Goal: Task Accomplishment & Management: Use online tool/utility

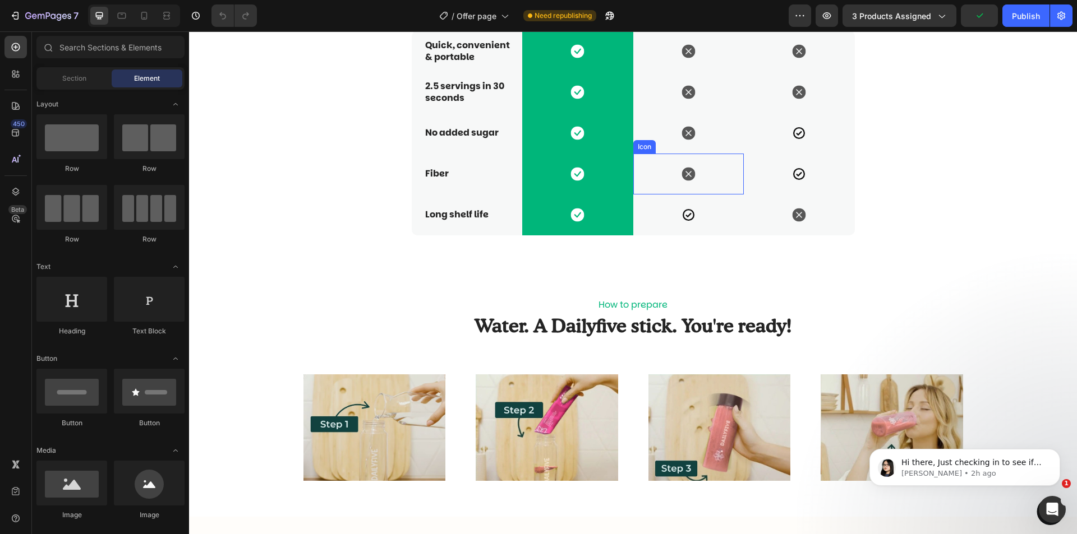
scroll to position [2860, 0]
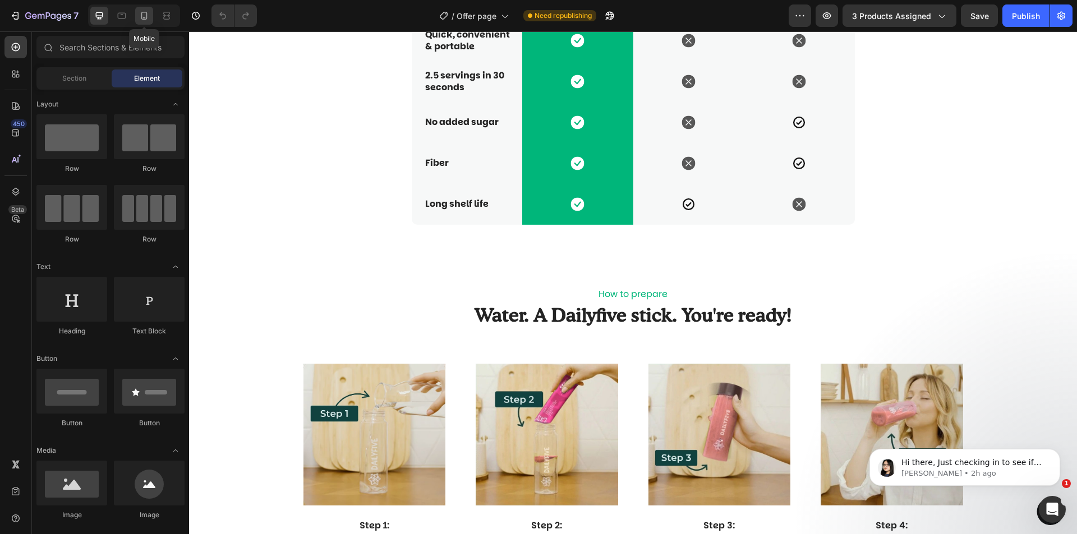
click at [150, 15] on div at bounding box center [144, 16] width 18 height 18
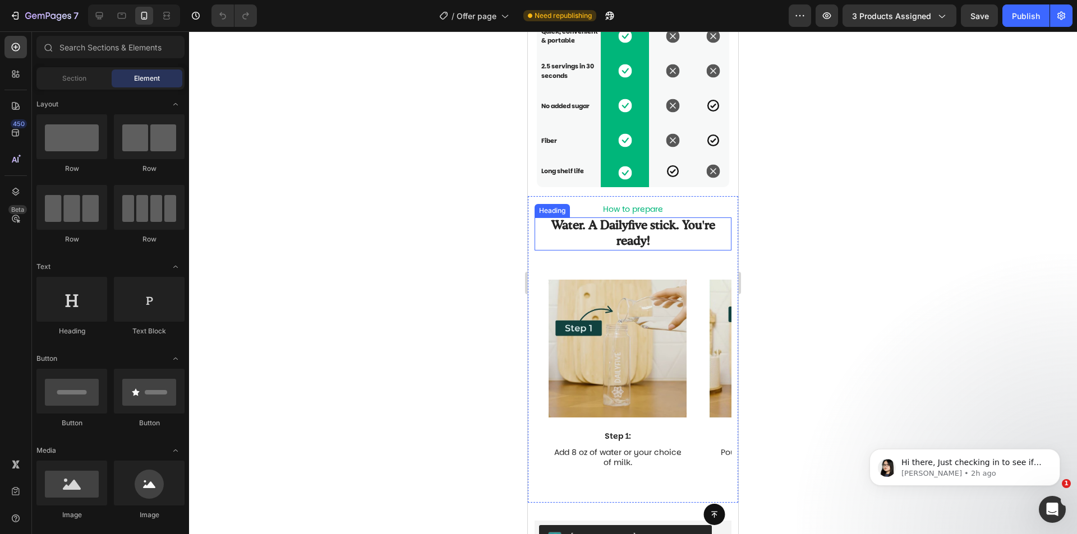
scroll to position [2773, 0]
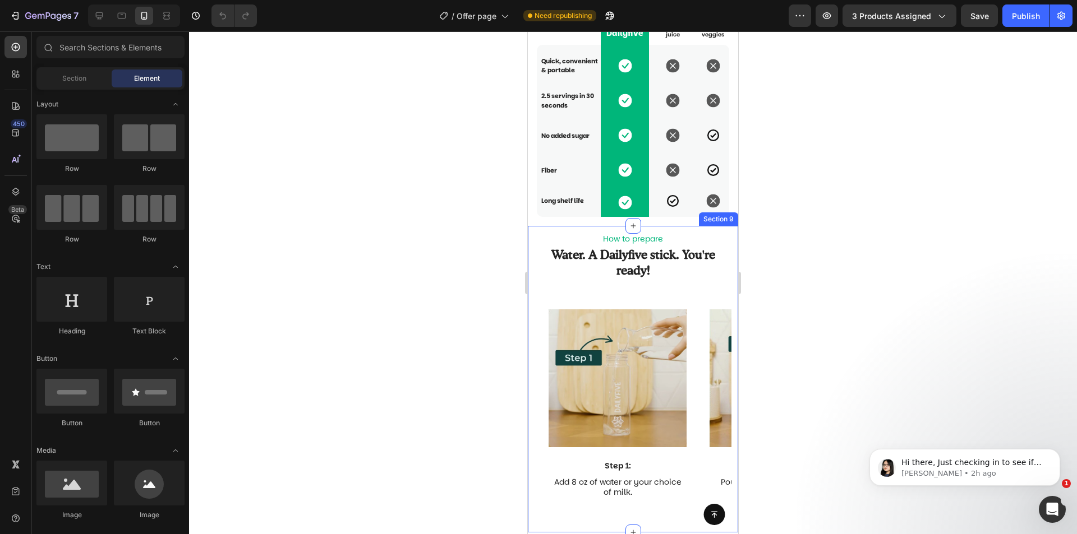
click at [706, 234] on div "How to prepare Text Block Water. A Dailyfive stick. You're ready! Heading Image…" at bounding box center [633, 379] width 210 height 307
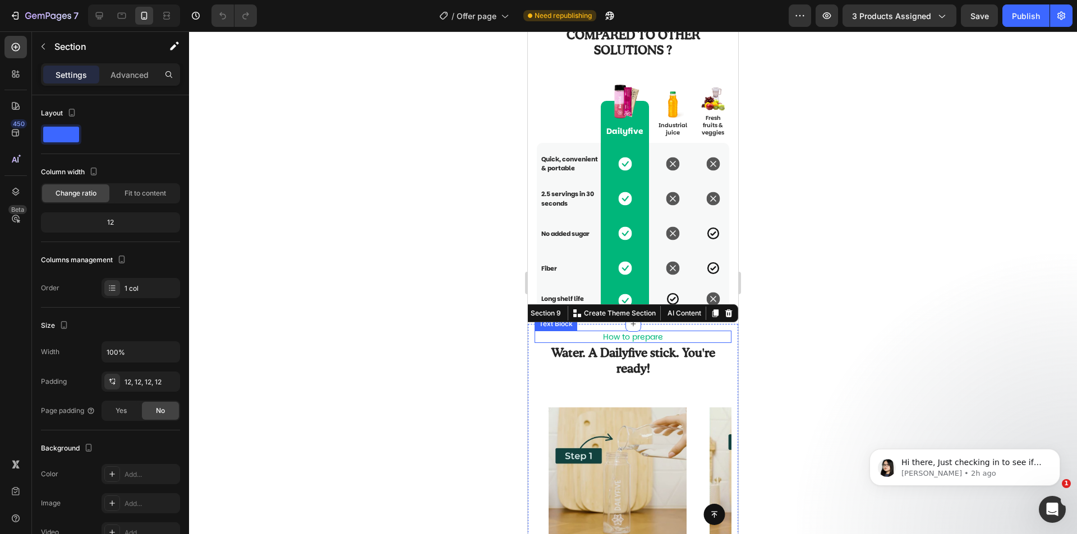
scroll to position [2661, 0]
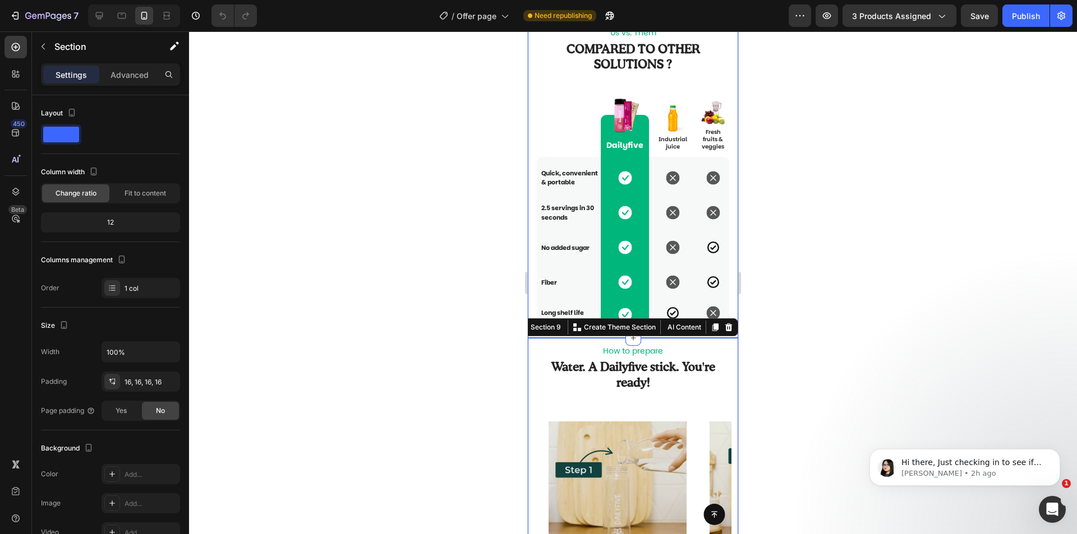
click at [710, 77] on div "Us vs. Them Text Block Compared to other solutions ? Heading Text Block Row Ima…" at bounding box center [633, 177] width 192 height 303
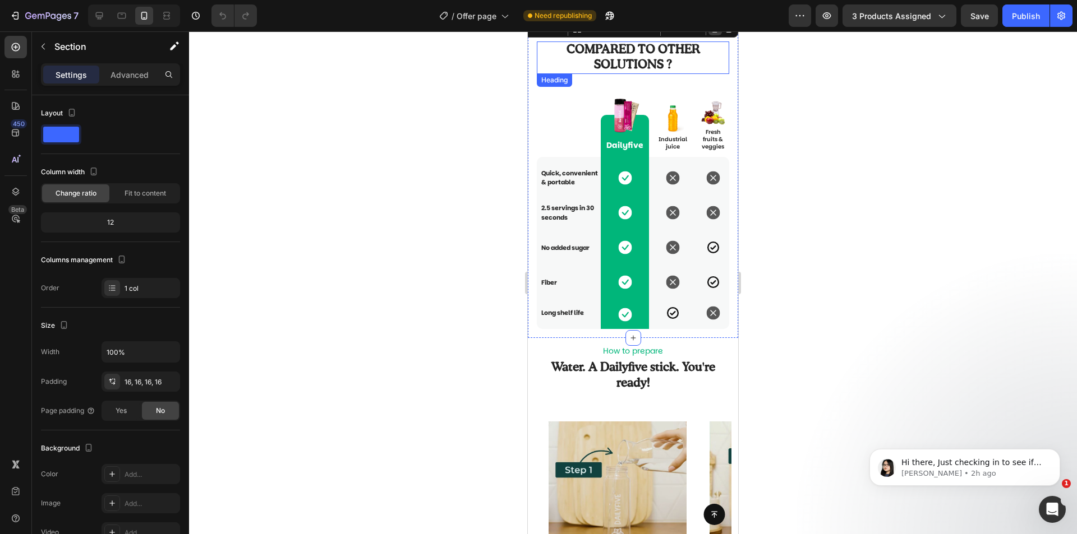
scroll to position [2549, 0]
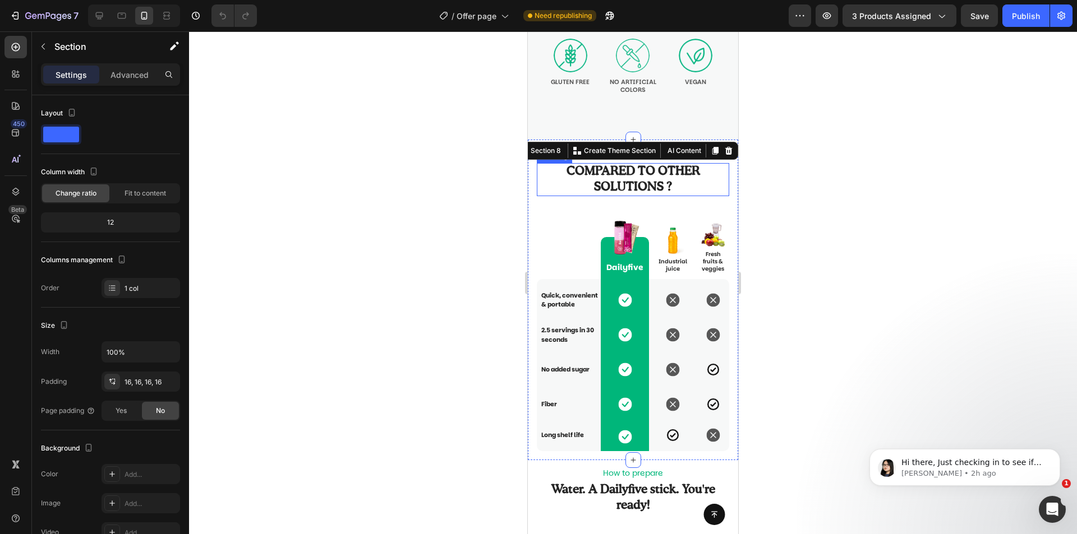
click at [686, 189] on h2 "Compared to other solutions ?" at bounding box center [633, 179] width 192 height 33
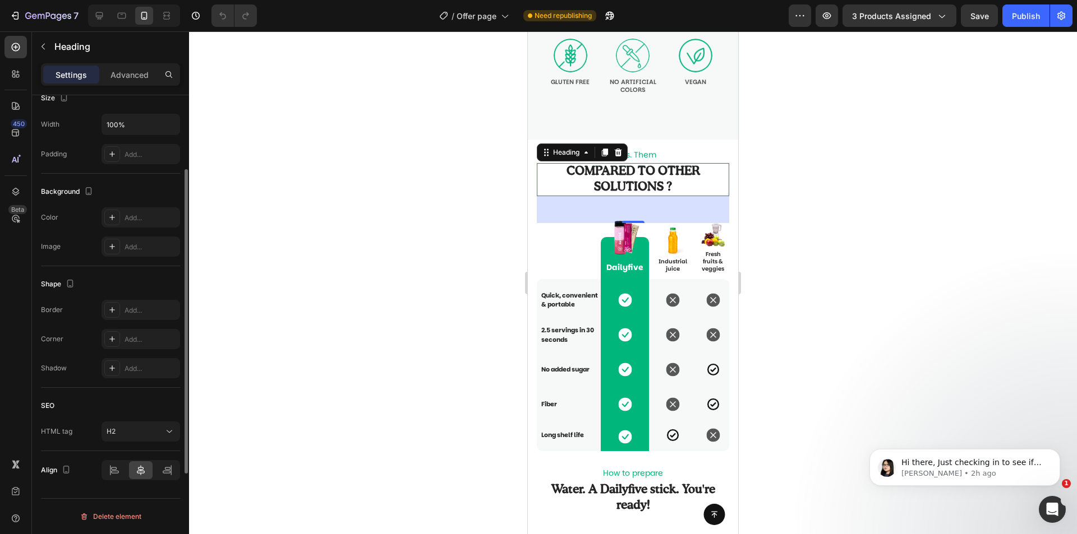
scroll to position [0, 0]
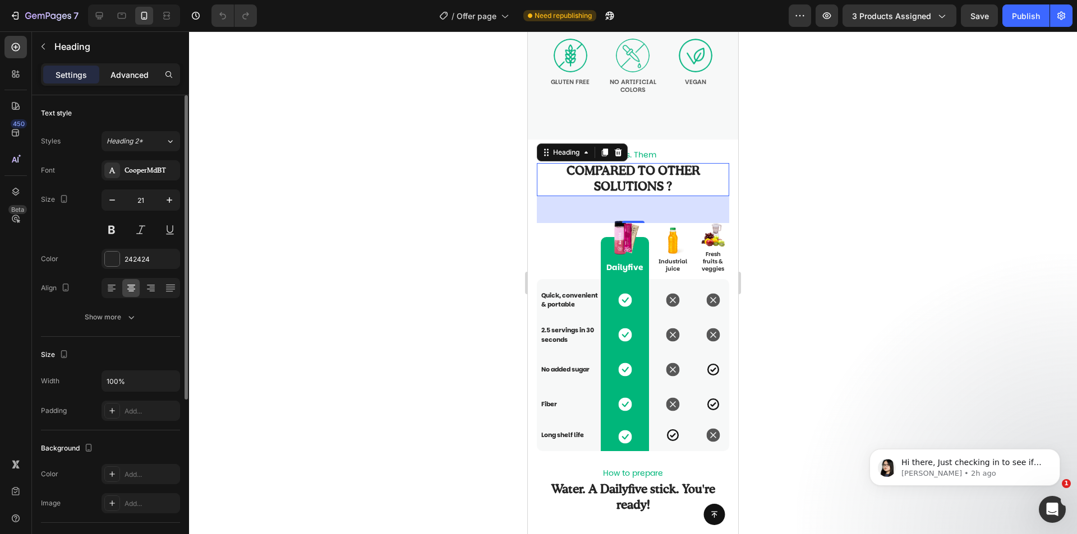
click at [129, 73] on p "Advanced" at bounding box center [129, 75] width 38 height 12
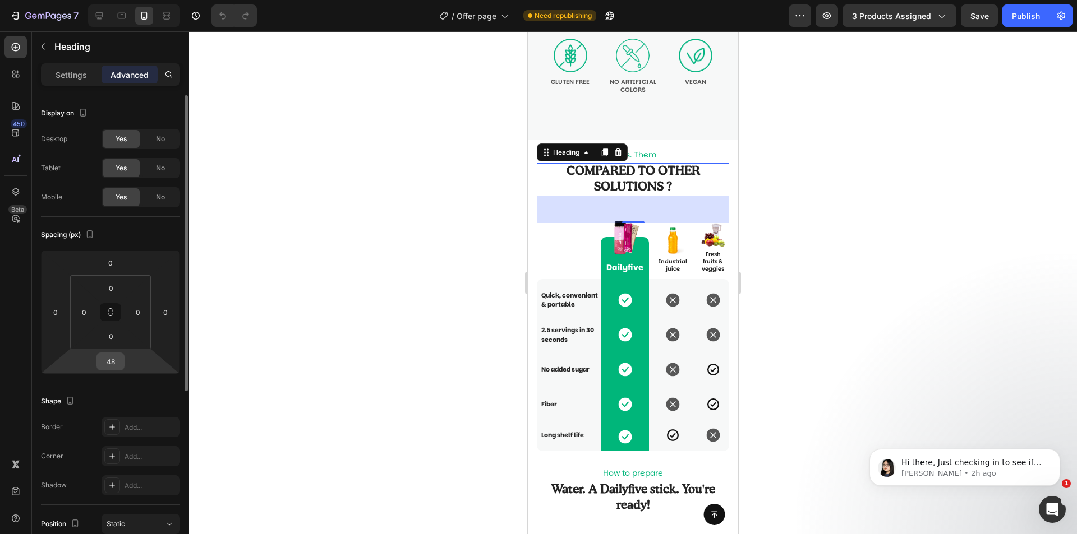
click at [117, 363] on input "48" at bounding box center [110, 361] width 22 height 17
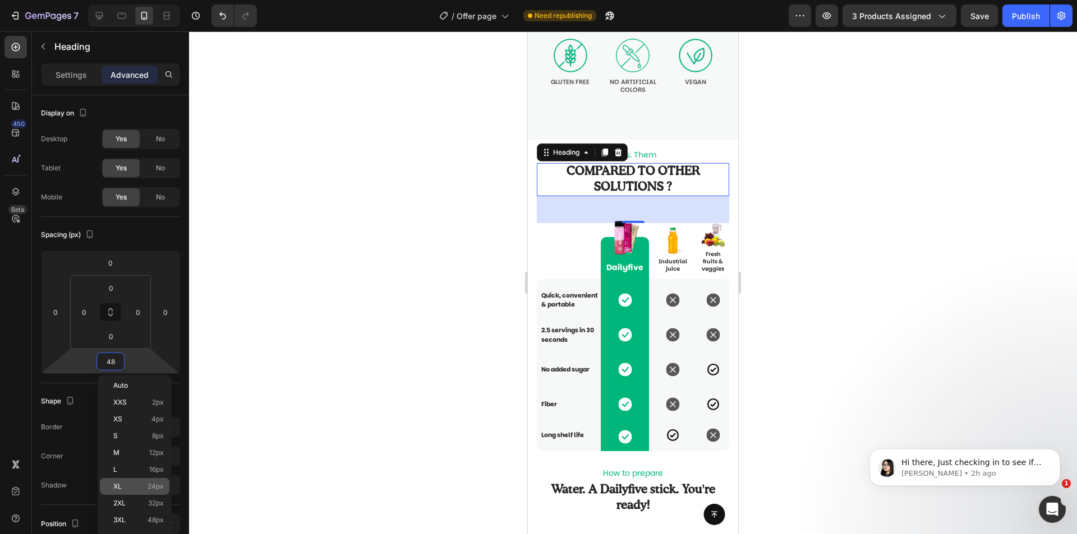
click at [134, 491] on div "XL 24px" at bounding box center [135, 486] width 70 height 17
type input "24"
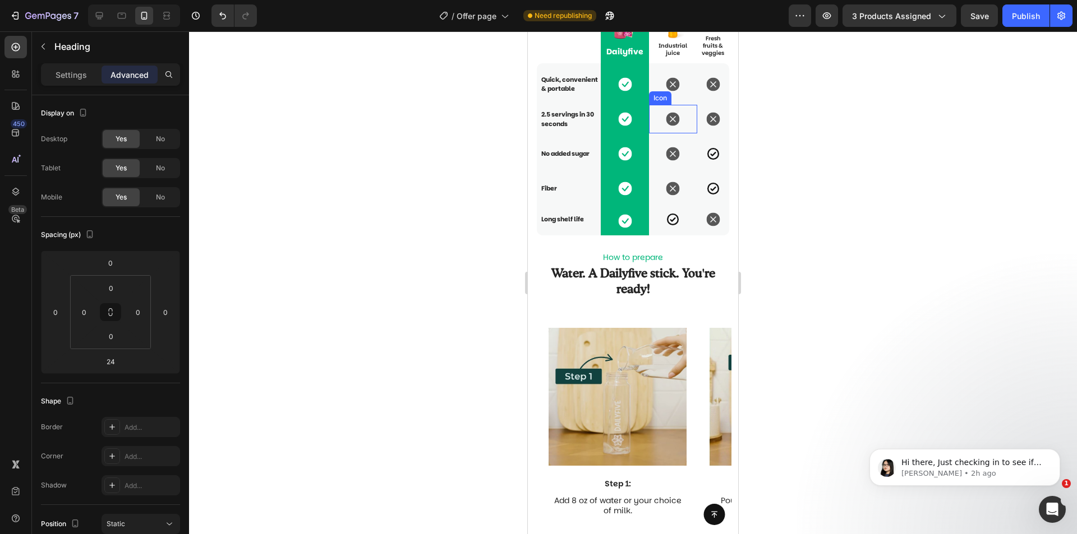
scroll to position [2829, 0]
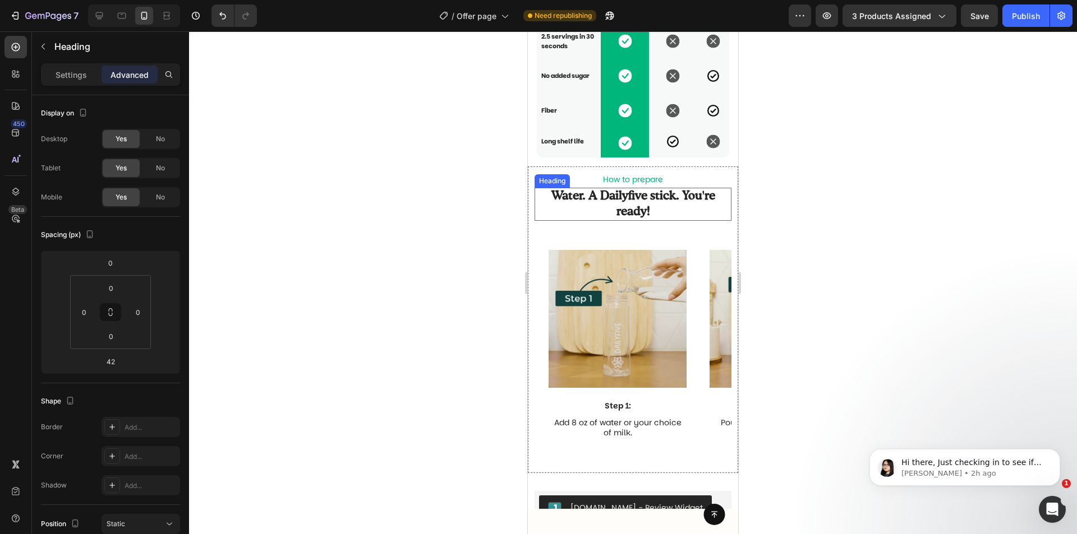
click at [705, 219] on h2 "Water. A Dailyfive stick. You're ready!" at bounding box center [632, 204] width 197 height 33
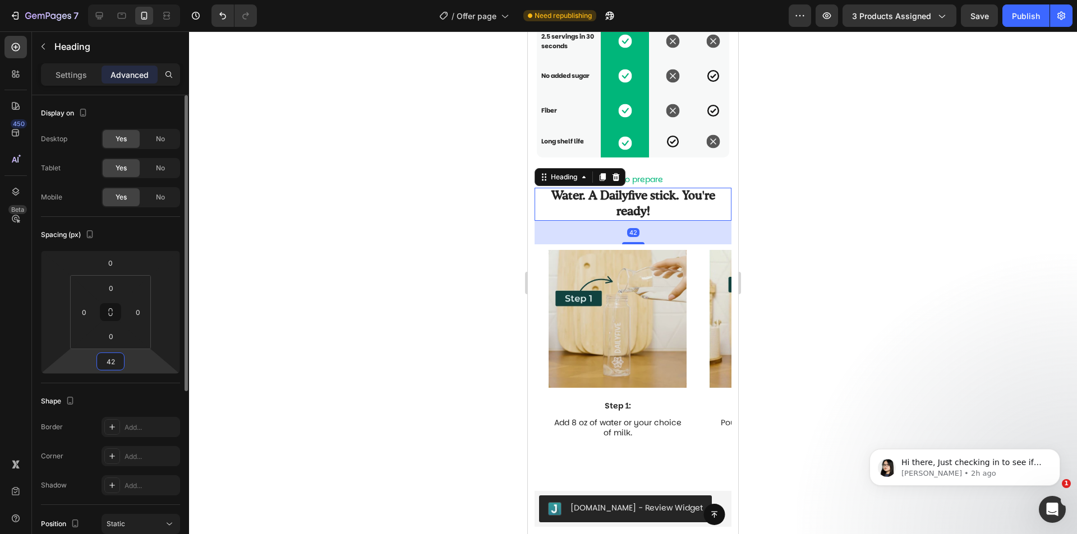
click at [114, 358] on input "42" at bounding box center [110, 361] width 22 height 17
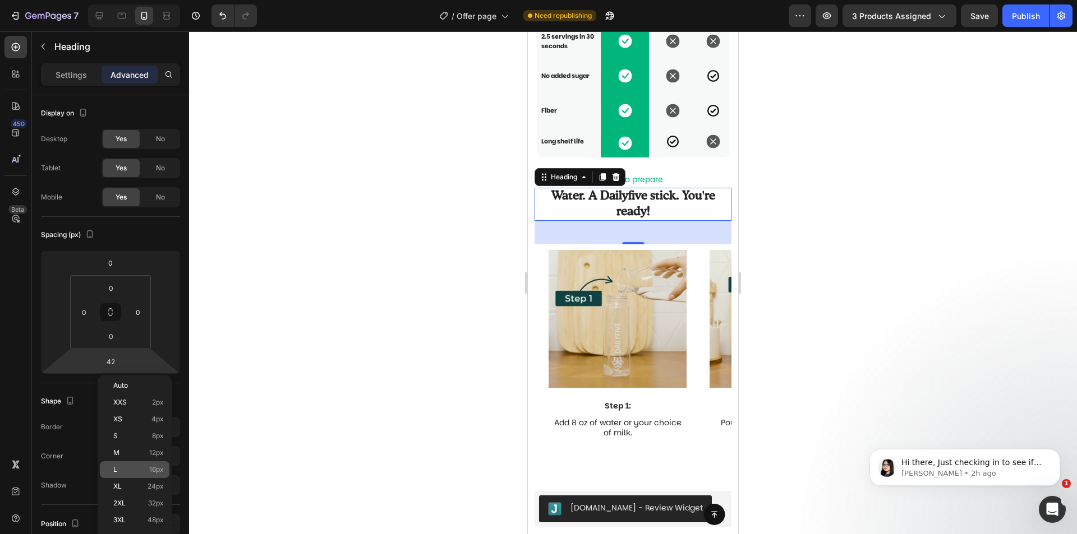
click at [122, 469] on p "L 16px" at bounding box center [138, 470] width 50 height 8
type input "16"
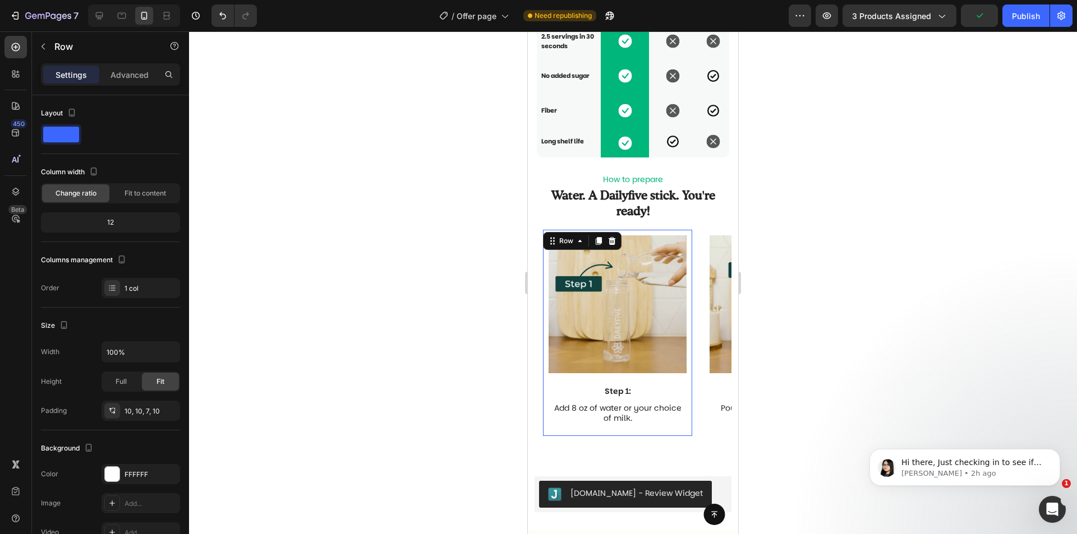
click at [643, 390] on div "Image Step 1: Text Block Add 8 oz of water or your choice of milk. Text Block" at bounding box center [617, 333] width 138 height 197
click at [141, 413] on div "10, 10, 7, 10" at bounding box center [140, 412] width 33 height 10
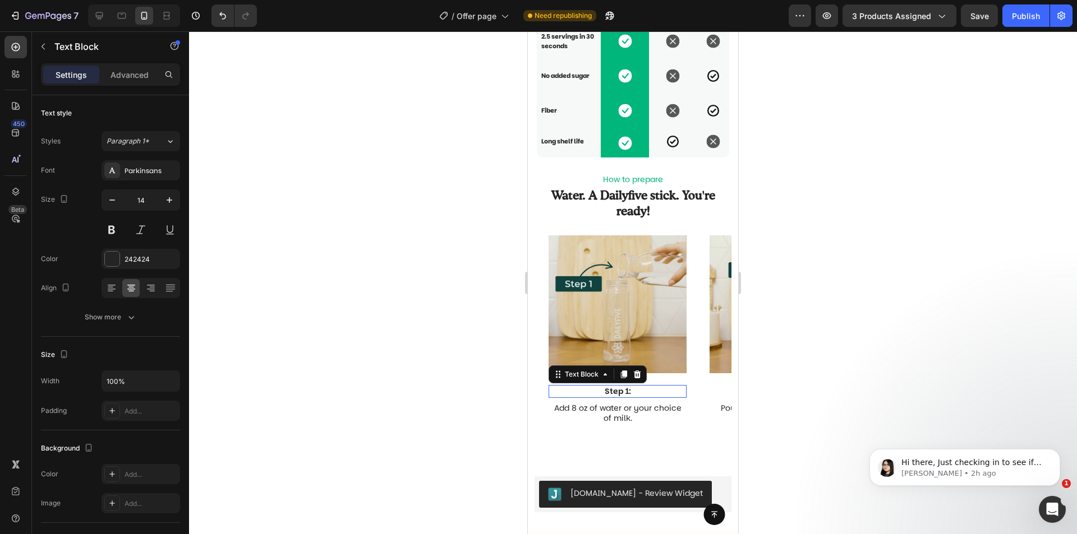
click at [641, 394] on p "Step 1:" at bounding box center [617, 391] width 136 height 10
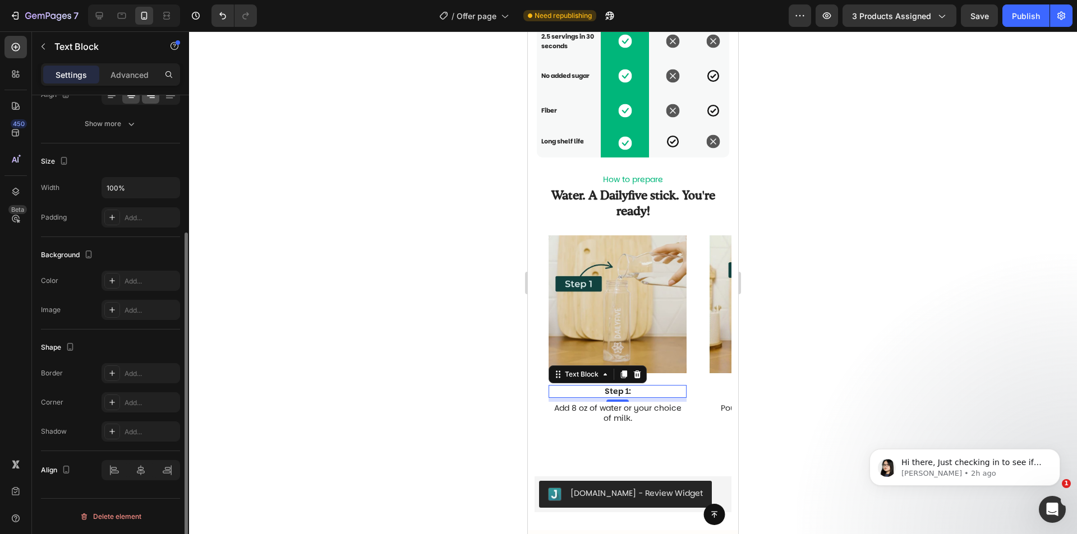
scroll to position [0, 0]
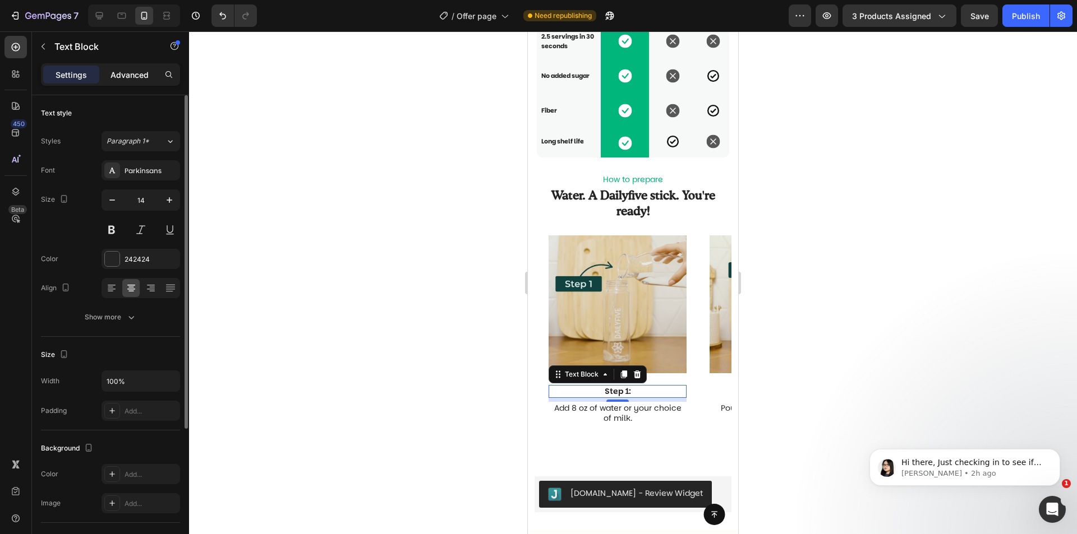
click at [132, 77] on p "Advanced" at bounding box center [129, 75] width 38 height 12
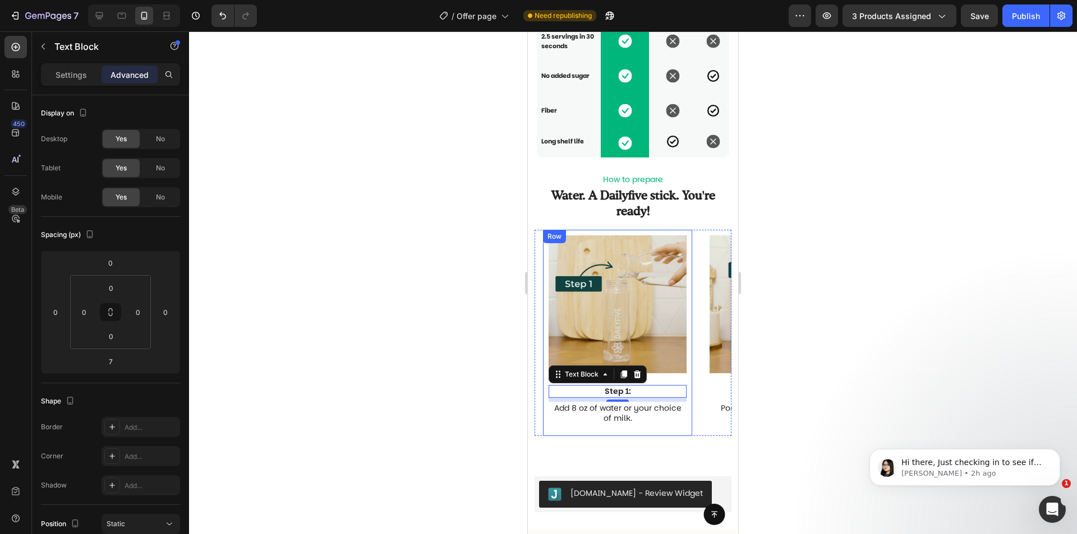
click at [682, 384] on div "Image Step 1: Text Block 7 Add 8 oz of water or your choice of milk. Text Block" at bounding box center [617, 333] width 138 height 197
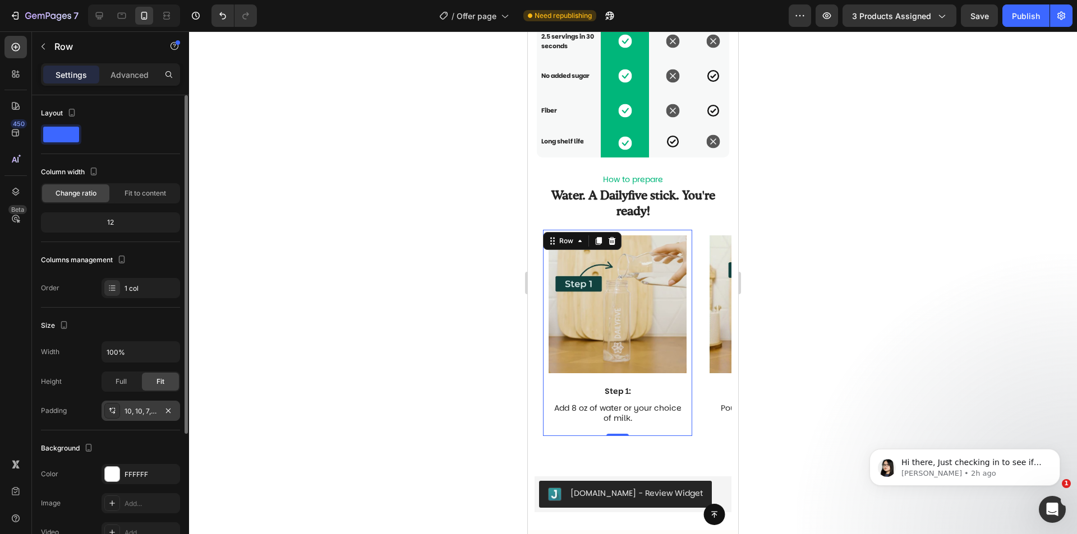
click at [143, 413] on div "10, 10, 7, 10" at bounding box center [140, 412] width 33 height 10
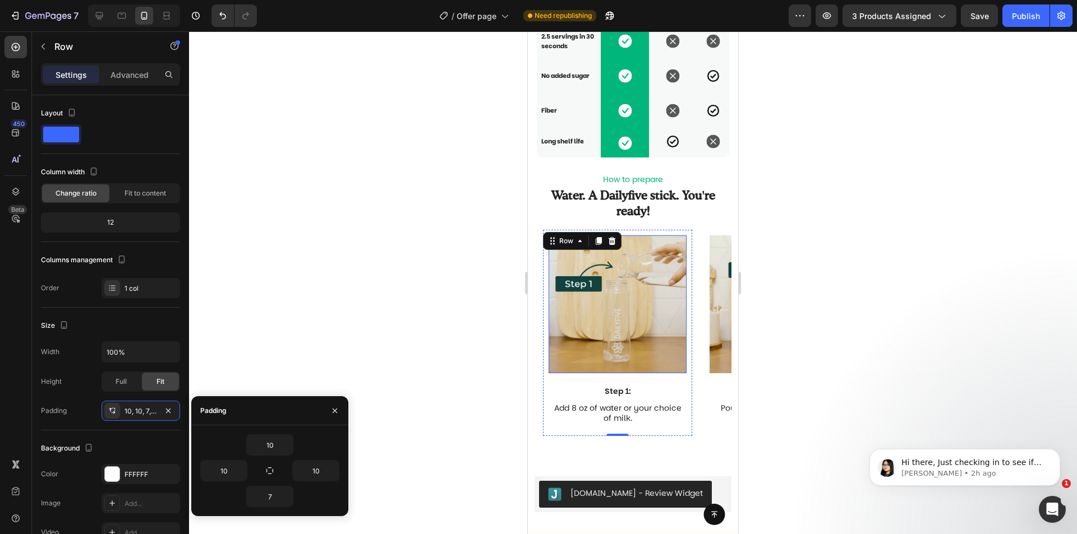
click at [603, 369] on img at bounding box center [617, 304] width 138 height 138
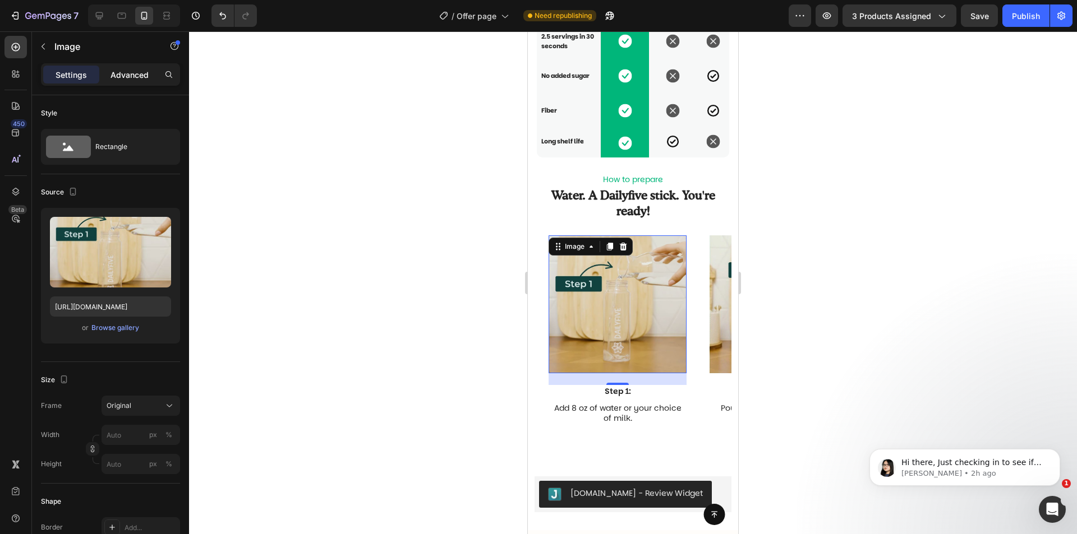
click at [122, 79] on p "Advanced" at bounding box center [129, 75] width 38 height 12
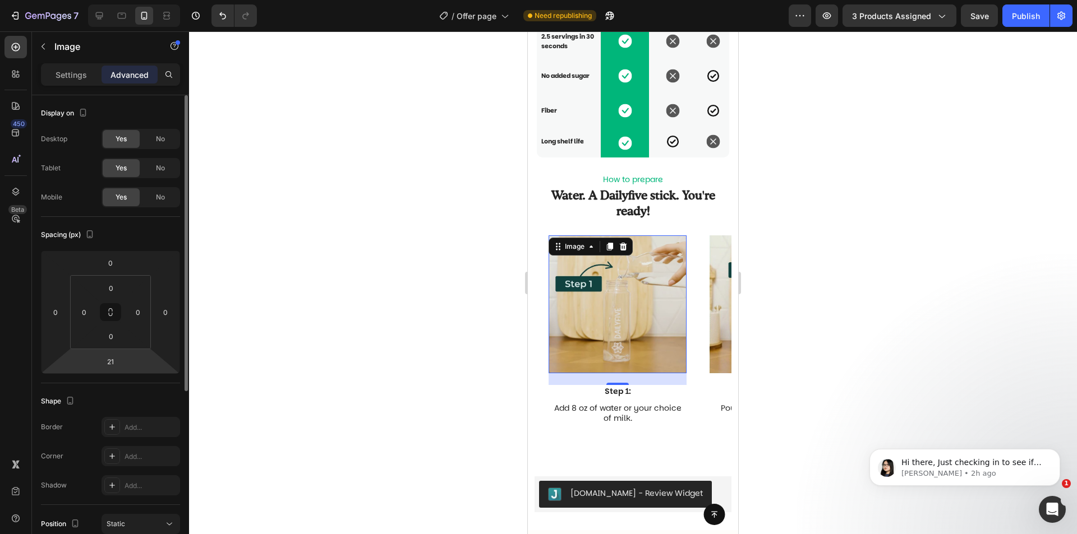
click at [126, 0] on html "7 Version history / Offer page Need republishing Preview 3 products assigned Sa…" at bounding box center [538, 0] width 1077 height 0
click at [107, 361] on input "21" at bounding box center [110, 361] width 22 height 17
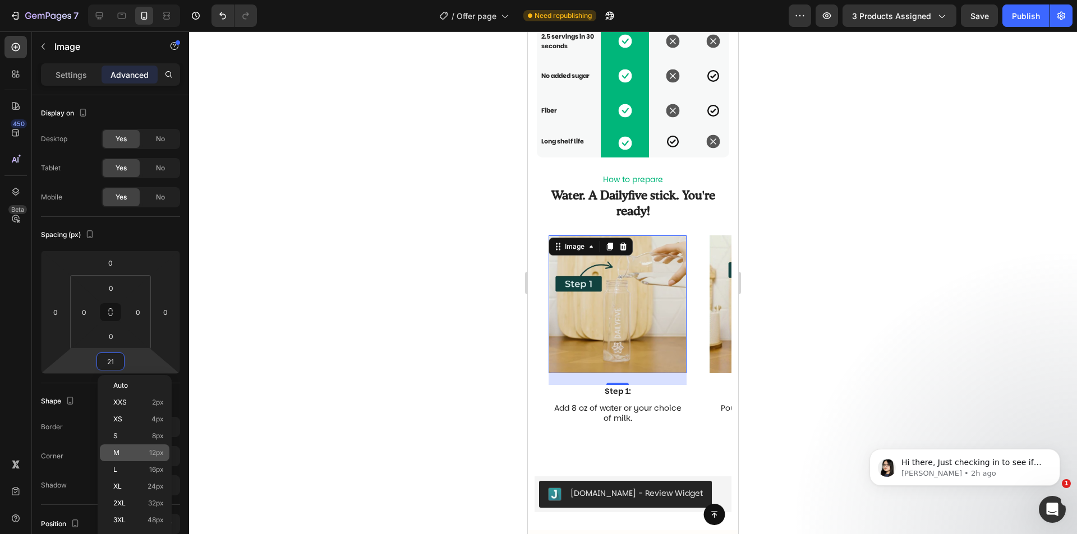
click at [125, 446] on div "M 12px" at bounding box center [135, 453] width 70 height 17
type input "12"
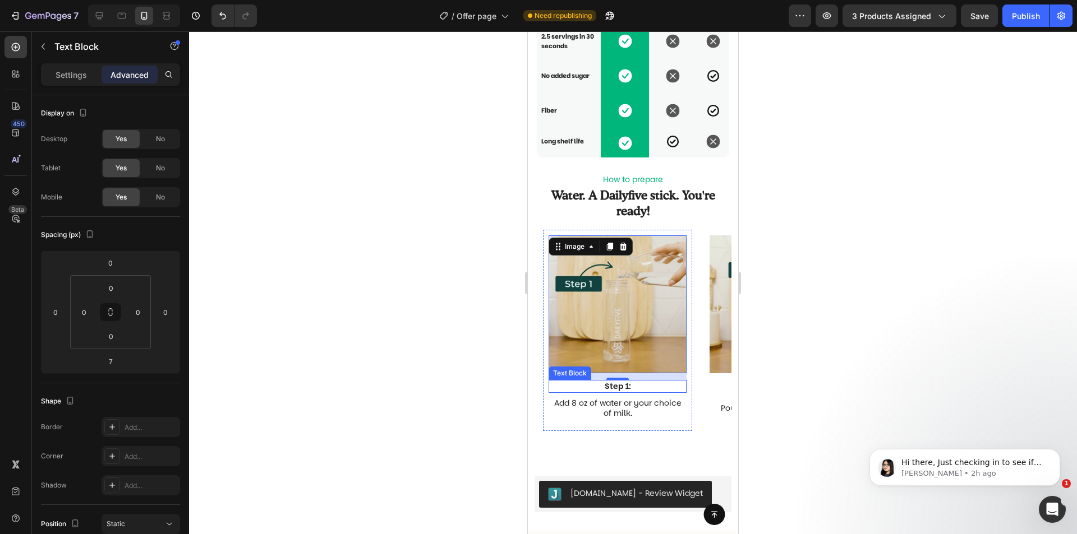
click at [632, 391] on p "Step 1:" at bounding box center [617, 386] width 136 height 10
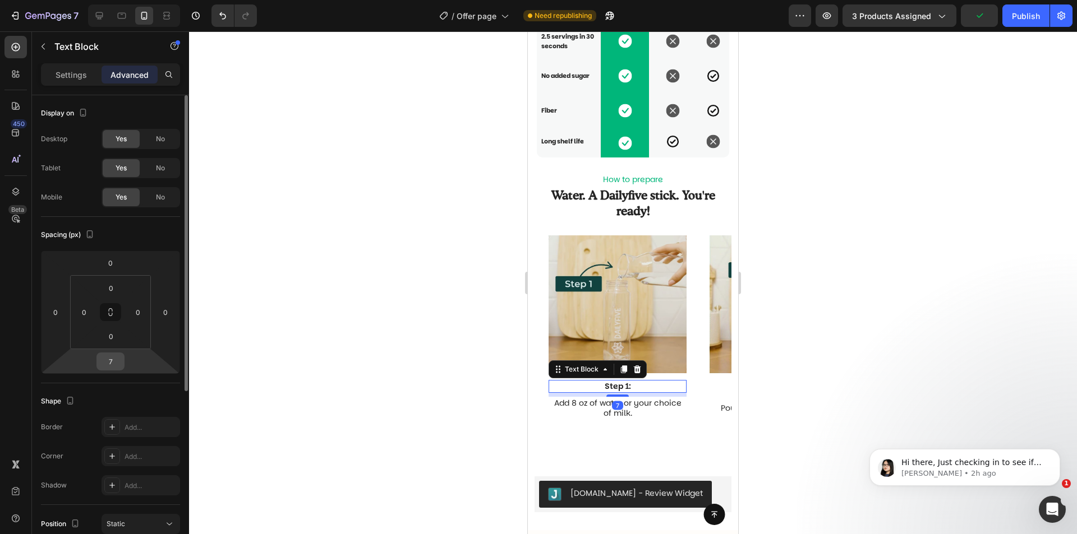
click at [112, 363] on input "7" at bounding box center [110, 361] width 22 height 17
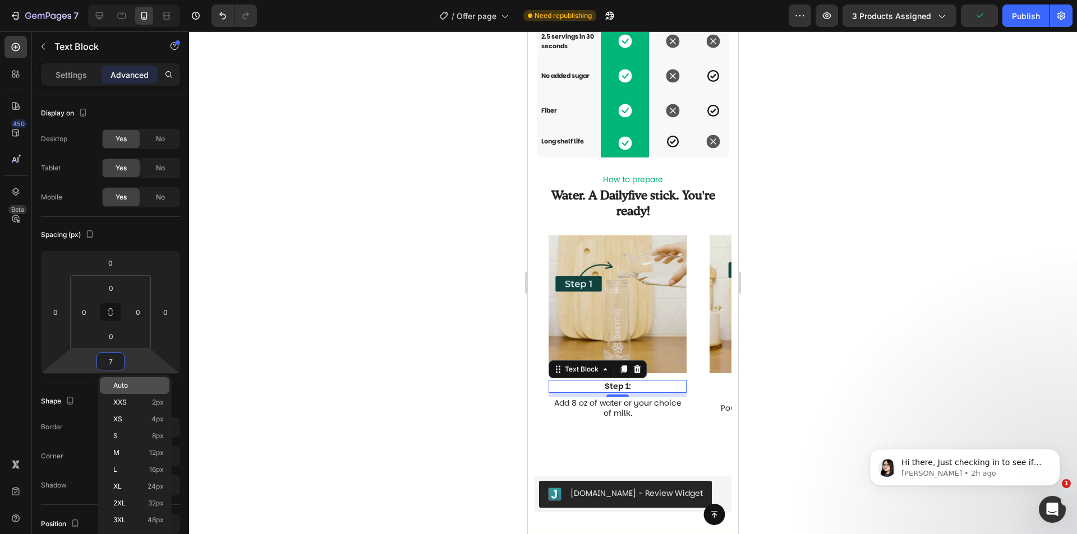
click at [142, 386] on p "Auto" at bounding box center [138, 386] width 50 height 8
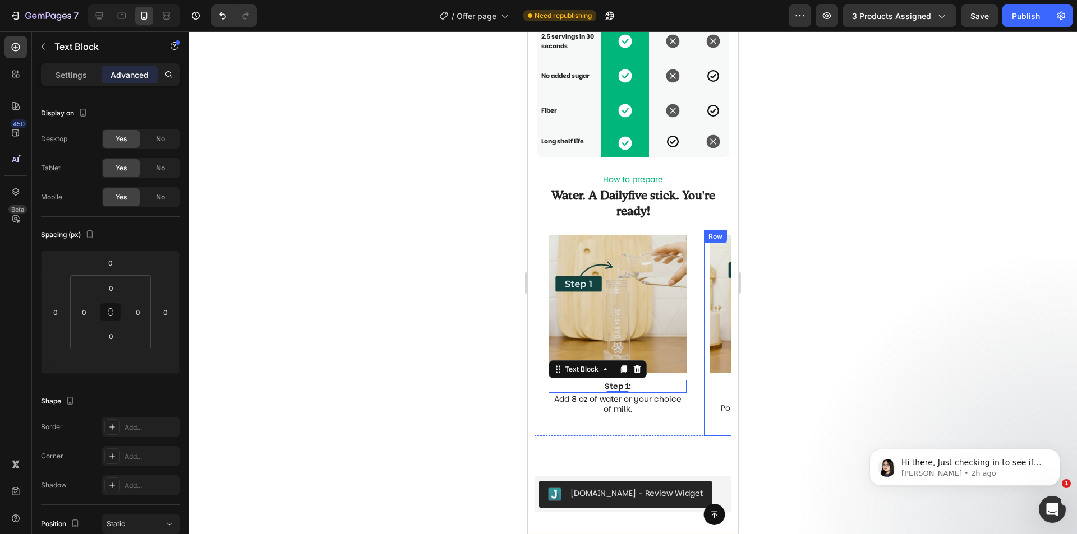
click at [709, 399] on div "Image Step 2: Text Block Pour in your favorite Dailyfive flavor. Text Block Row" at bounding box center [778, 333] width 149 height 206
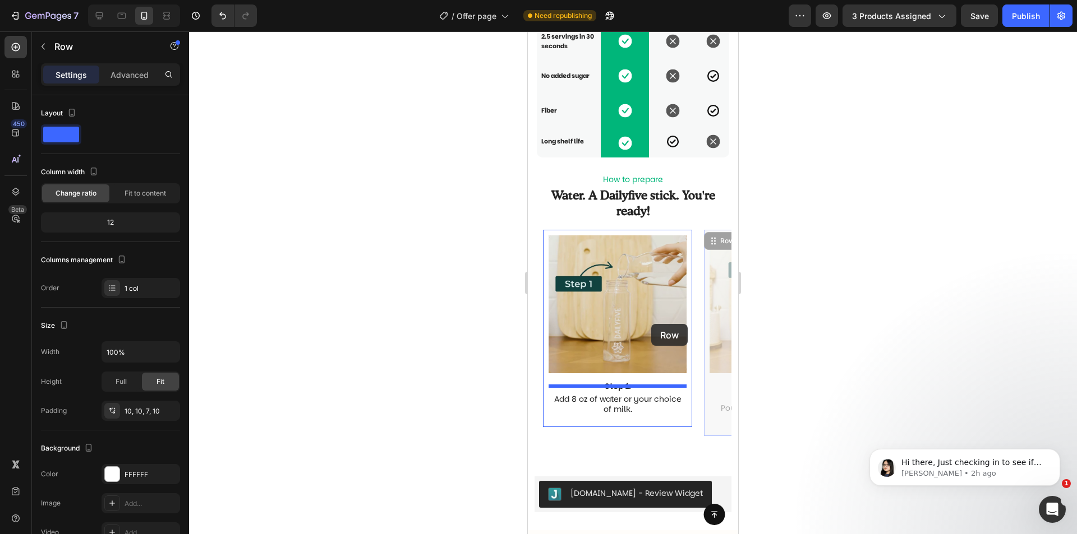
drag, startPoint x: 708, startPoint y: 326, endPoint x: 659, endPoint y: 324, distance: 48.8
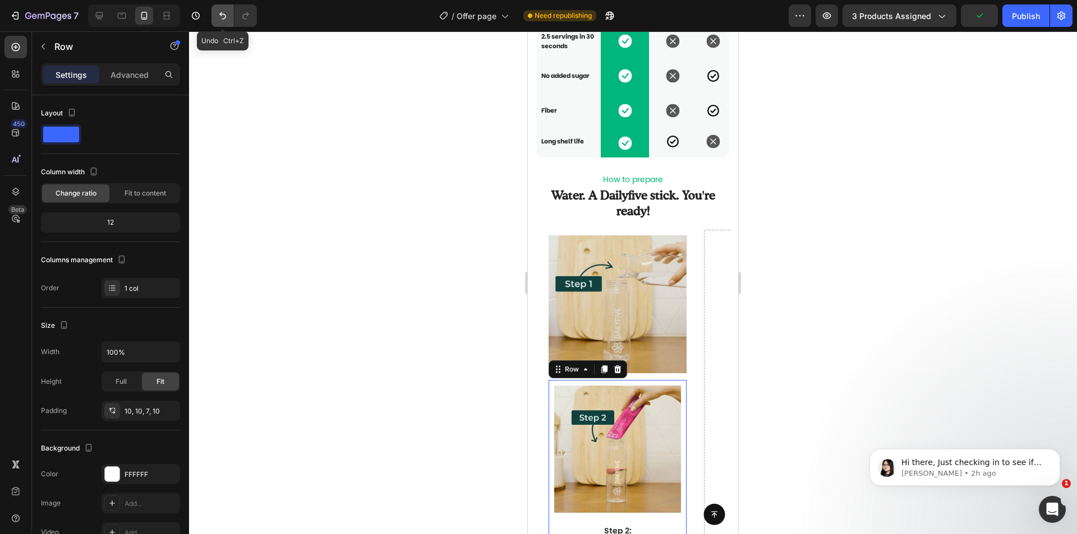
click at [218, 17] on icon "Undo/Redo" at bounding box center [222, 15] width 11 height 11
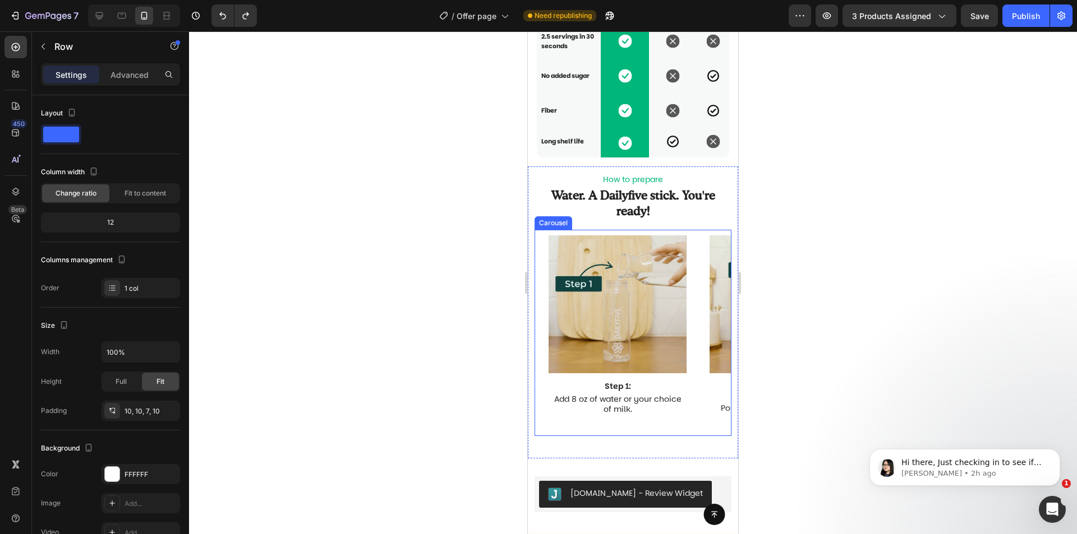
click at [695, 436] on div "Image Step 1: Text Block Add 8 oz of water or your choice of milk. Text Block R…" at bounding box center [637, 333] width 188 height 206
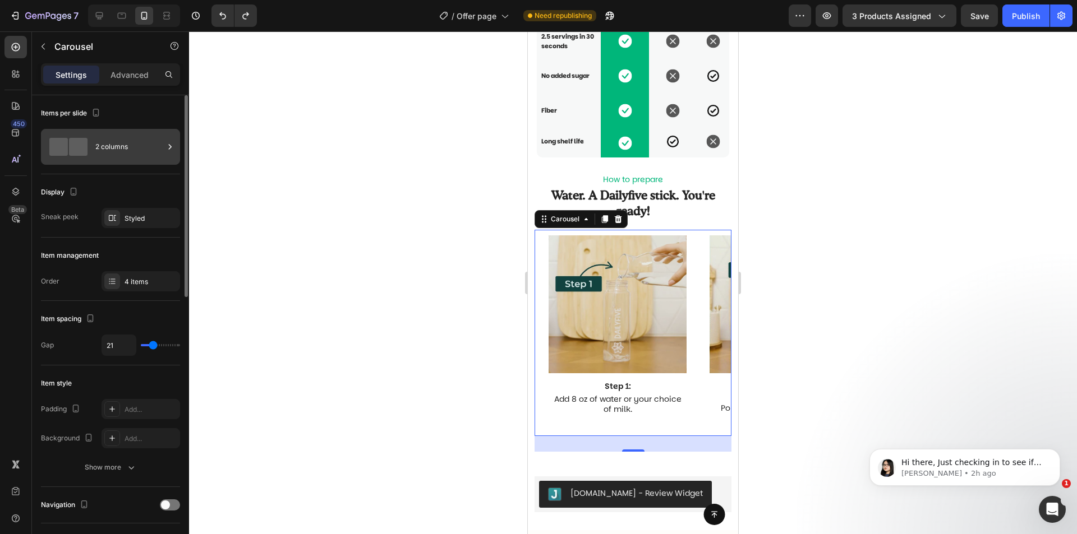
click at [110, 151] on div "2 columns" at bounding box center [129, 147] width 68 height 26
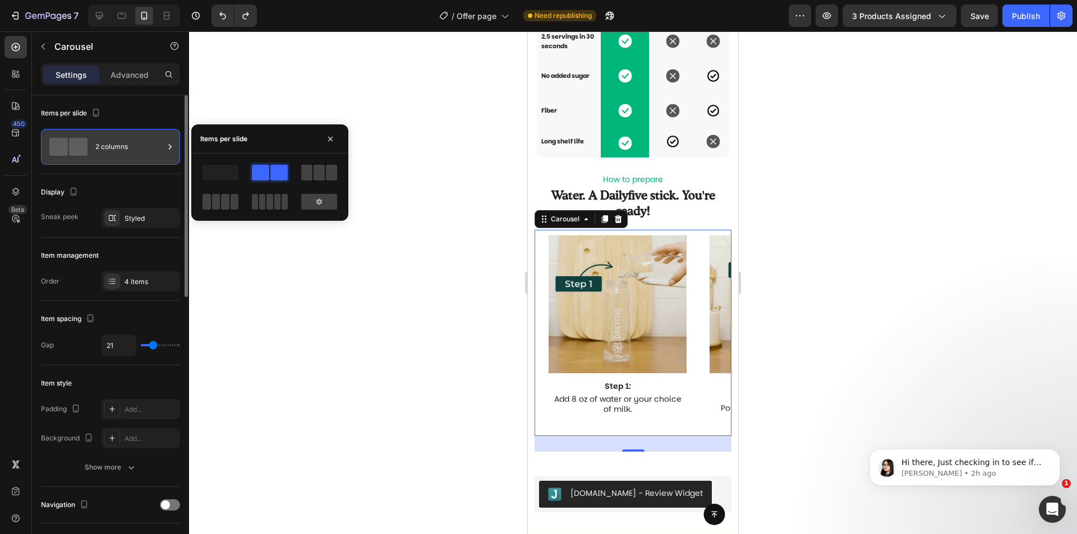
click at [110, 151] on div "2 columns" at bounding box center [129, 147] width 68 height 26
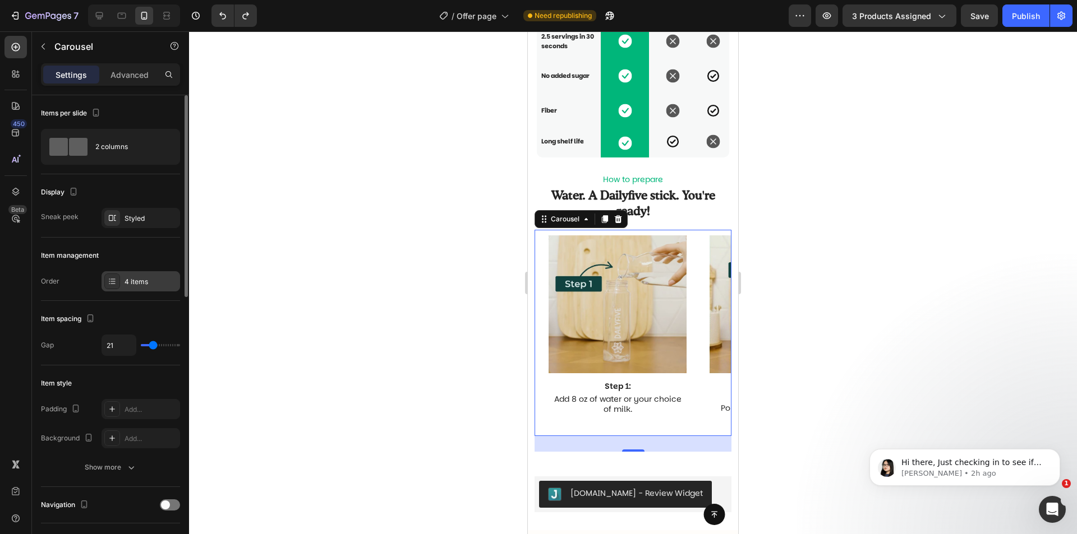
click at [125, 290] on div "4 items" at bounding box center [140, 281] width 78 height 20
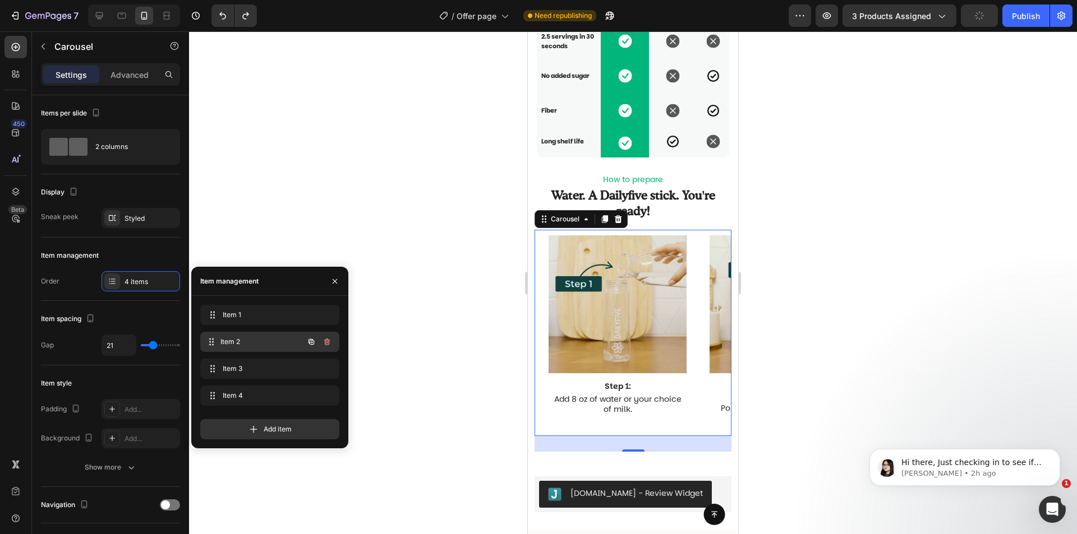
click at [277, 350] on div "Item 2 Item 2" at bounding box center [269, 342] width 139 height 20
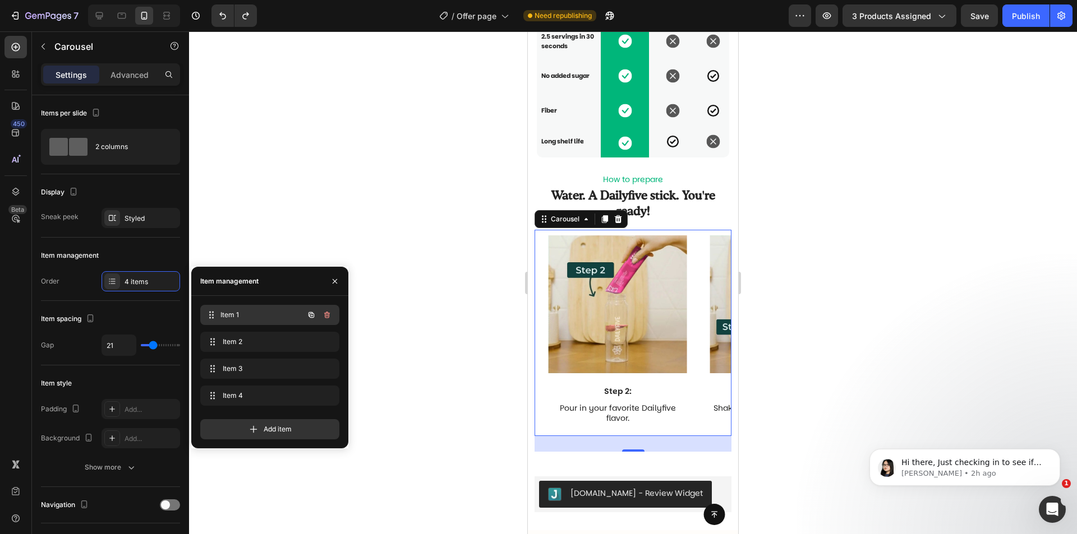
click at [269, 314] on span "Item 1" at bounding box center [261, 315] width 83 height 10
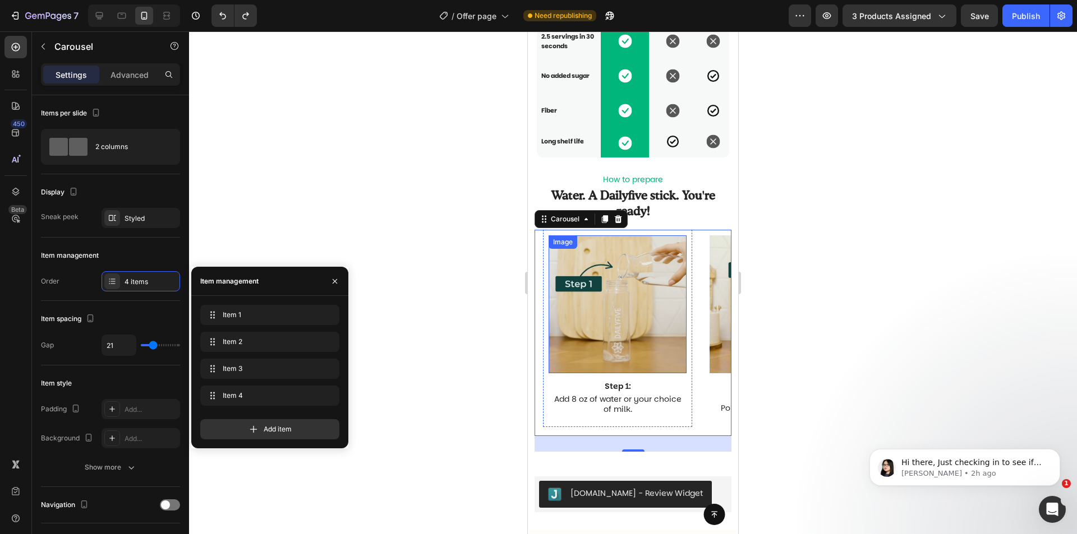
click at [643, 373] on img at bounding box center [617, 304] width 138 height 138
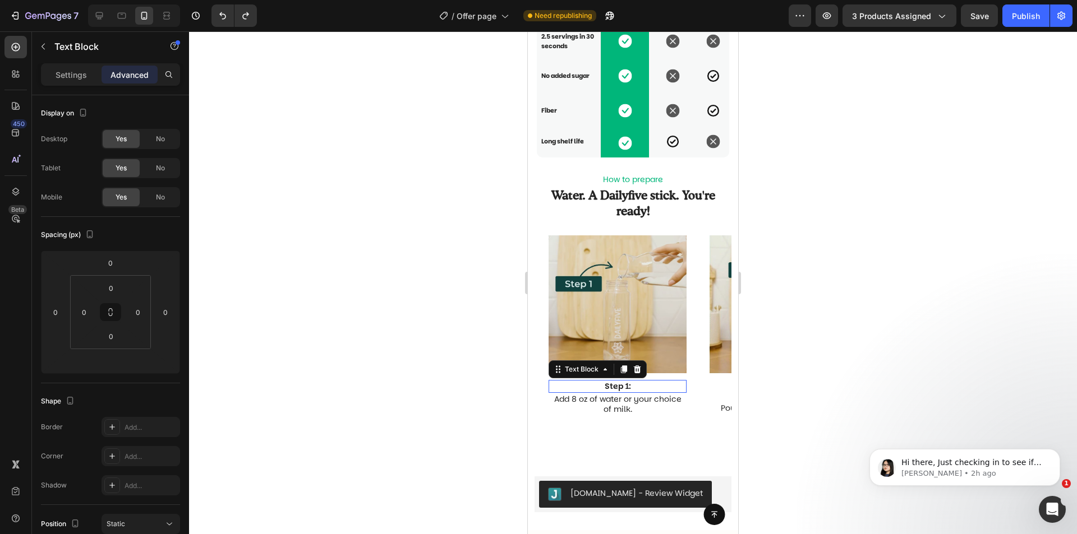
click at [642, 391] on p "Step 1:" at bounding box center [617, 386] width 136 height 10
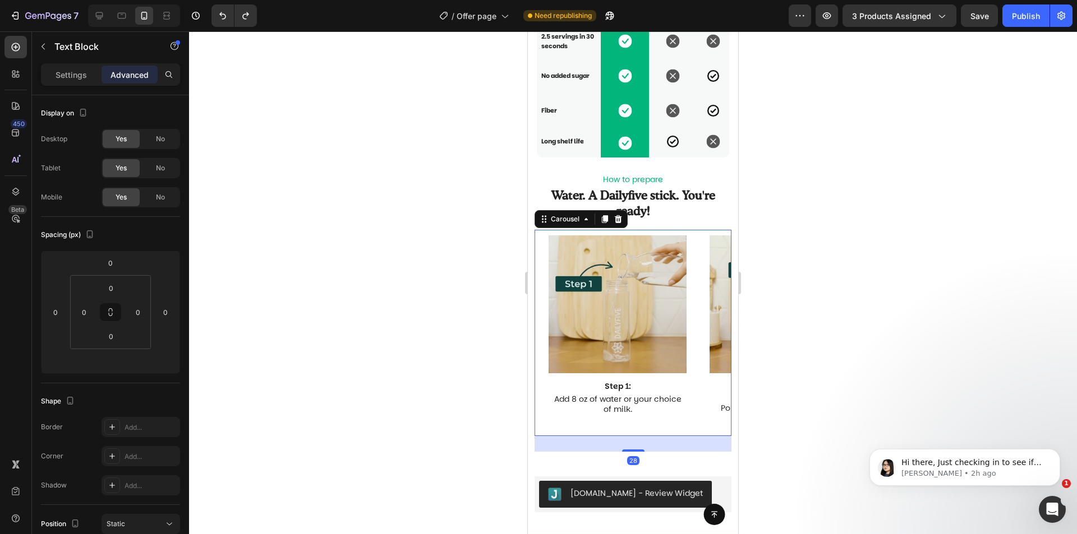
click at [695, 419] on div "Image Step 1: Text Block Add 8 oz of water or your choice of milk. Text Block R…" at bounding box center [637, 333] width 188 height 206
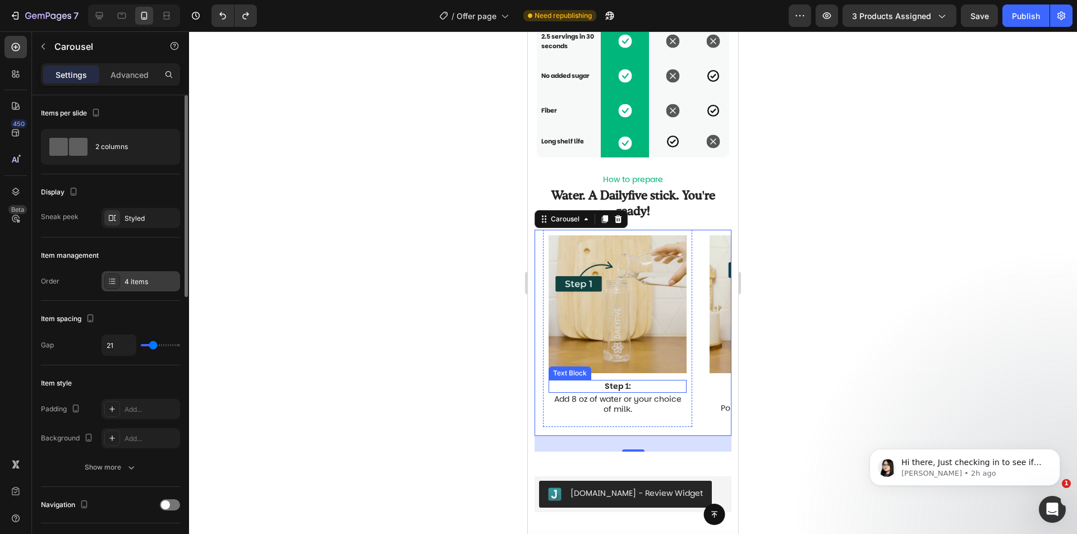
click at [147, 284] on div "4 items" at bounding box center [150, 282] width 53 height 10
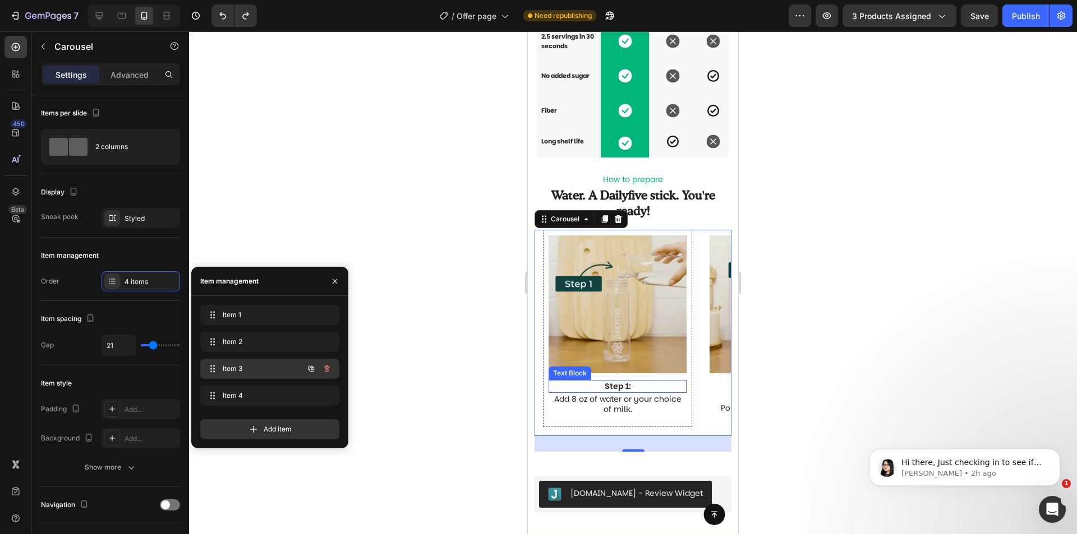
click at [265, 361] on div "Item 3 Item 3" at bounding box center [269, 369] width 139 height 20
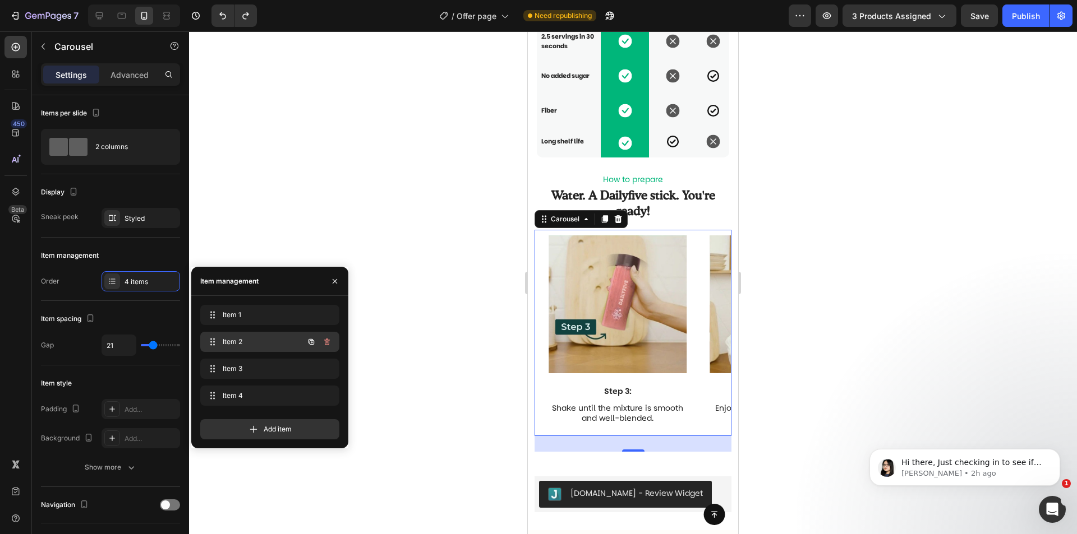
click at [264, 341] on span "Item 2" at bounding box center [254, 342] width 63 height 10
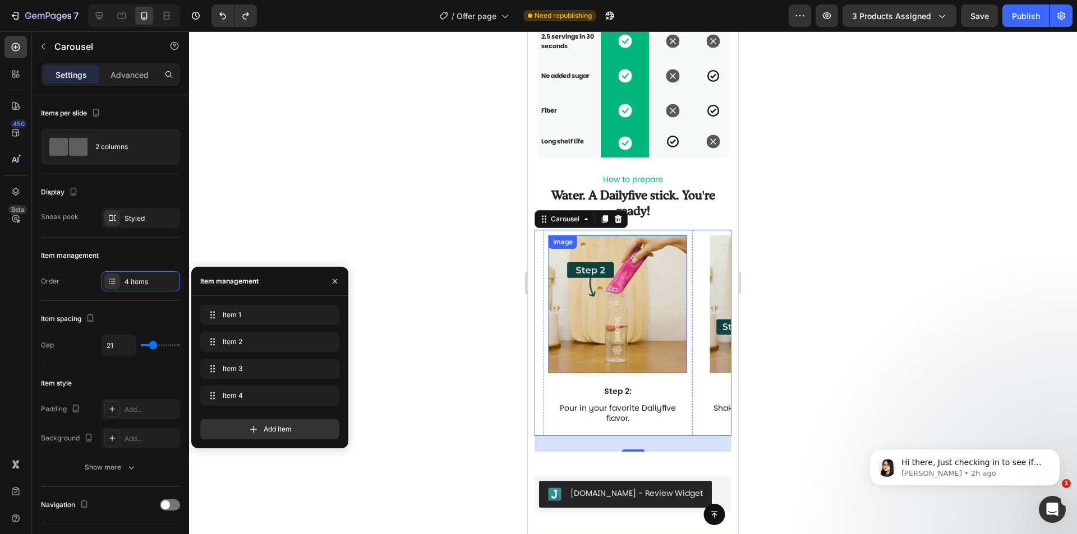
click at [649, 367] on img at bounding box center [617, 304] width 138 height 138
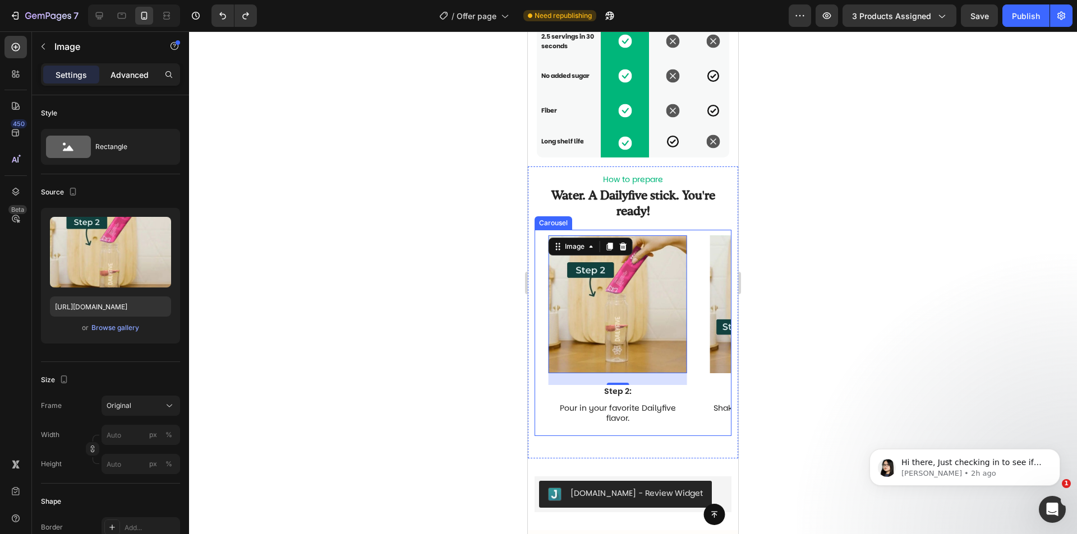
click at [114, 78] on p "Advanced" at bounding box center [129, 75] width 38 height 12
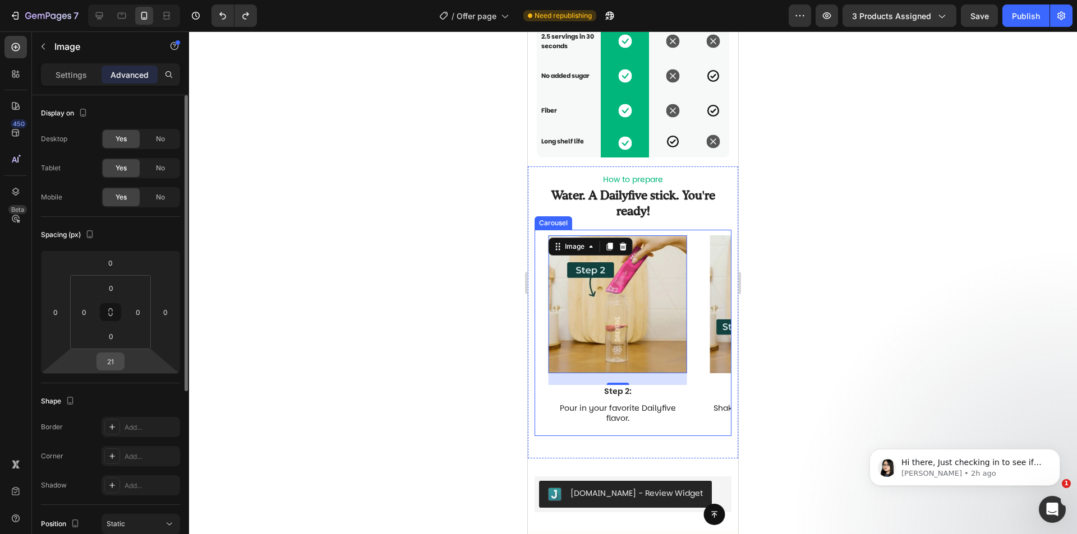
click at [120, 365] on input "21" at bounding box center [110, 361] width 22 height 17
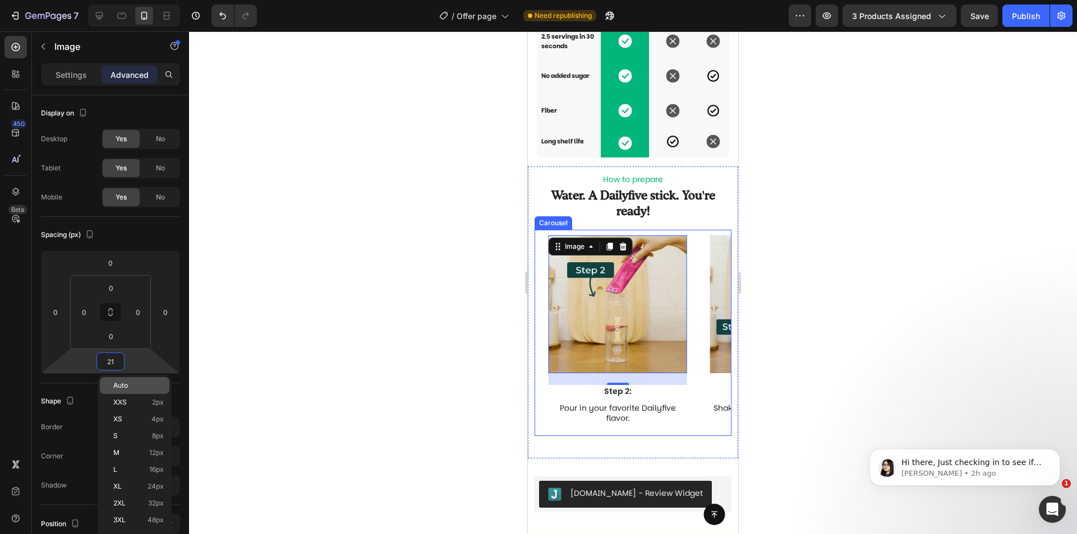
click at [123, 386] on span "Auto" at bounding box center [120, 386] width 15 height 8
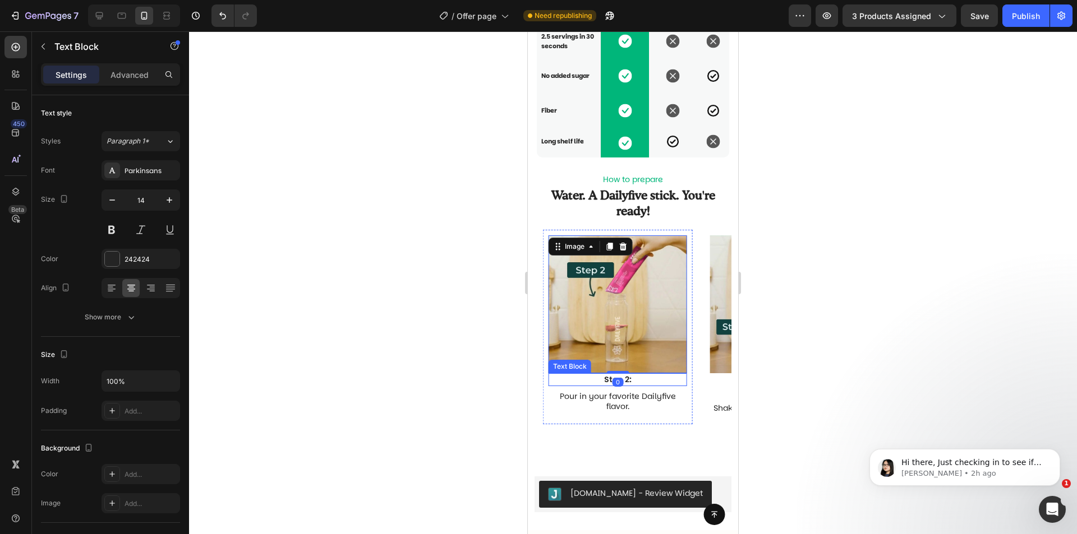
click at [653, 385] on p "Step 2:" at bounding box center [617, 380] width 136 height 10
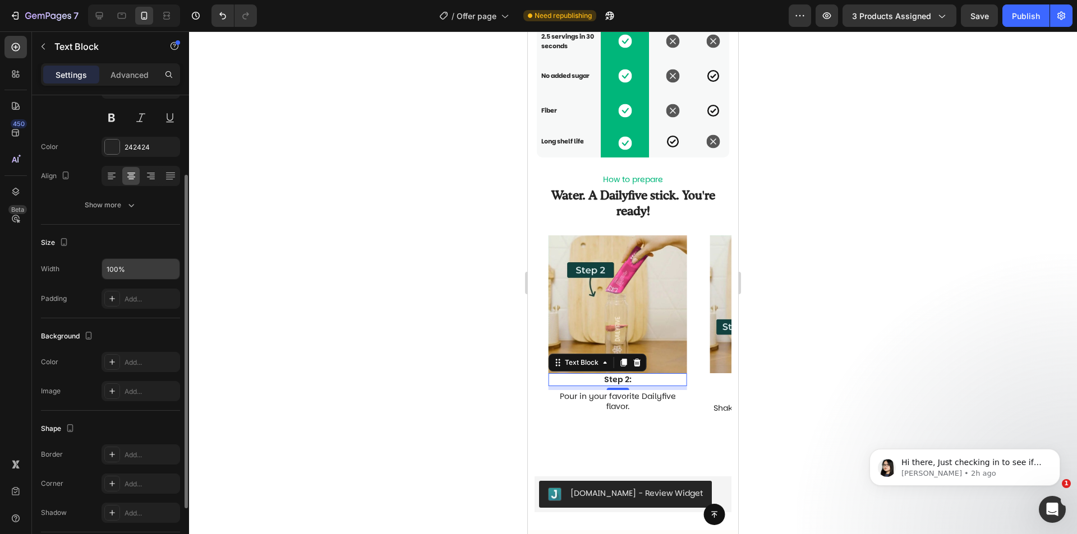
scroll to position [56, 0]
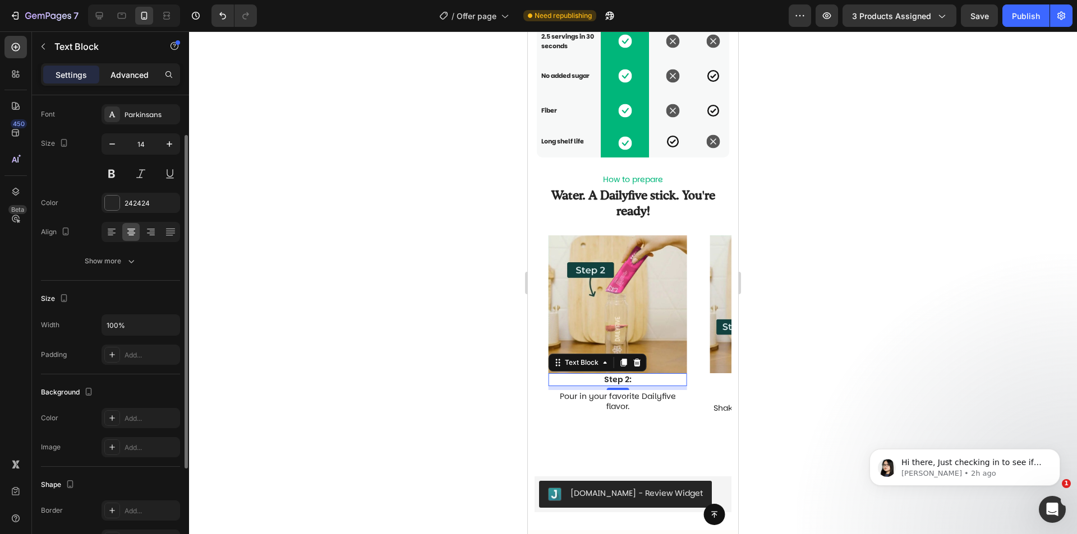
click at [124, 75] on p "Advanced" at bounding box center [129, 75] width 38 height 12
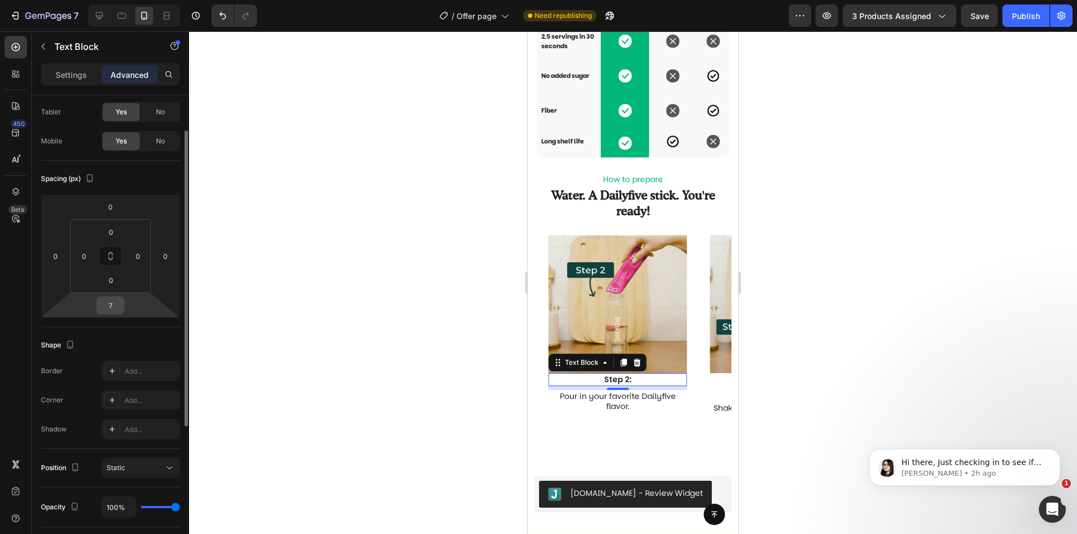
click at [115, 307] on input "7" at bounding box center [110, 305] width 22 height 17
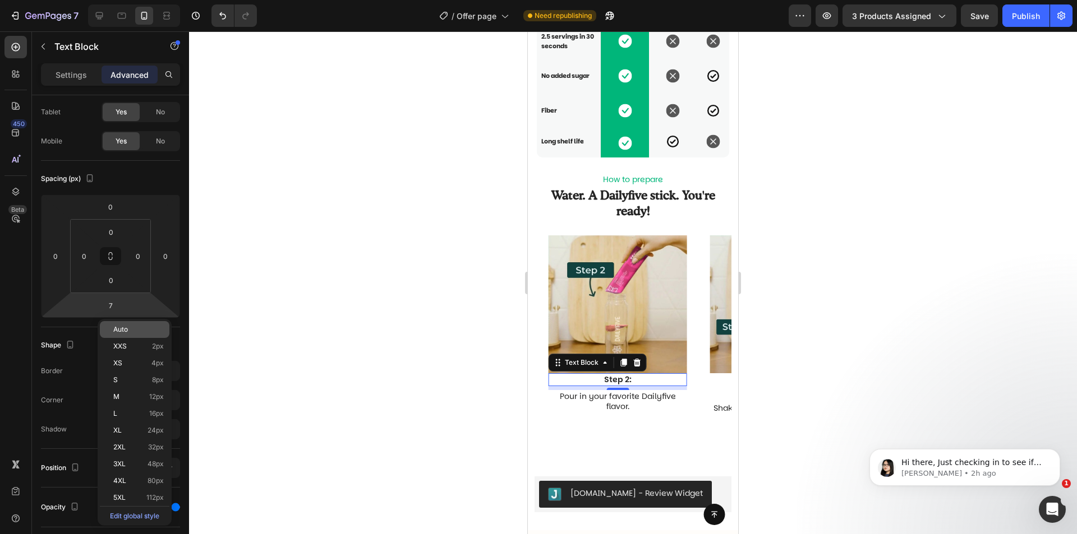
click at [135, 332] on p "Auto" at bounding box center [138, 330] width 50 height 8
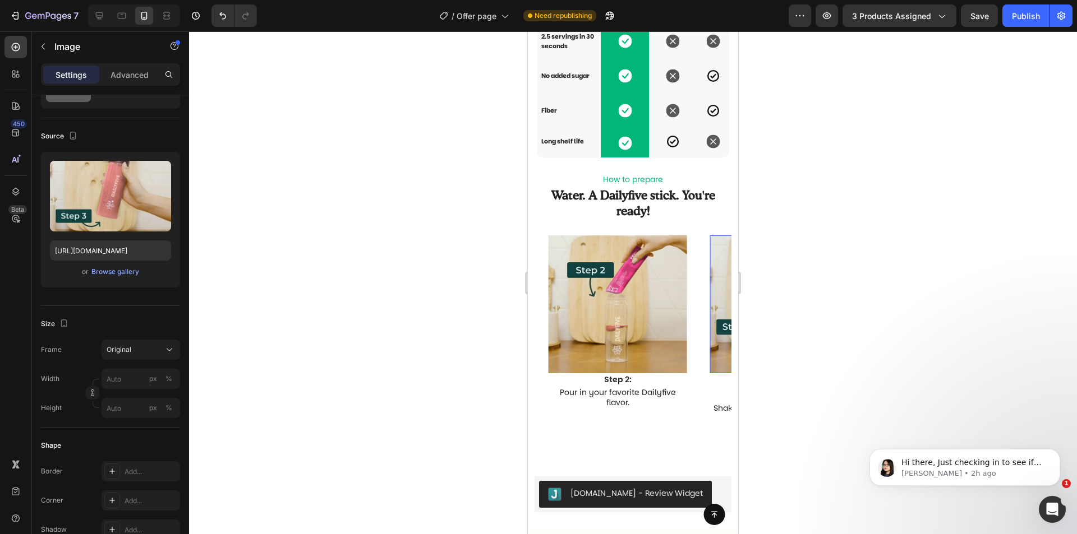
click at [713, 332] on img at bounding box center [778, 304] width 138 height 138
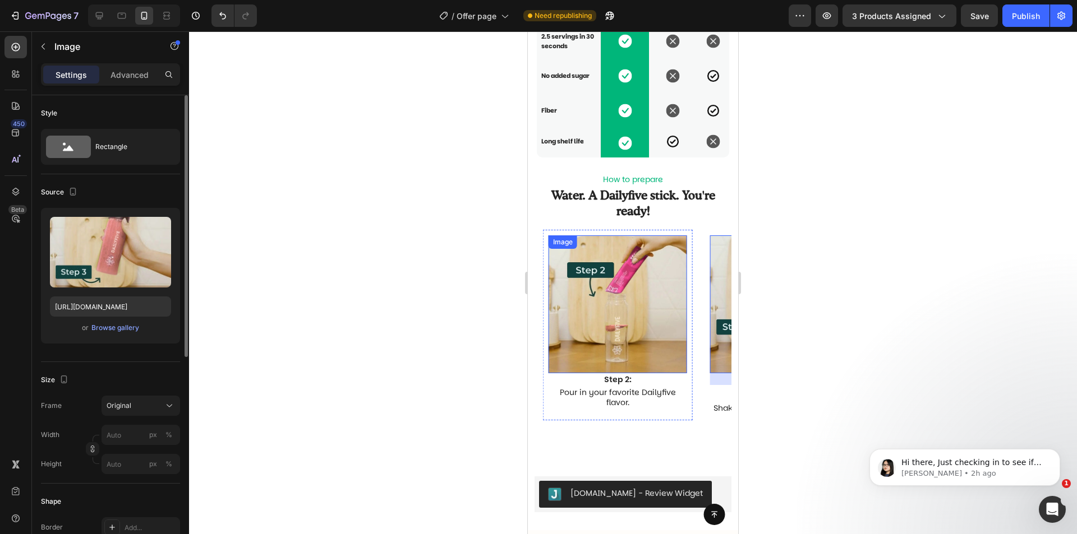
click at [650, 341] on img at bounding box center [617, 304] width 138 height 138
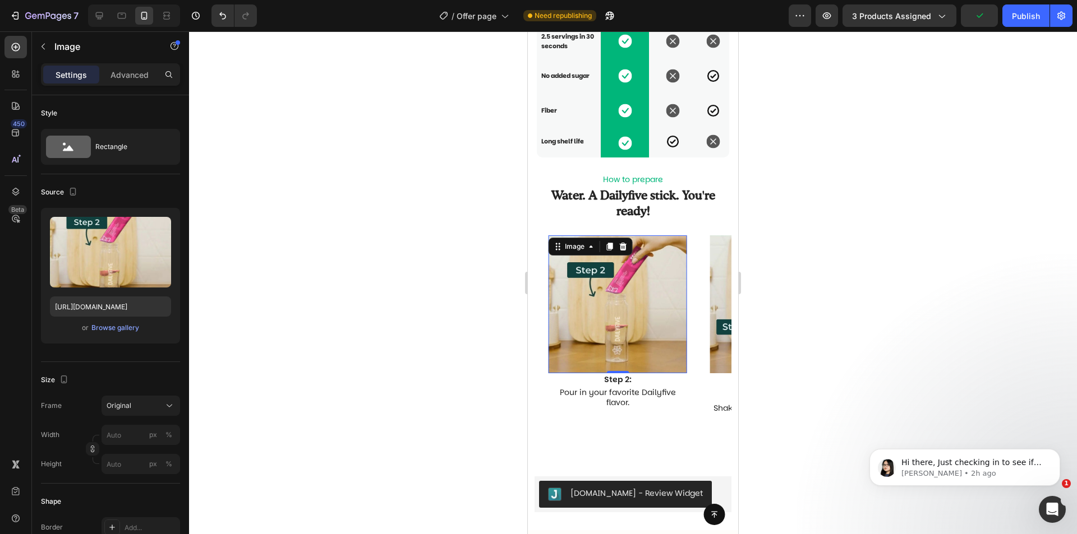
click at [138, 85] on div "Settings Advanced" at bounding box center [110, 74] width 139 height 22
click at [123, 68] on div "Advanced" at bounding box center [129, 75] width 56 height 18
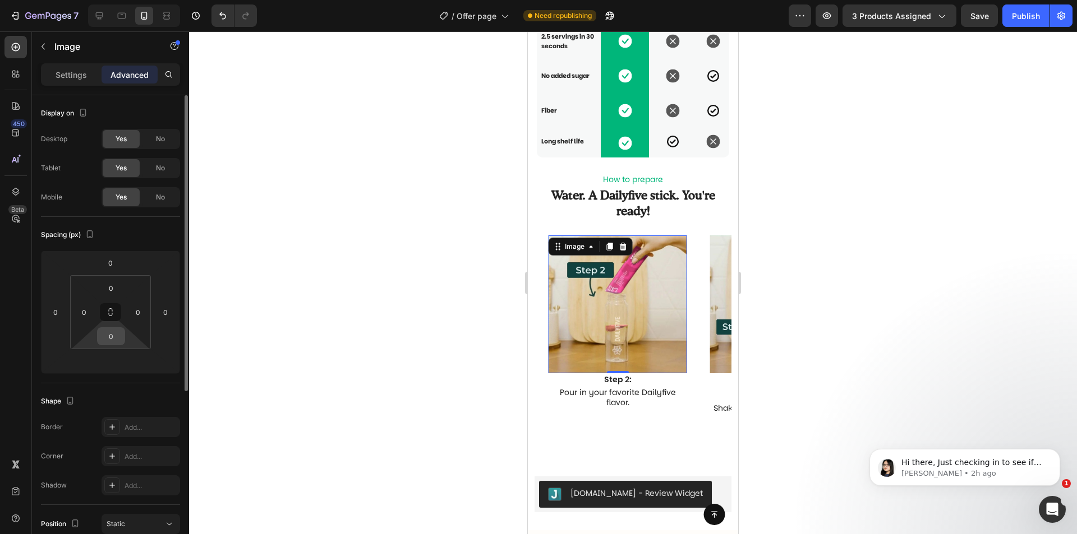
click at [114, 336] on input "0" at bounding box center [111, 336] width 22 height 17
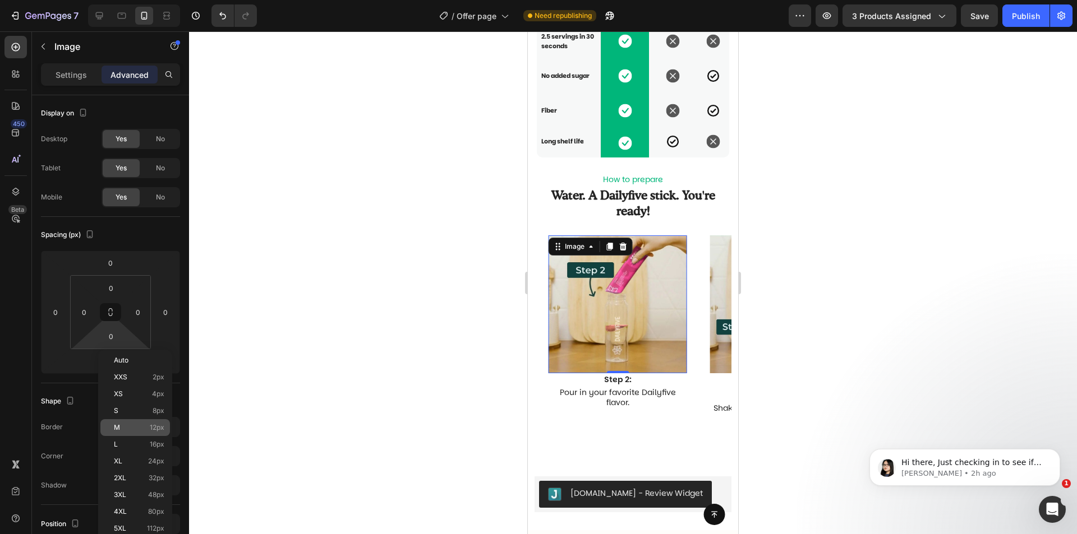
click at [126, 424] on p "M 12px" at bounding box center [139, 428] width 50 height 8
type input "12"
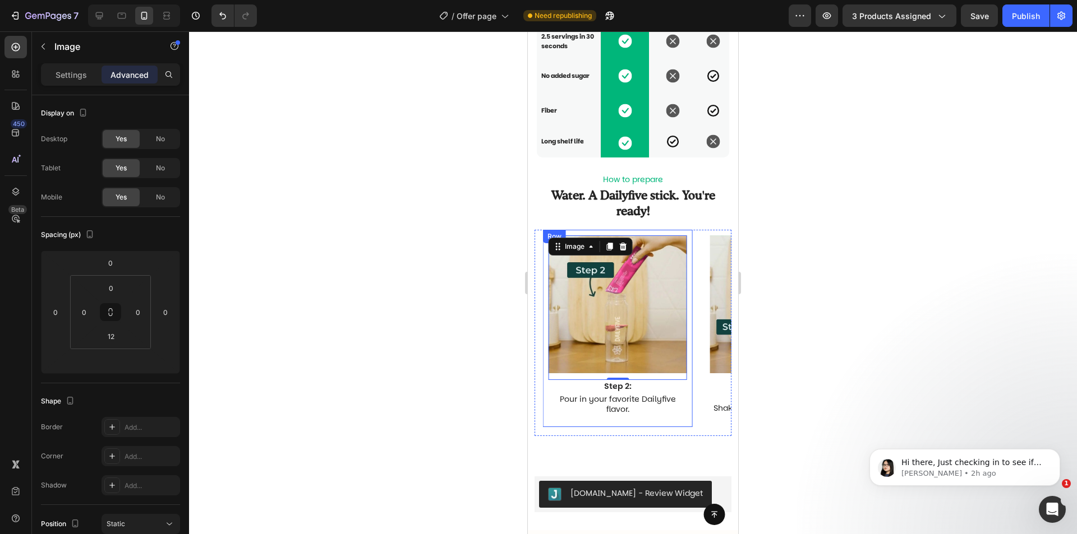
click at [692, 402] on div "Image Step 1: Text Block Add 8 oz of water or your choice of milk. Text Block R…" at bounding box center [637, 333] width 188 height 206
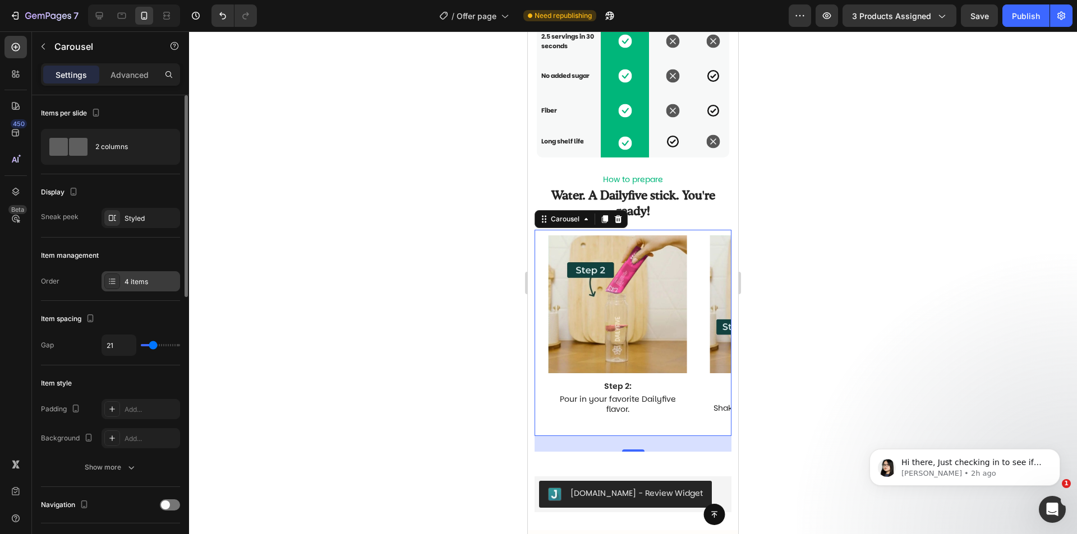
click at [128, 278] on div "4 items" at bounding box center [150, 282] width 53 height 10
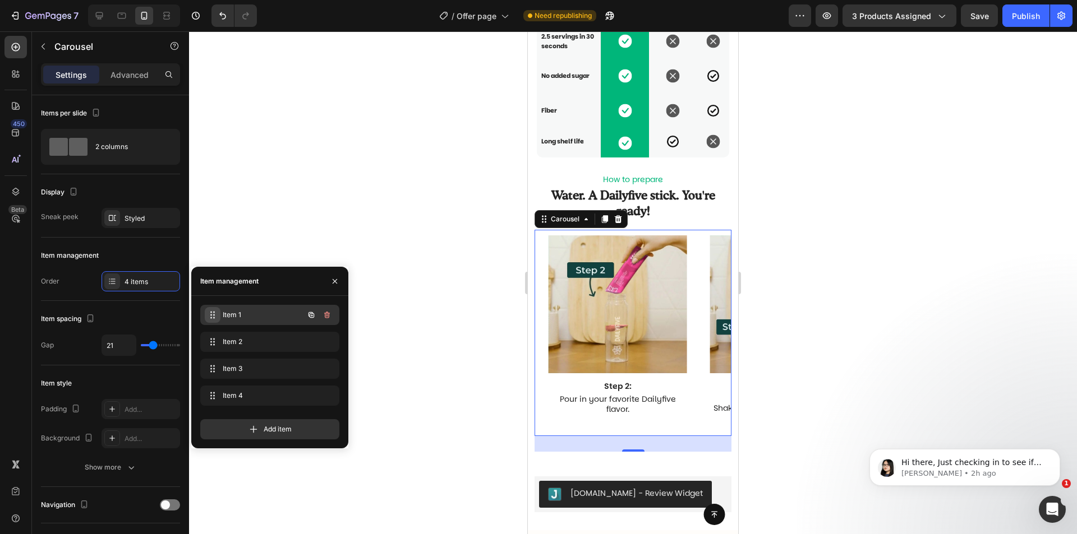
click at [213, 312] on icon at bounding box center [212, 315] width 9 height 9
click at [234, 315] on span "Item 1" at bounding box center [261, 315] width 83 height 10
click at [239, 328] on div "Item 1 Item 1" at bounding box center [269, 317] width 139 height 25
click at [239, 335] on div "Item 2 Item 2" at bounding box center [254, 342] width 99 height 16
click at [239, 318] on span "Item 1" at bounding box center [254, 315] width 63 height 10
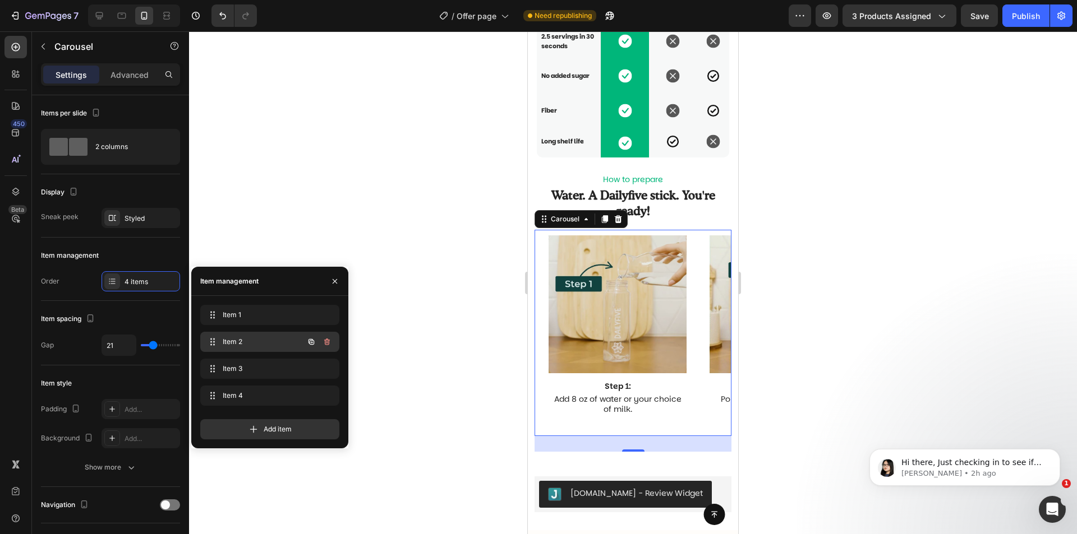
click at [240, 336] on div "Item 2 Item 2" at bounding box center [254, 342] width 99 height 16
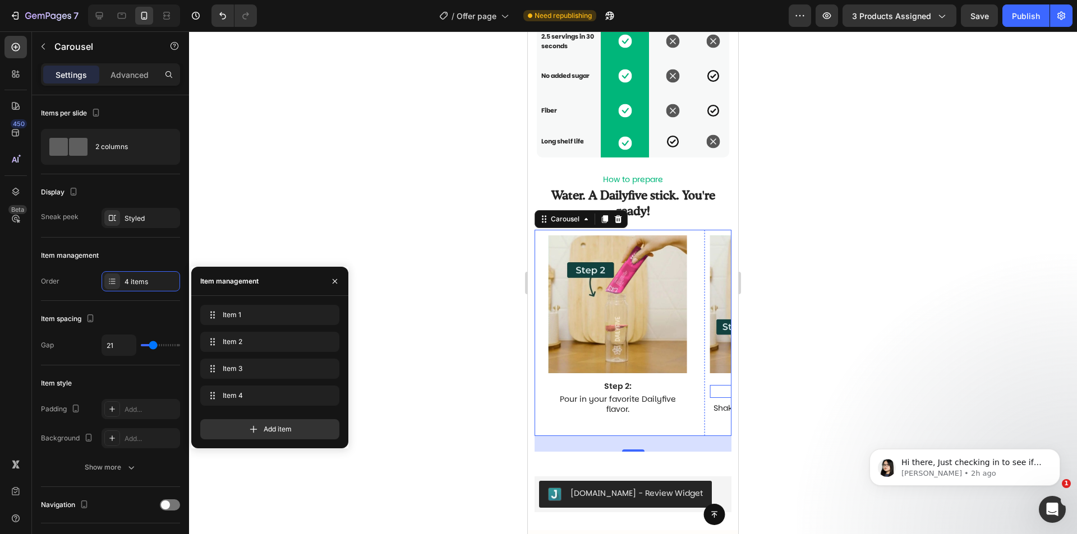
click at [710, 395] on p "Step 3:" at bounding box center [778, 391] width 136 height 10
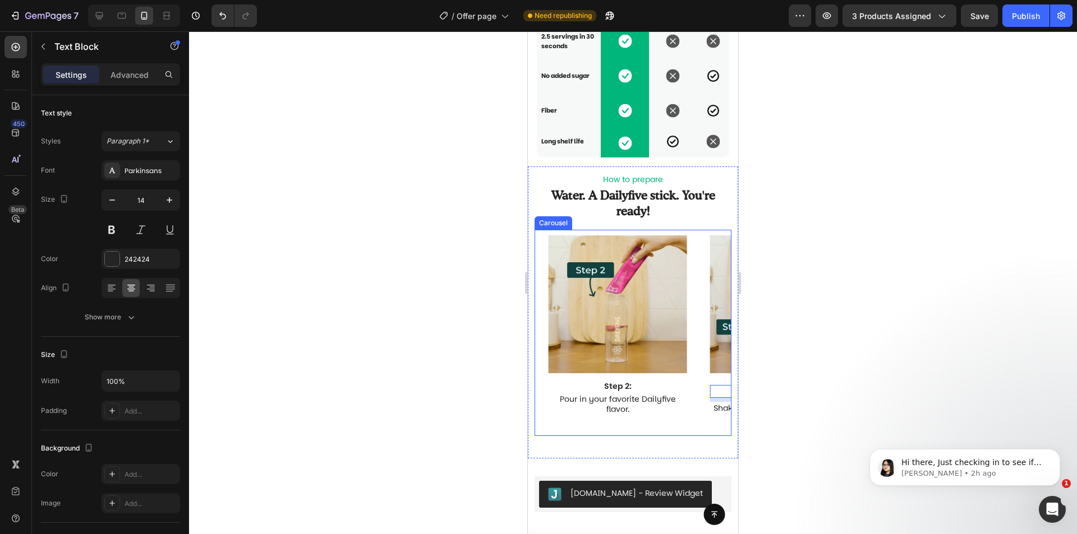
click at [687, 436] on div "Image Step 2: Text Block Pour in your favorite Dailyfive flavor. Text Block Row" at bounding box center [617, 333] width 149 height 206
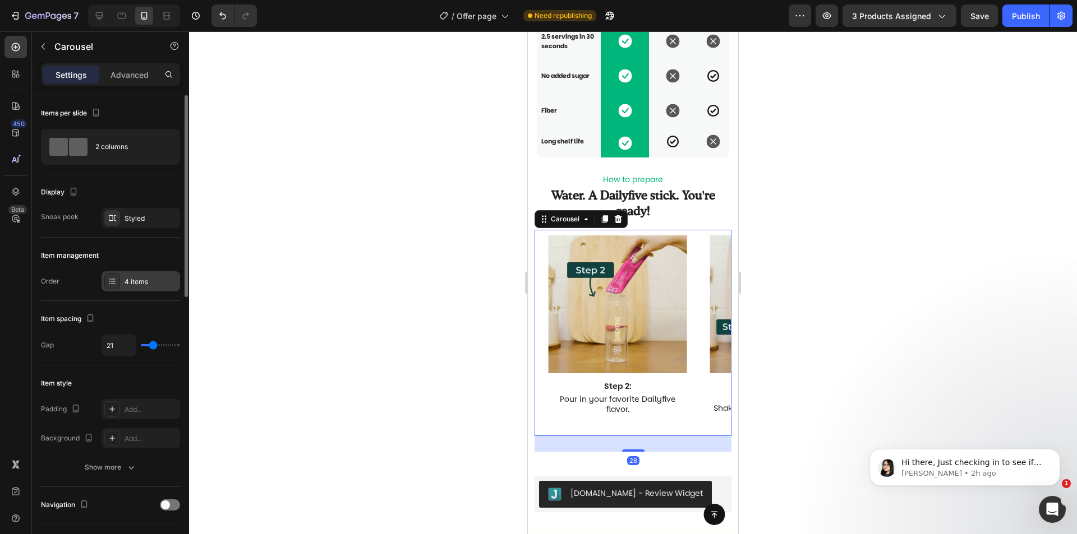
click at [130, 275] on div "4 items" at bounding box center [140, 281] width 78 height 20
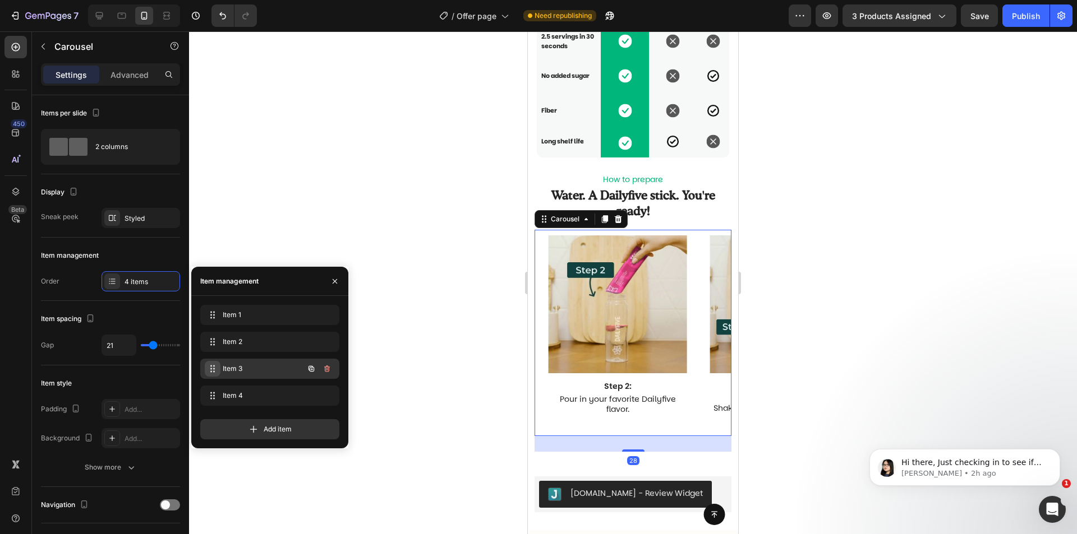
click at [219, 371] on div "Item 3 Item 3" at bounding box center [254, 369] width 99 height 16
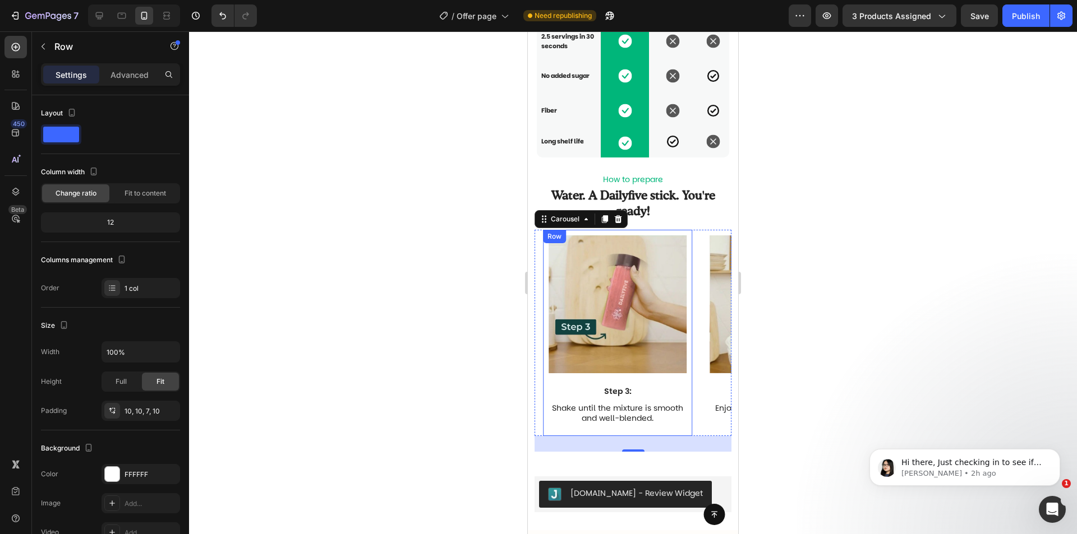
click at [657, 387] on div "Image Step 3: Text Block Shake until the mixture is smooth and well-blended. Te…" at bounding box center [617, 333] width 138 height 197
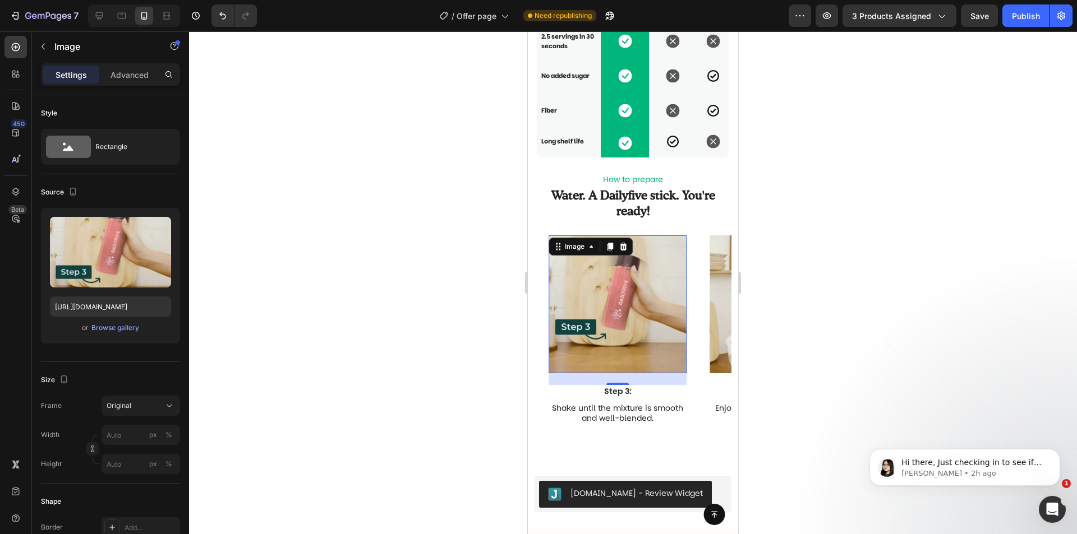
click at [658, 373] on img at bounding box center [617, 304] width 138 height 138
click at [121, 81] on div "Advanced" at bounding box center [129, 75] width 56 height 18
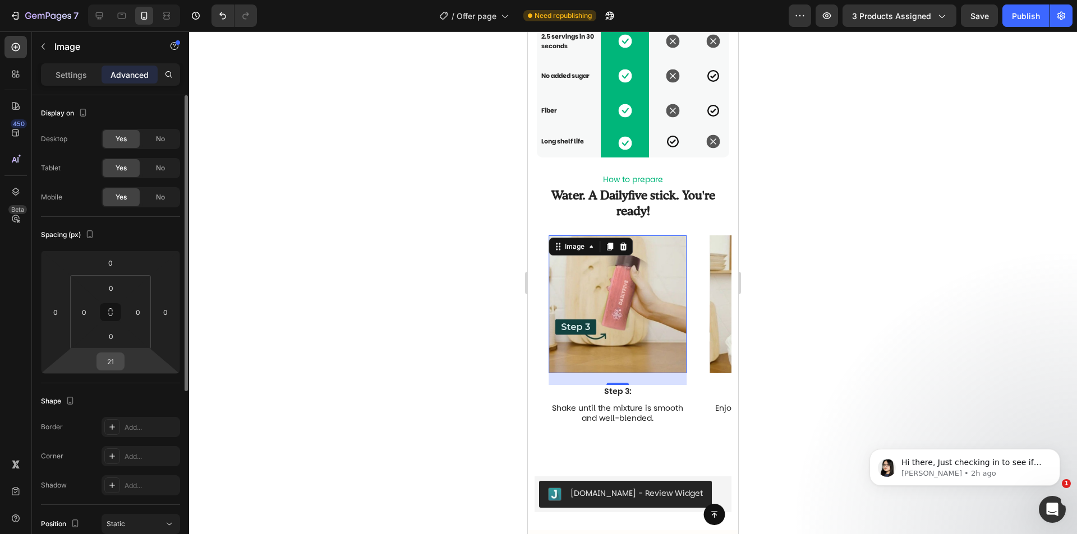
click at [113, 367] on input "21" at bounding box center [110, 361] width 22 height 17
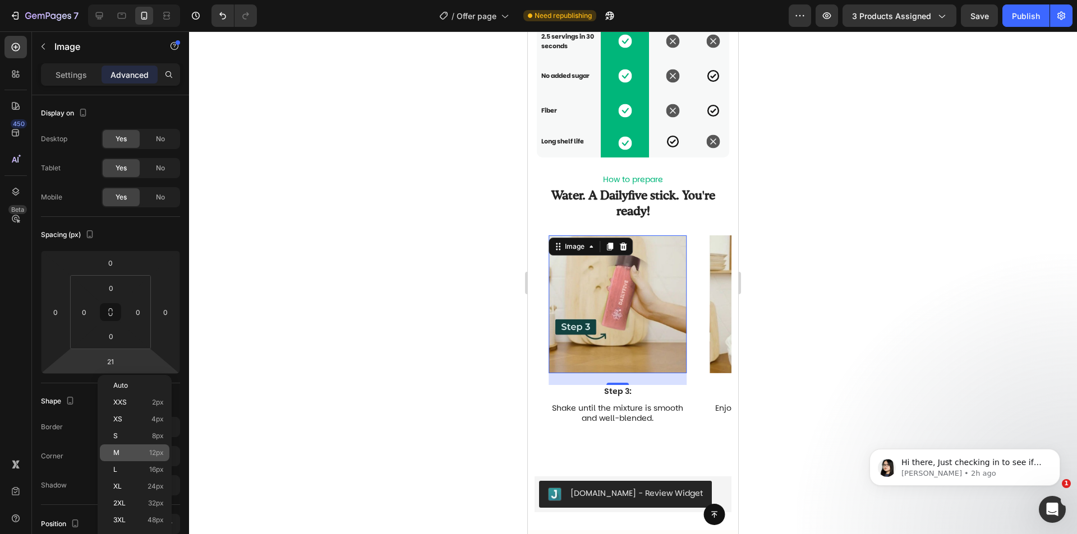
click at [154, 447] on div "M 12px" at bounding box center [135, 453] width 70 height 17
type input "12"
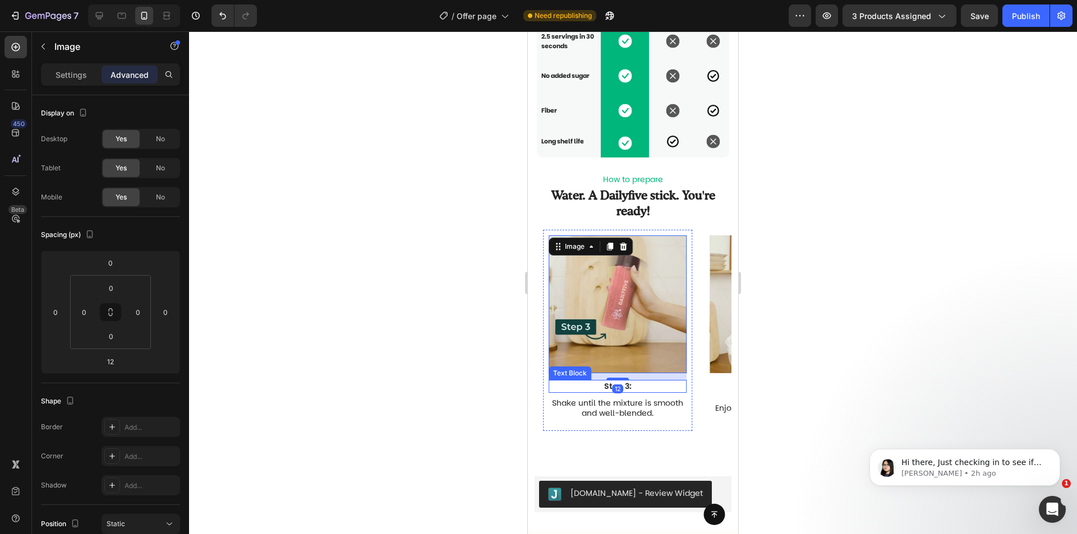
click at [640, 391] on p "Step 3:" at bounding box center [617, 386] width 136 height 10
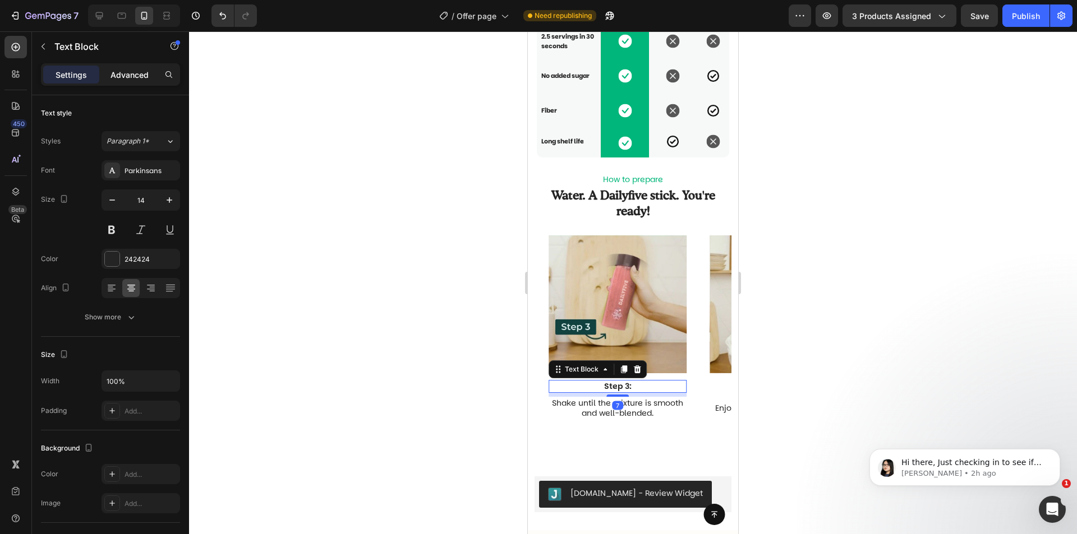
click at [123, 78] on p "Advanced" at bounding box center [129, 75] width 38 height 12
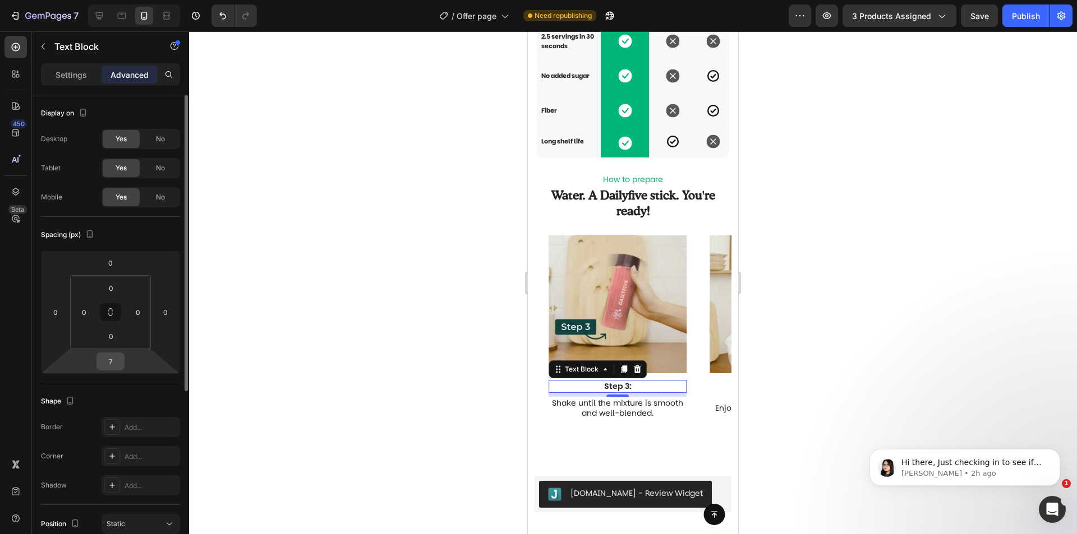
click at [114, 362] on input "7" at bounding box center [110, 361] width 22 height 17
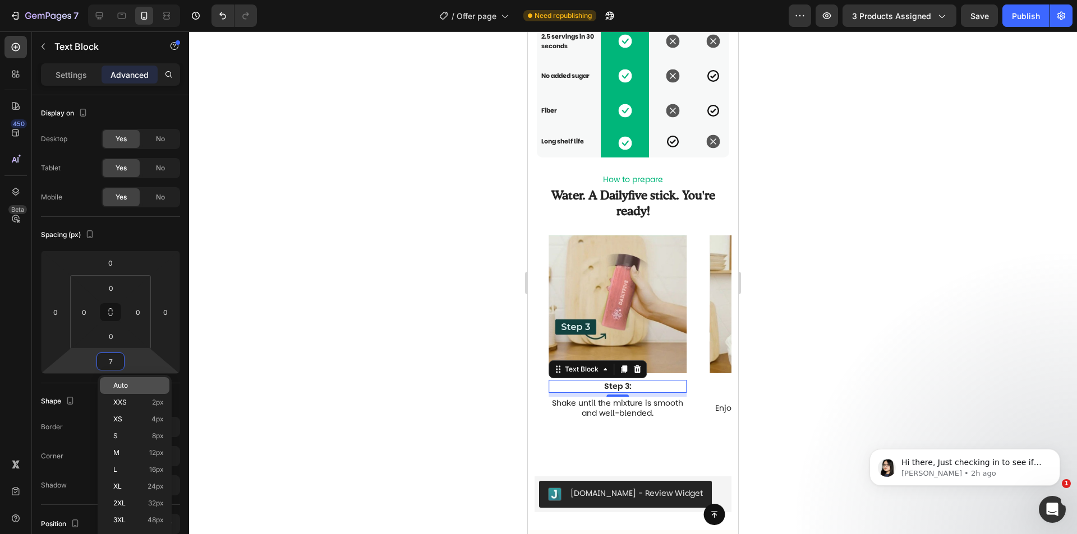
click at [124, 383] on span "Auto" at bounding box center [120, 386] width 15 height 8
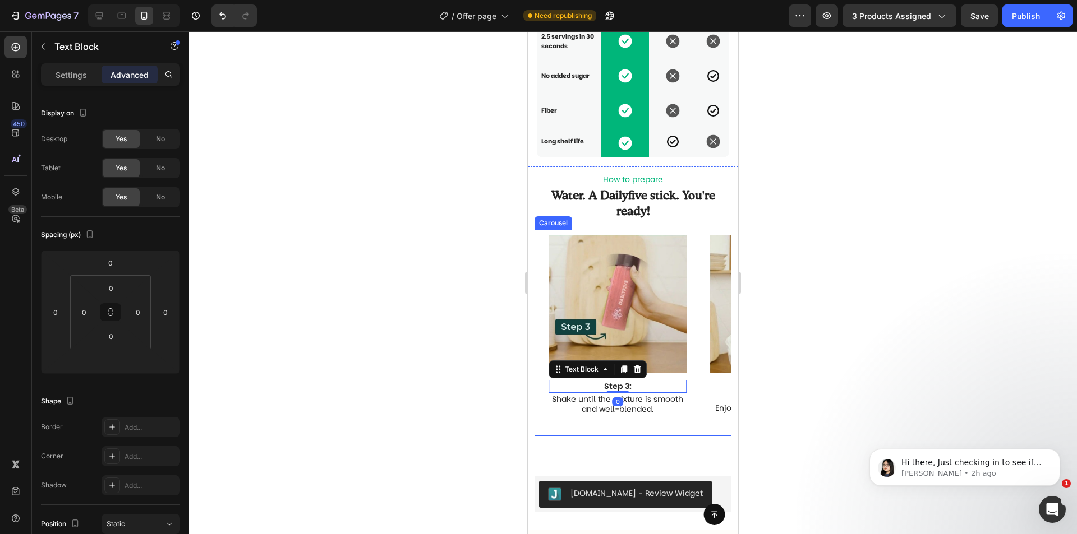
click at [698, 381] on div "Image Step 1: Text Block Add 8 oz of water or your choice of milk. Text Block R…" at bounding box center [637, 333] width 188 height 206
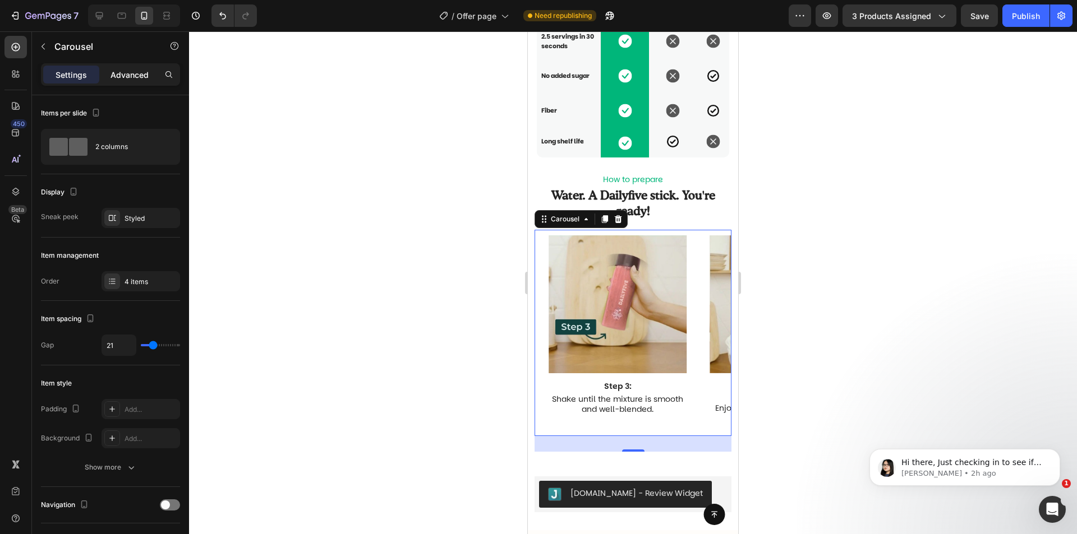
click at [120, 75] on p "Advanced" at bounding box center [129, 75] width 38 height 12
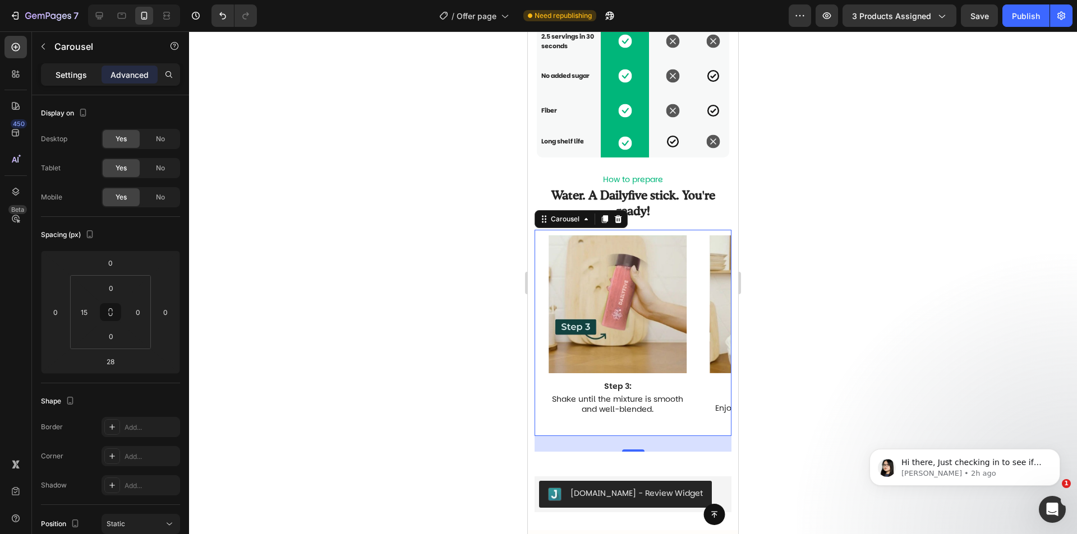
click at [81, 77] on p "Settings" at bounding box center [71, 75] width 31 height 12
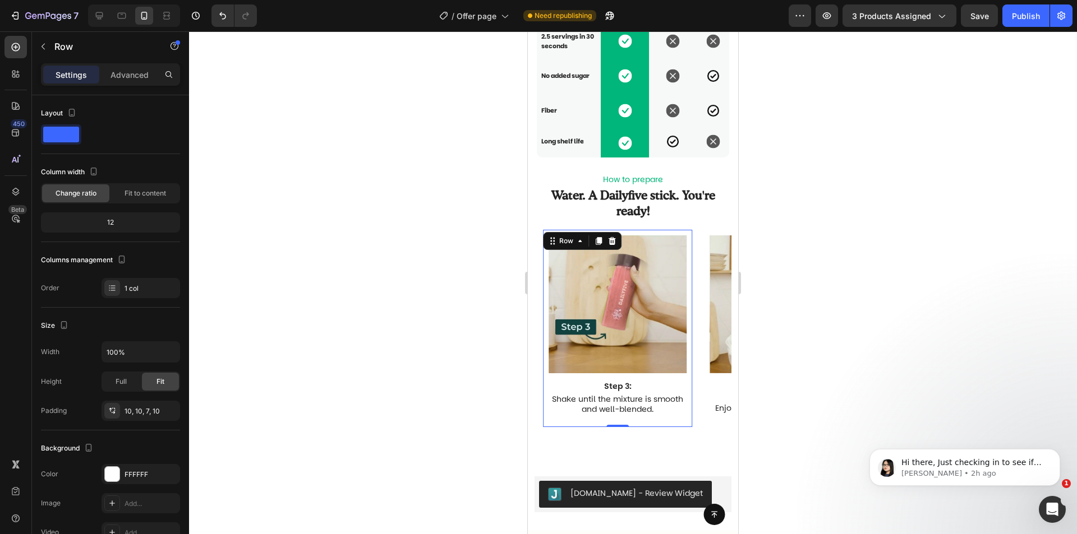
click at [691, 427] on div "Image Step 3: Text Block Shake until the mixture is smooth and well-blended. Te…" at bounding box center [617, 328] width 149 height 197
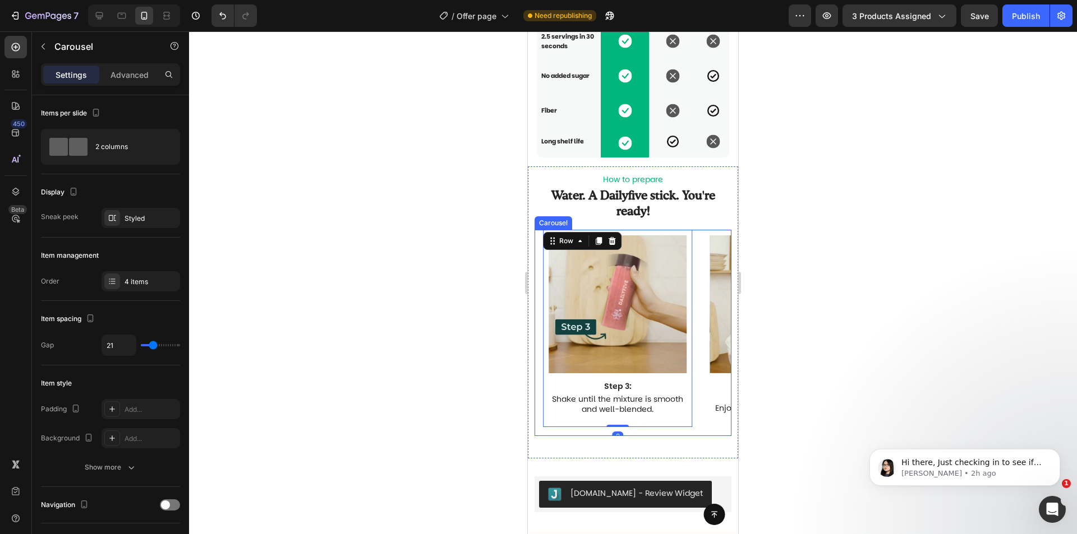
click at [696, 433] on div "Image Step 1: Text Block Add 8 oz of water or your choice of milk. Text Block R…" at bounding box center [637, 333] width 188 height 206
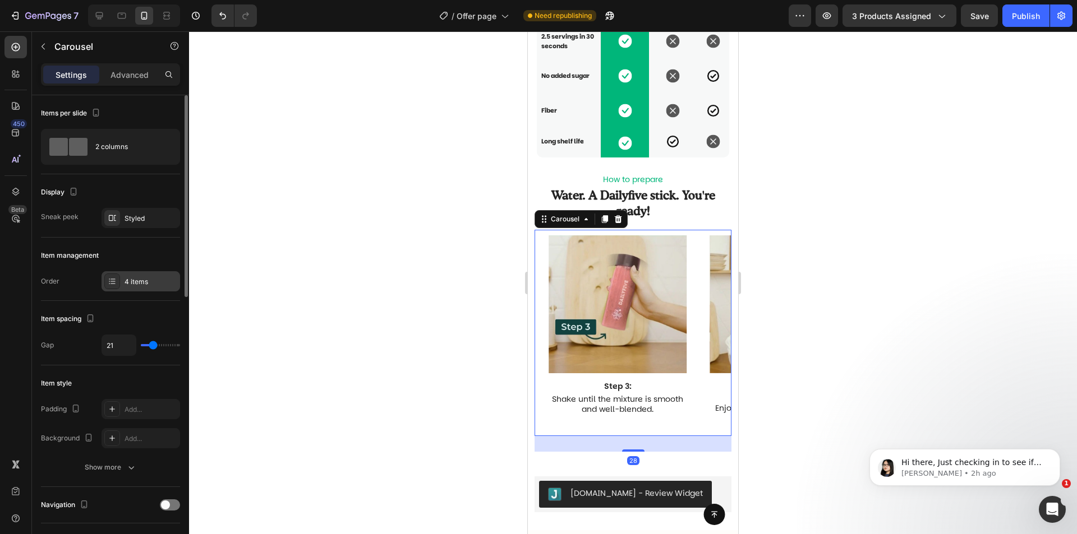
click at [135, 278] on div "4 items" at bounding box center [150, 282] width 53 height 10
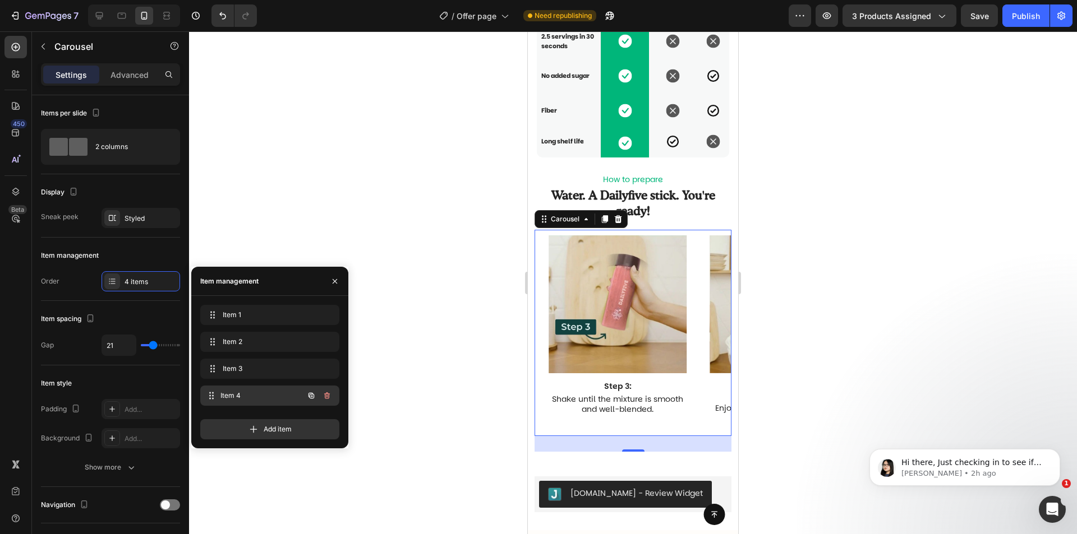
click at [265, 386] on div "Item 4 Item 4" at bounding box center [269, 396] width 139 height 20
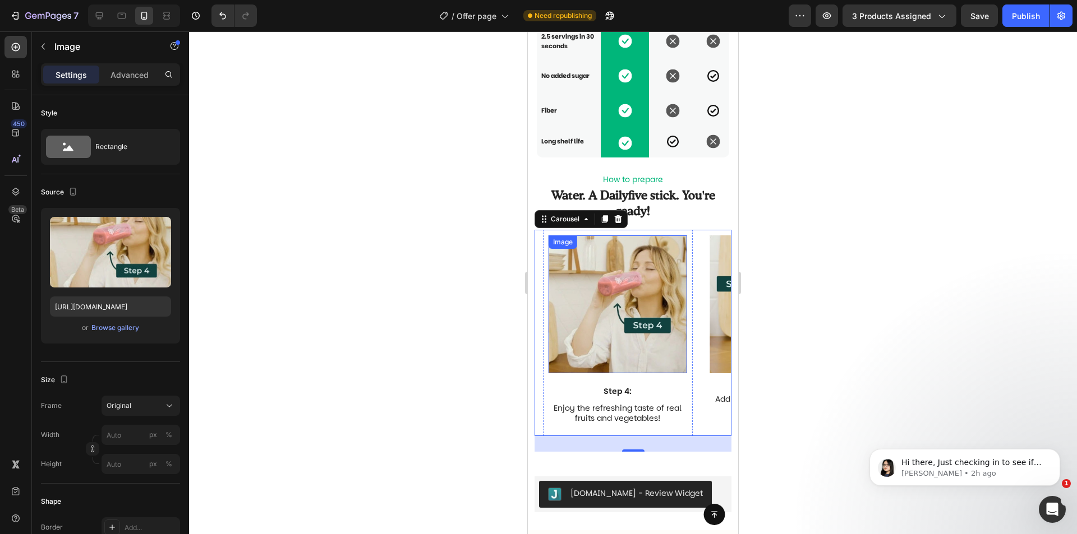
click at [650, 373] on img at bounding box center [617, 304] width 138 height 138
click at [695, 367] on div "Image Step 1: Text Block Add 8 oz of water or your choice of milk. Text Block R…" at bounding box center [637, 333] width 188 height 206
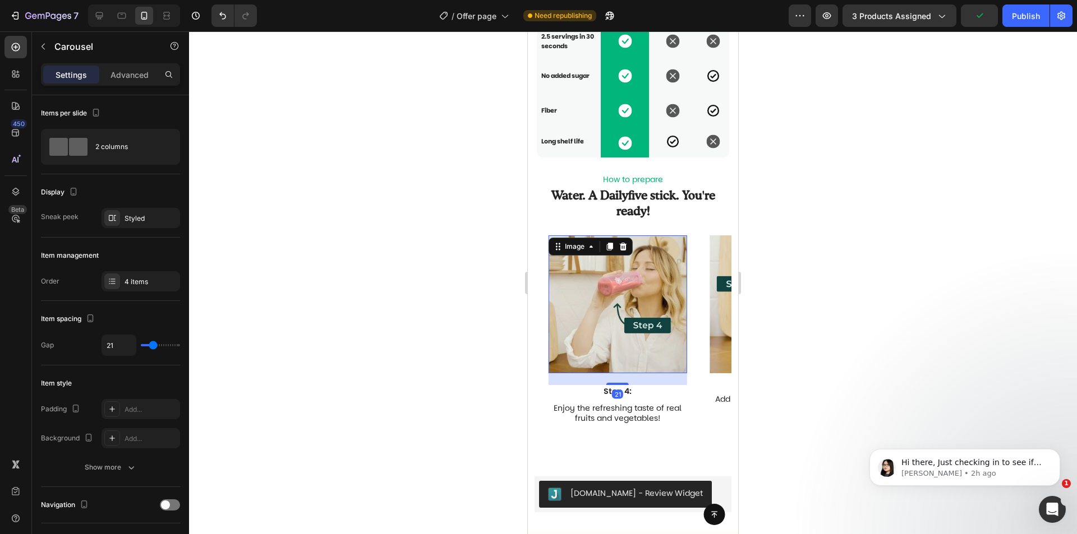
click at [641, 346] on img at bounding box center [617, 304] width 138 height 138
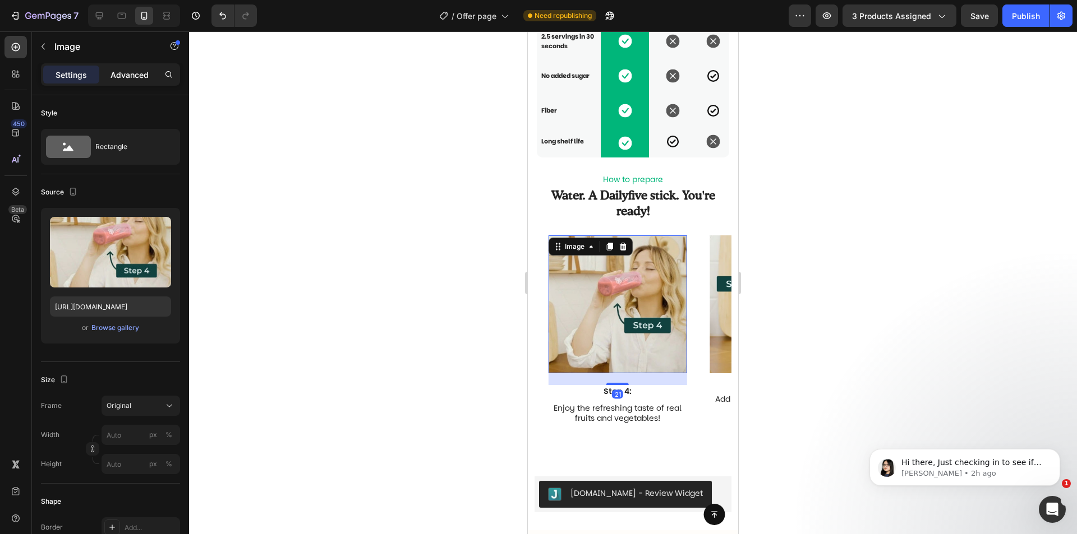
click at [110, 76] on div "Advanced" at bounding box center [129, 75] width 56 height 18
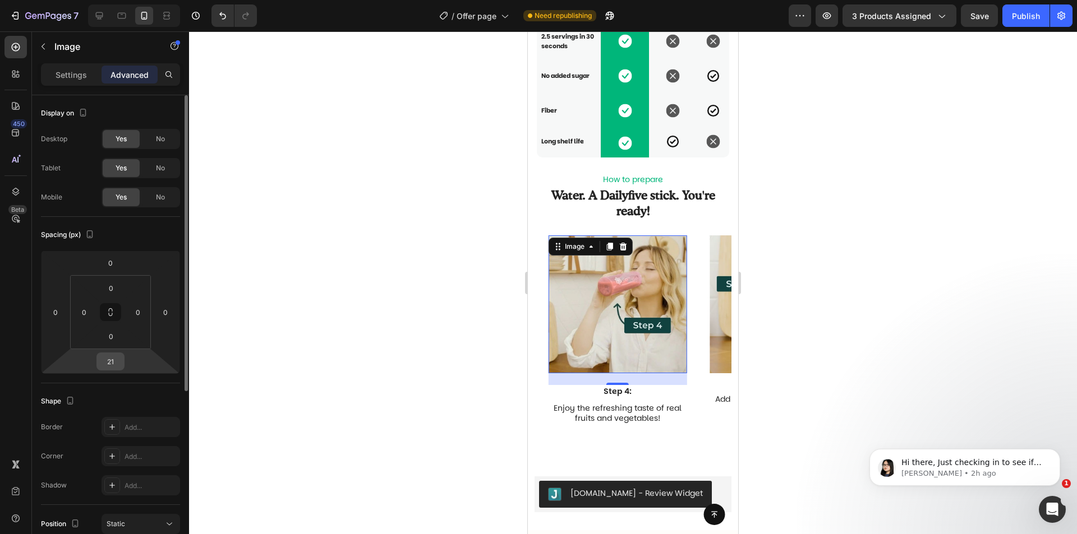
click at [117, 358] on input "21" at bounding box center [110, 361] width 22 height 17
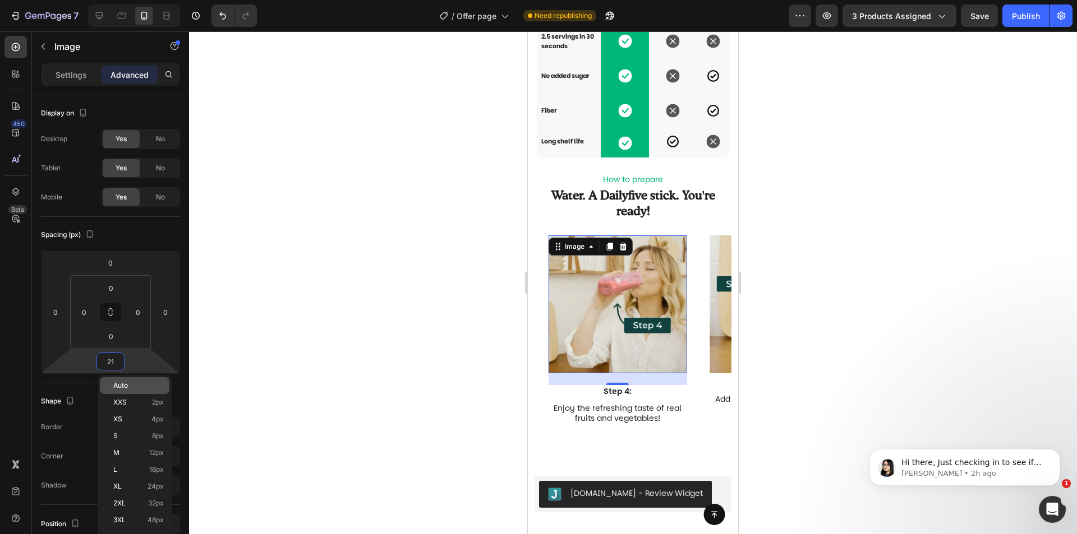
click at [150, 386] on p "Auto" at bounding box center [138, 386] width 50 height 8
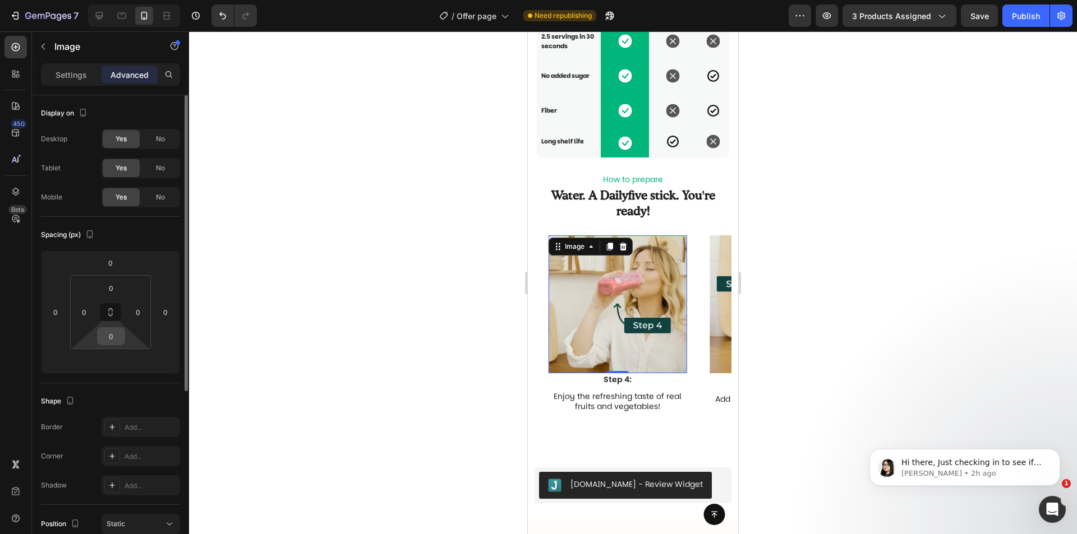
click at [123, 338] on div "0" at bounding box center [111, 336] width 28 height 18
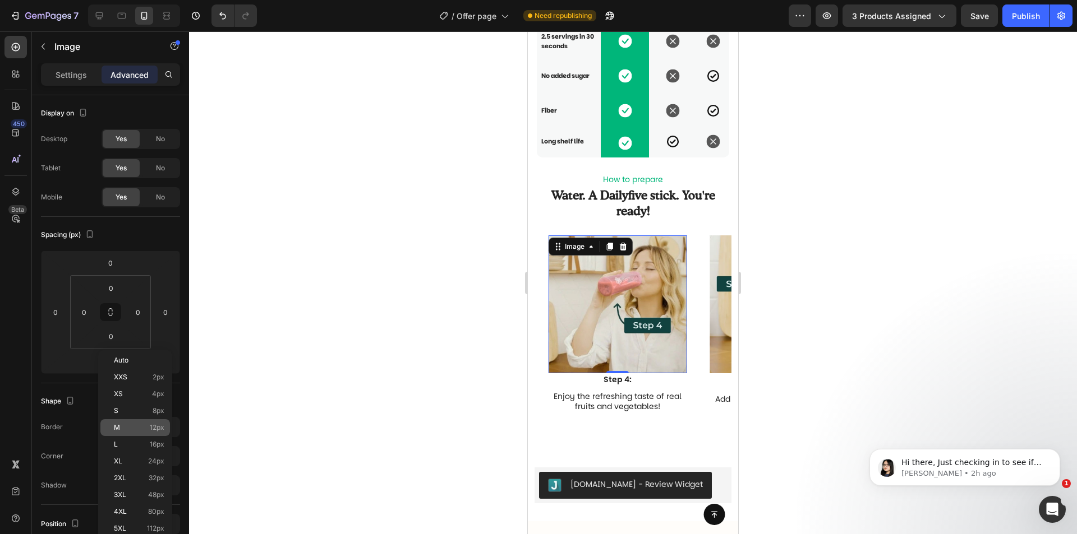
click at [133, 431] on p "M 12px" at bounding box center [139, 428] width 50 height 8
type input "12"
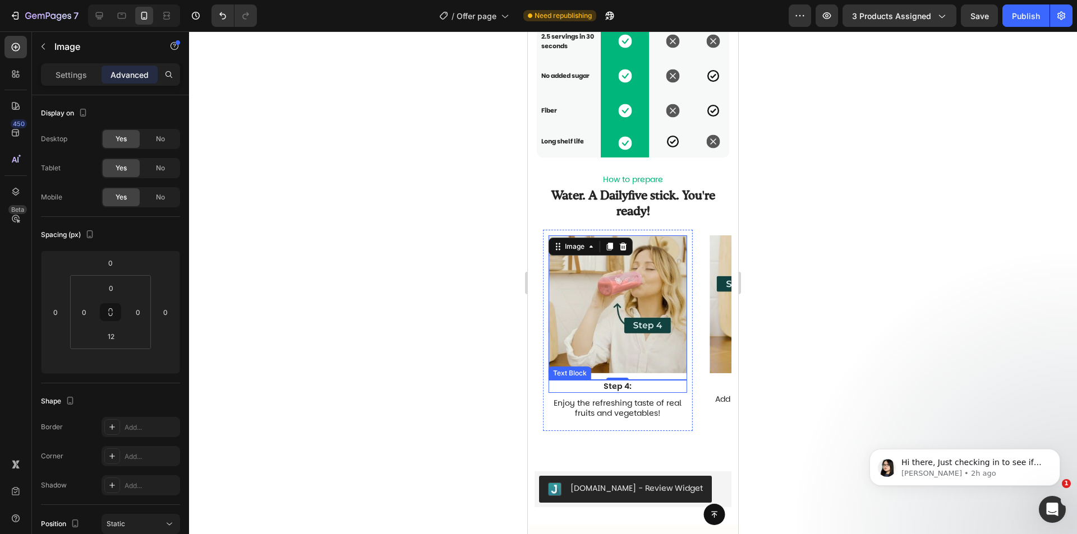
click at [636, 391] on p "Step 4:" at bounding box center [617, 386] width 136 height 10
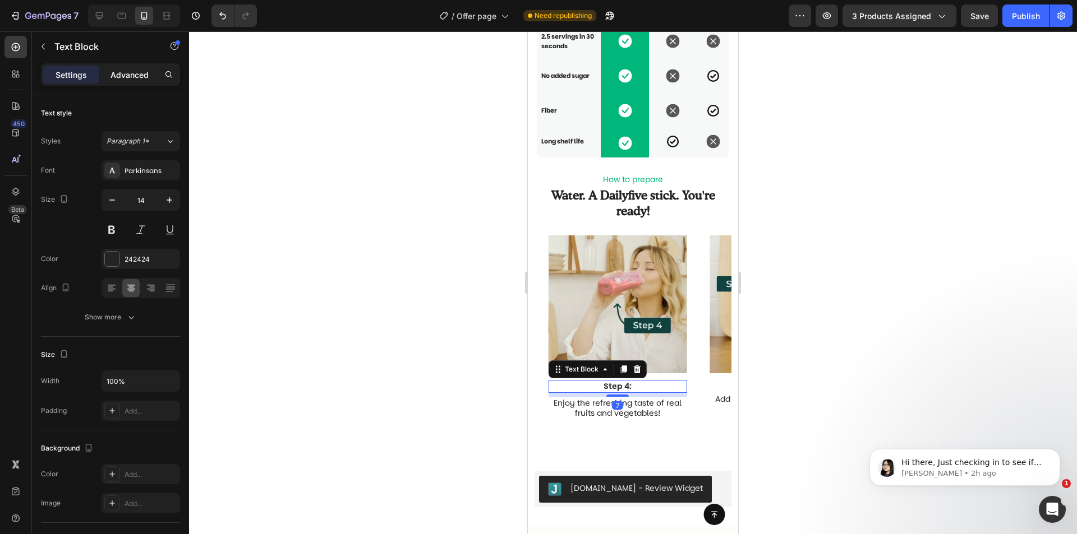
click at [121, 71] on p "Advanced" at bounding box center [129, 75] width 38 height 12
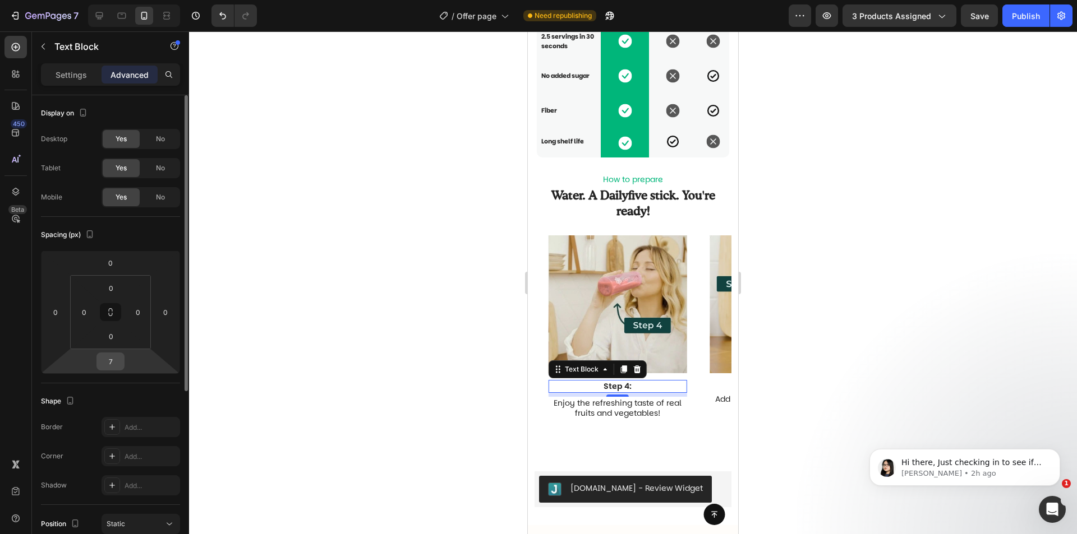
click at [108, 361] on input "7" at bounding box center [110, 361] width 22 height 17
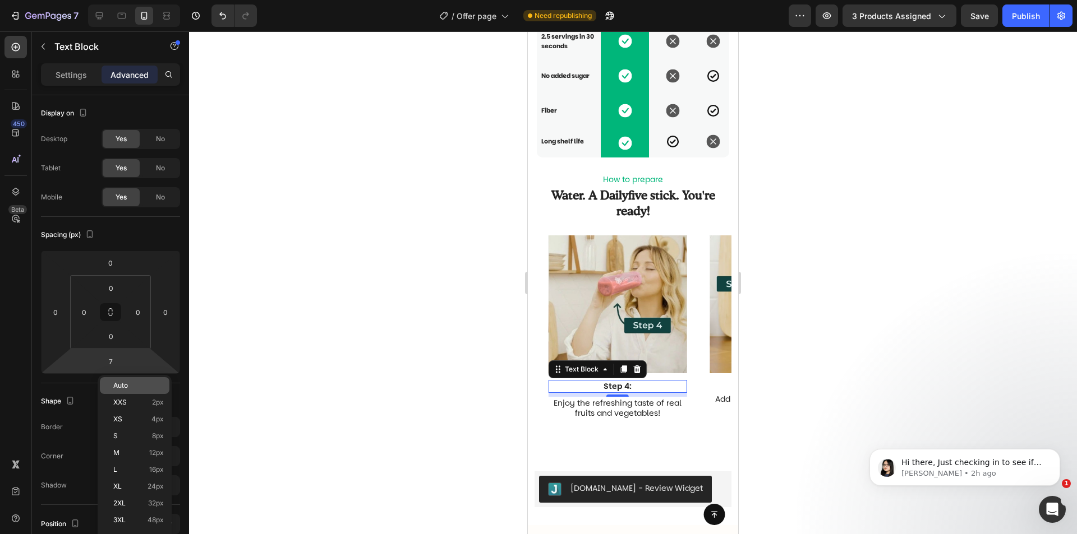
click at [146, 385] on p "Auto" at bounding box center [138, 386] width 50 height 8
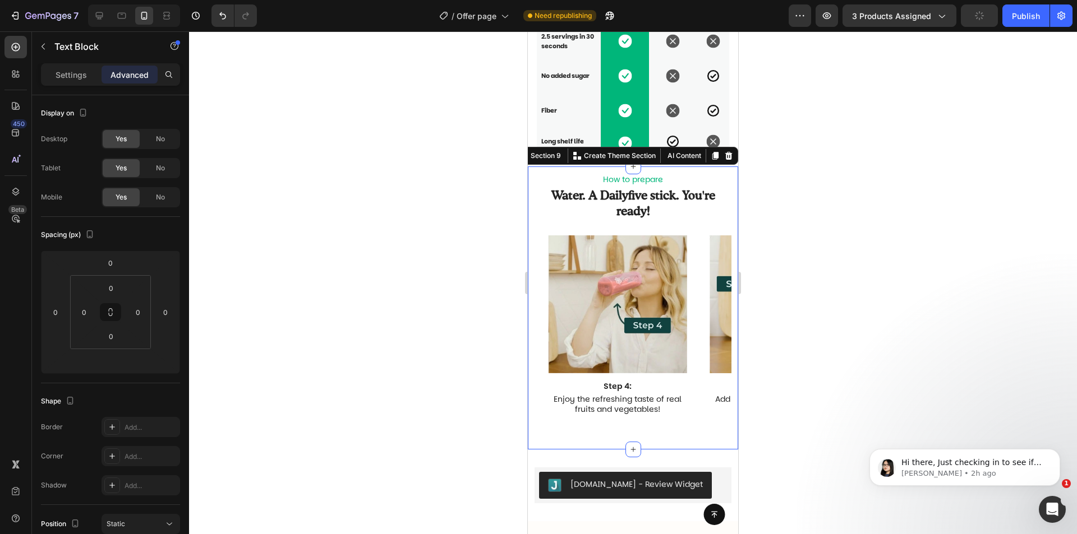
click at [690, 437] on div "Image Step 1: Text Block Add 8 oz of water or your choice of milk. Text Block R…" at bounding box center [632, 336] width 197 height 213
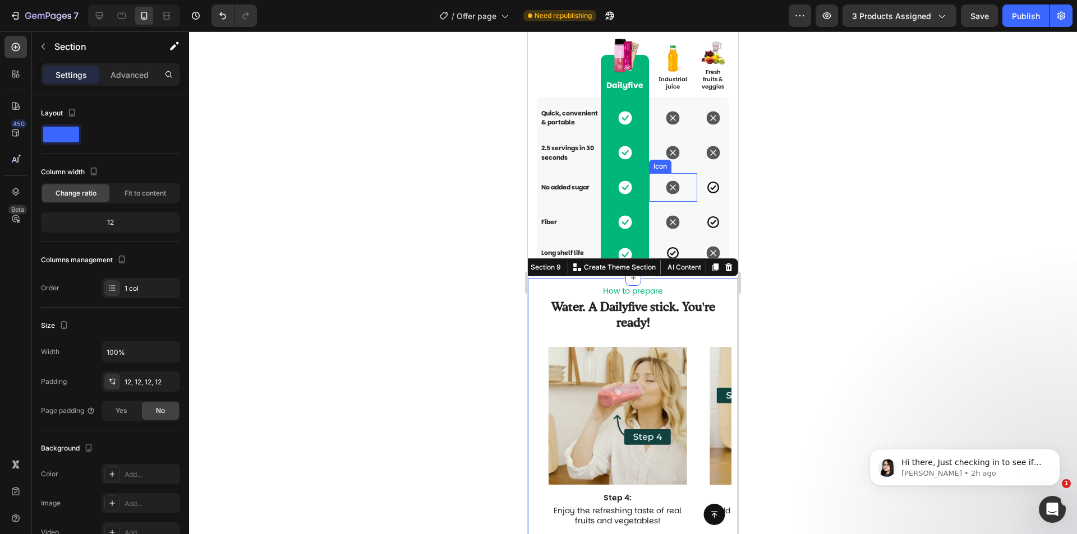
scroll to position [2549, 0]
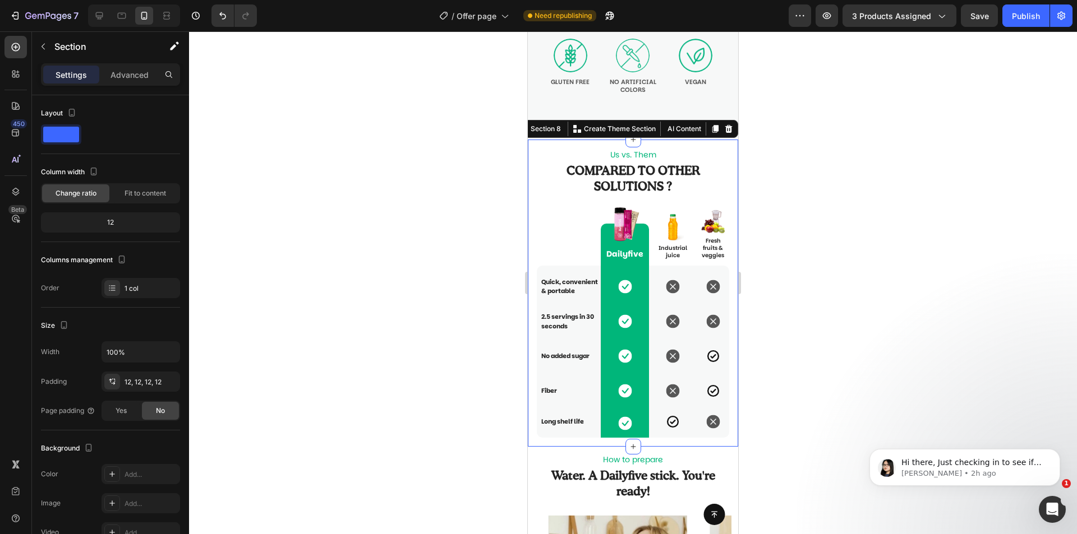
click at [726, 149] on div "Us vs. Them Text Block Compared to other solutions ? Heading Text Block Row Ima…" at bounding box center [633, 293] width 210 height 307
click at [142, 382] on div "16, 16, 16, 16" at bounding box center [140, 382] width 33 height 10
click at [138, 71] on p "Advanced" at bounding box center [129, 75] width 38 height 12
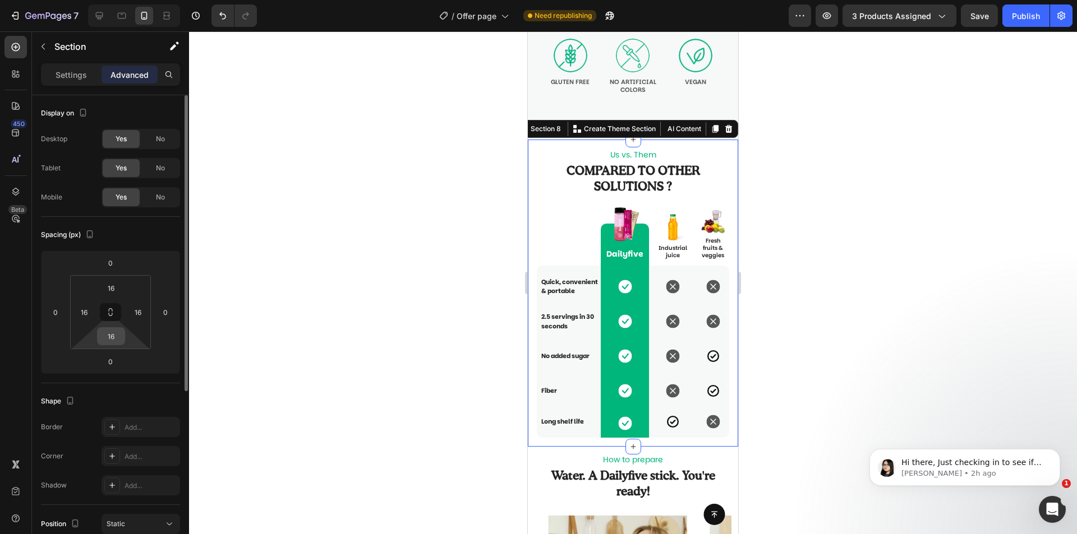
click at [108, 341] on input "16" at bounding box center [111, 336] width 22 height 17
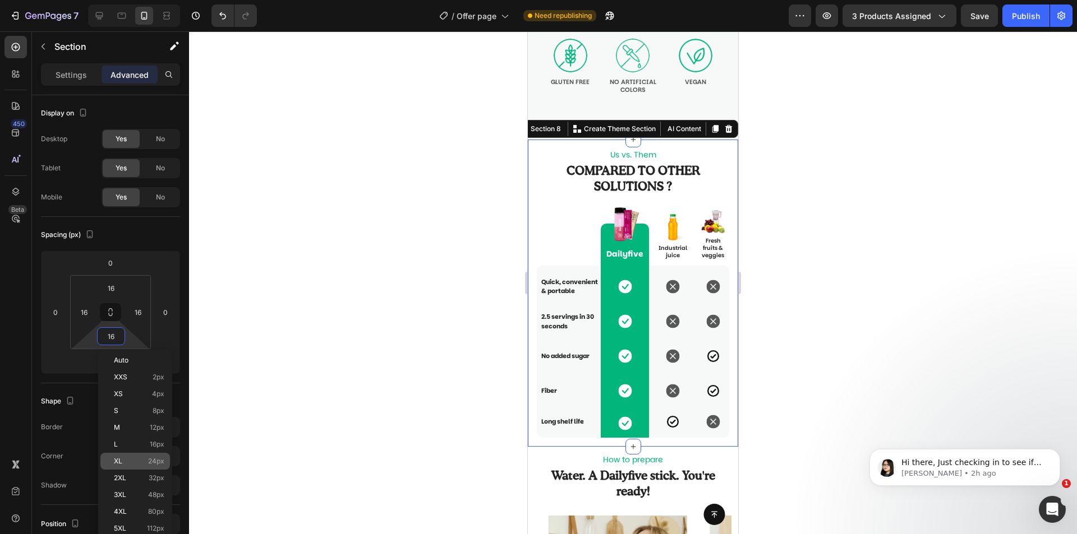
click at [141, 467] on div "XL 24px" at bounding box center [135, 461] width 70 height 17
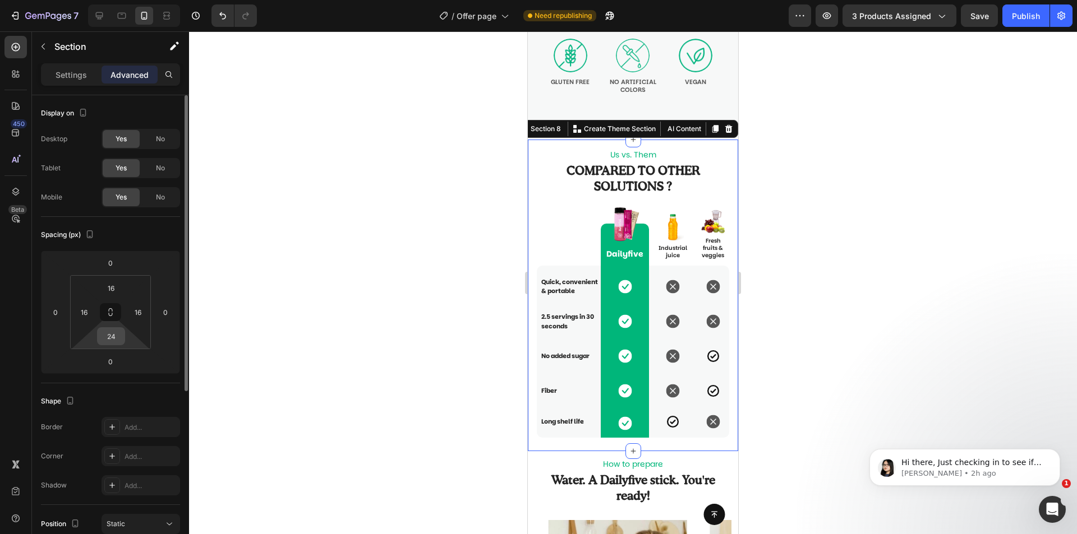
click at [112, 339] on input "24" at bounding box center [111, 336] width 22 height 17
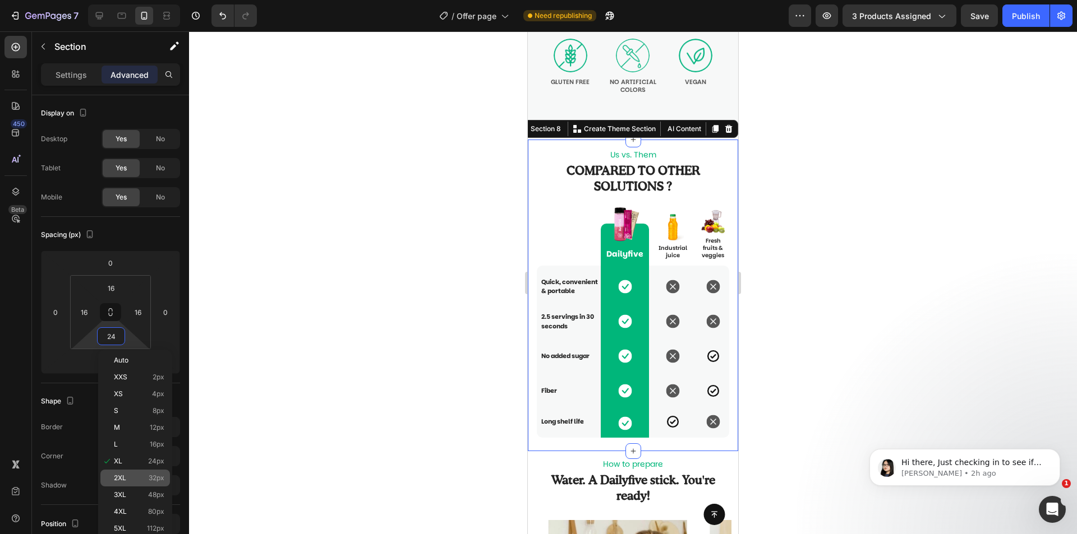
click at [129, 473] on div "2XL 32px" at bounding box center [135, 478] width 70 height 17
type input "32"
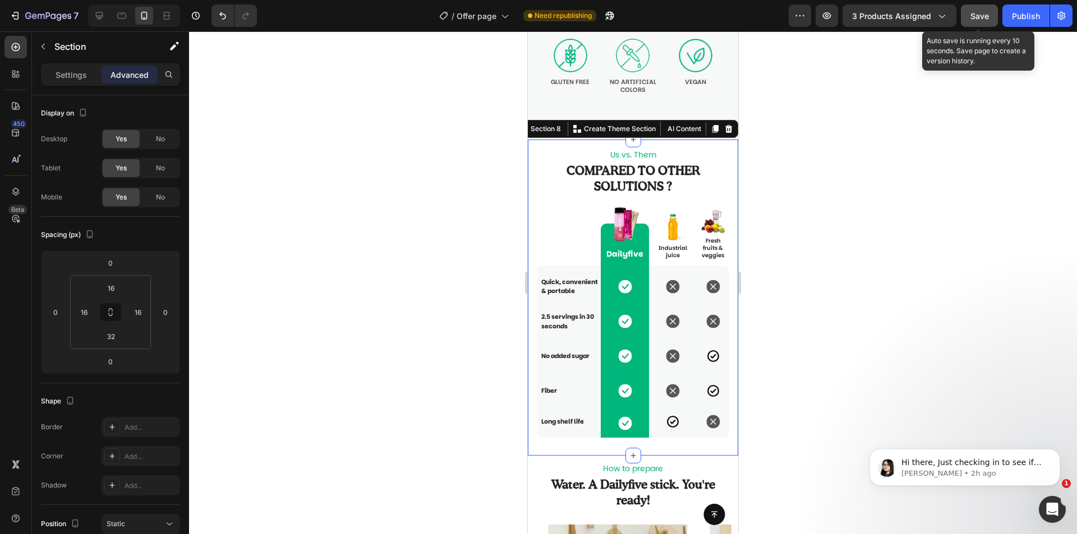
click at [969, 20] on button "Save" at bounding box center [978, 15] width 37 height 22
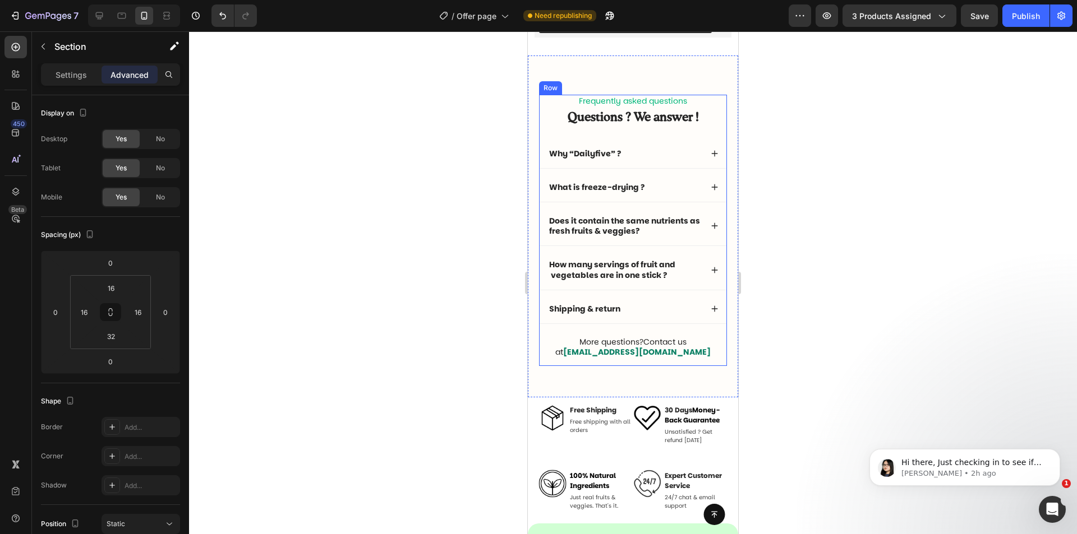
scroll to position [3030, 0]
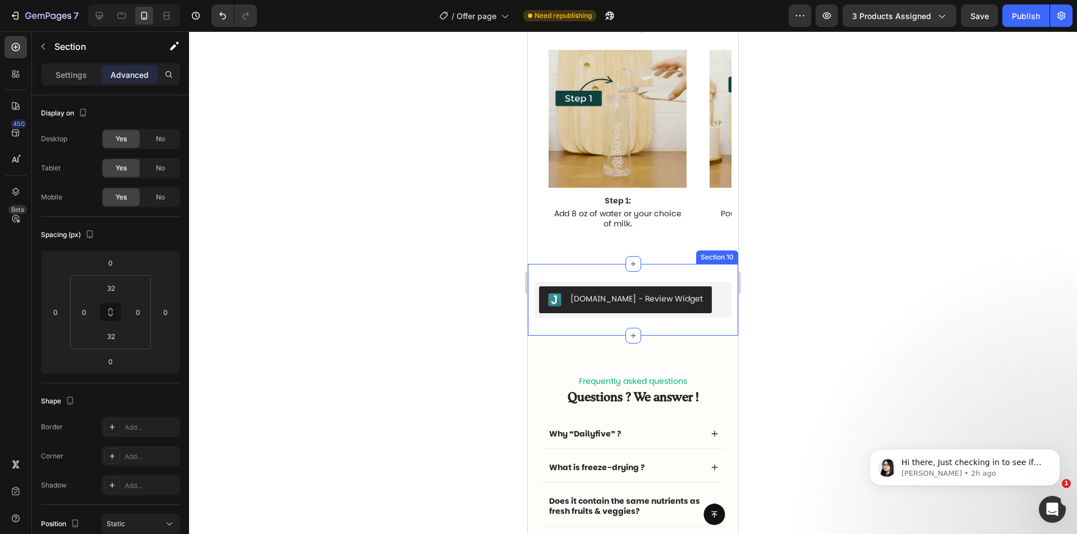
click at [692, 326] on div "[DOMAIN_NAME] - Review Widget [DOMAIN_NAME] Section 10" at bounding box center [633, 300] width 210 height 72
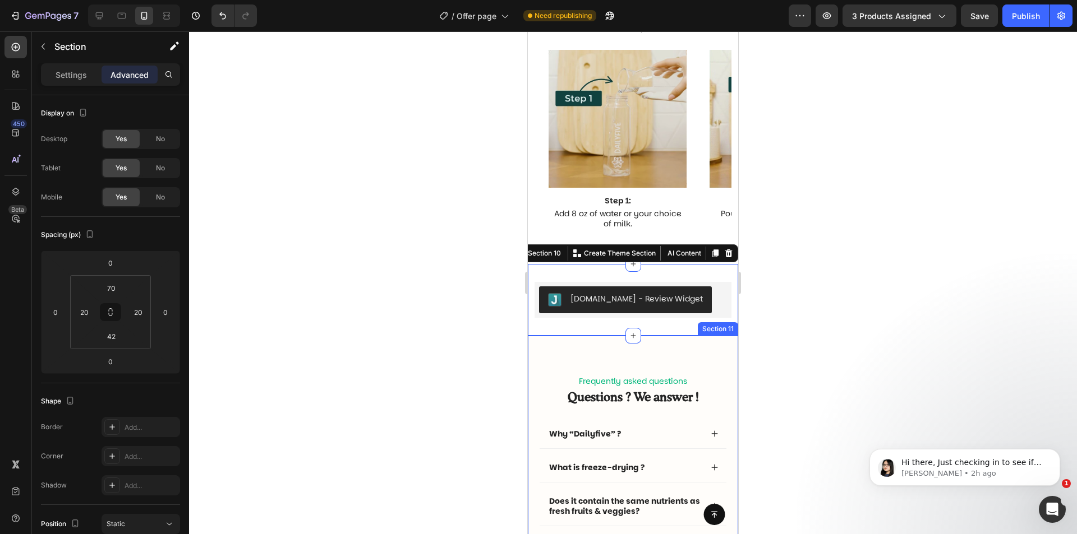
click at [686, 353] on div "Frequently asked questions Text Block Questions ? We answer ! Heading Why “Dail…" at bounding box center [633, 507] width 210 height 342
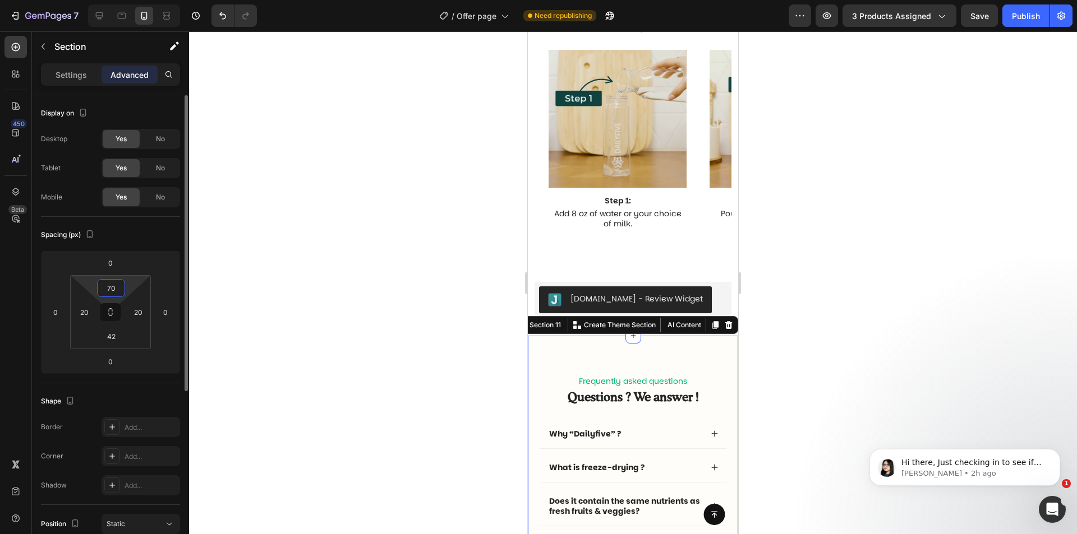
click at [111, 296] on input "70" at bounding box center [111, 288] width 22 height 17
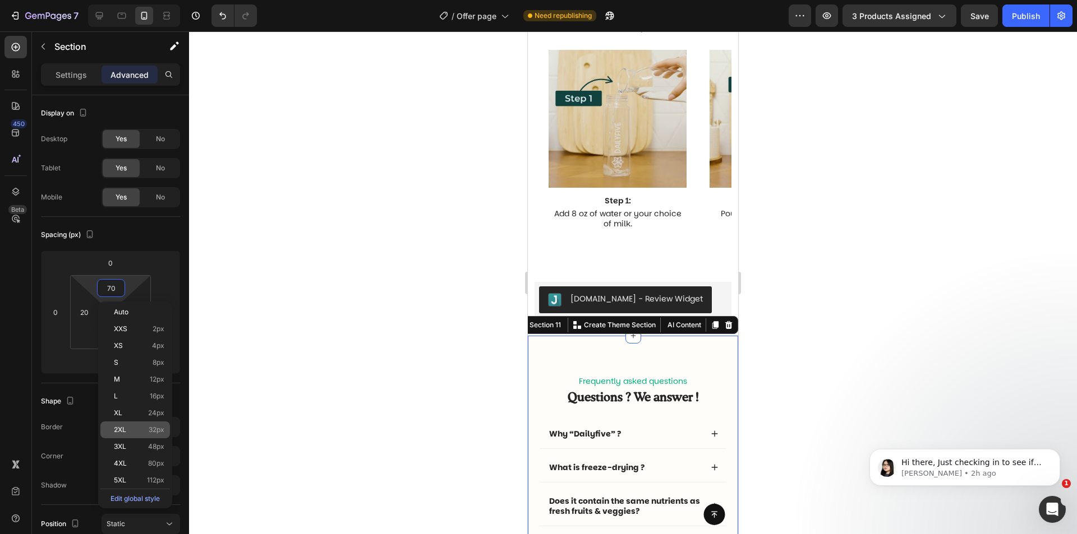
click at [146, 436] on div "2XL 32px" at bounding box center [135, 430] width 70 height 17
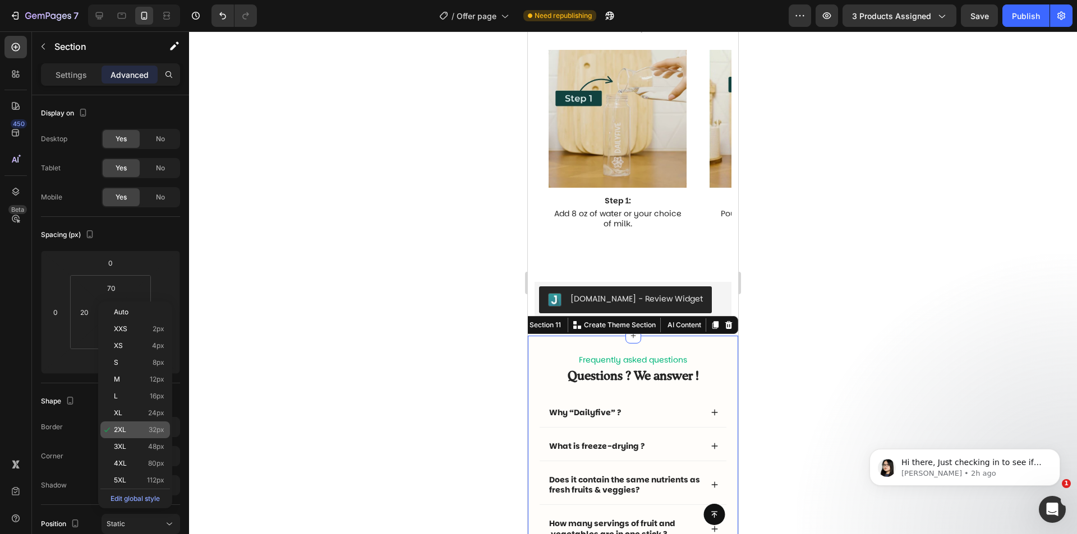
type input "32"
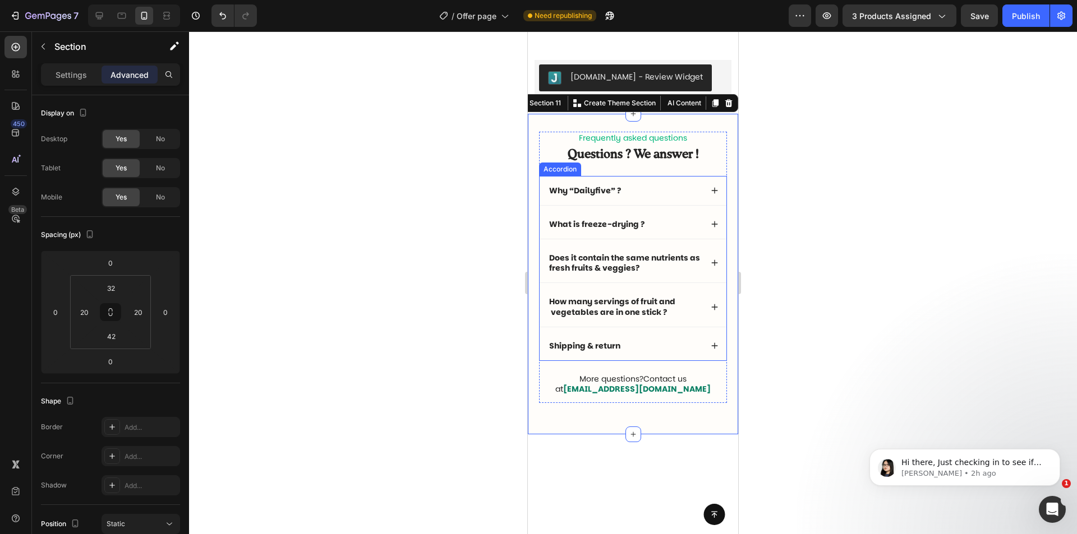
scroll to position [3310, 0]
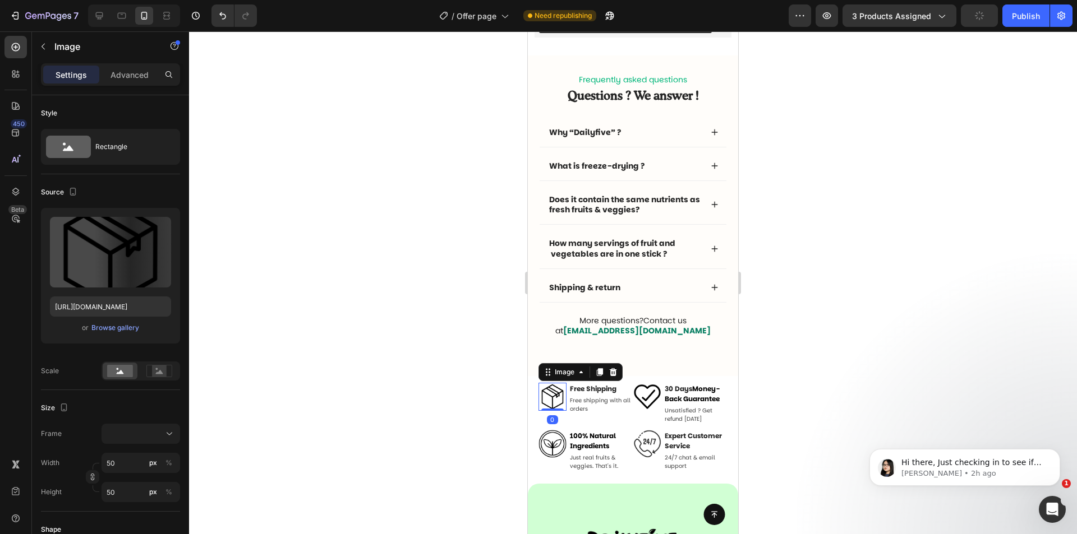
click at [559, 401] on img at bounding box center [552, 397] width 28 height 28
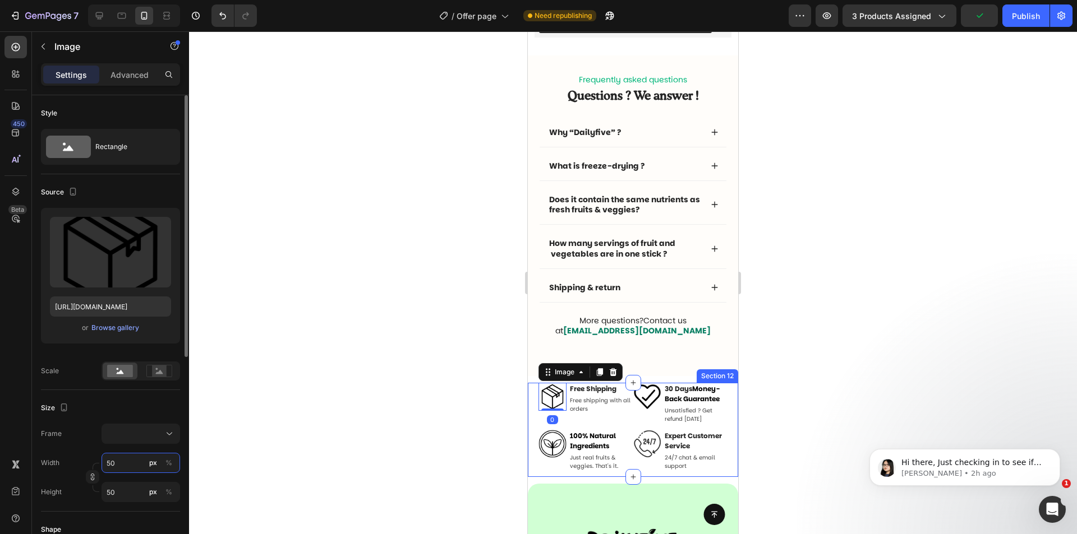
click at [116, 459] on input "50" at bounding box center [140, 463] width 78 height 20
click at [173, 463] on button "%" at bounding box center [168, 462] width 13 height 13
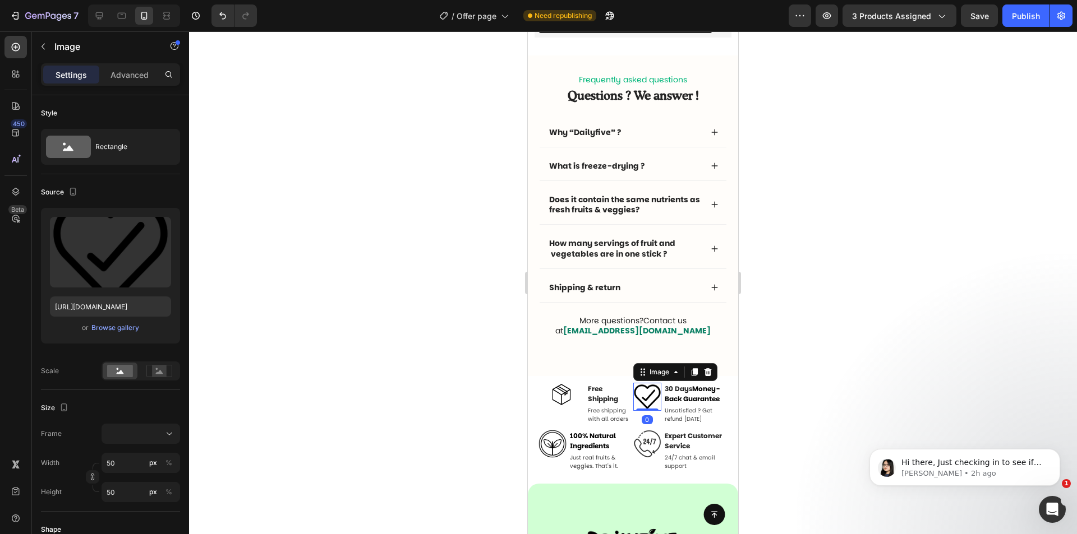
click at [649, 393] on img at bounding box center [647, 397] width 28 height 28
click at [163, 463] on button "%" at bounding box center [168, 462] width 13 height 13
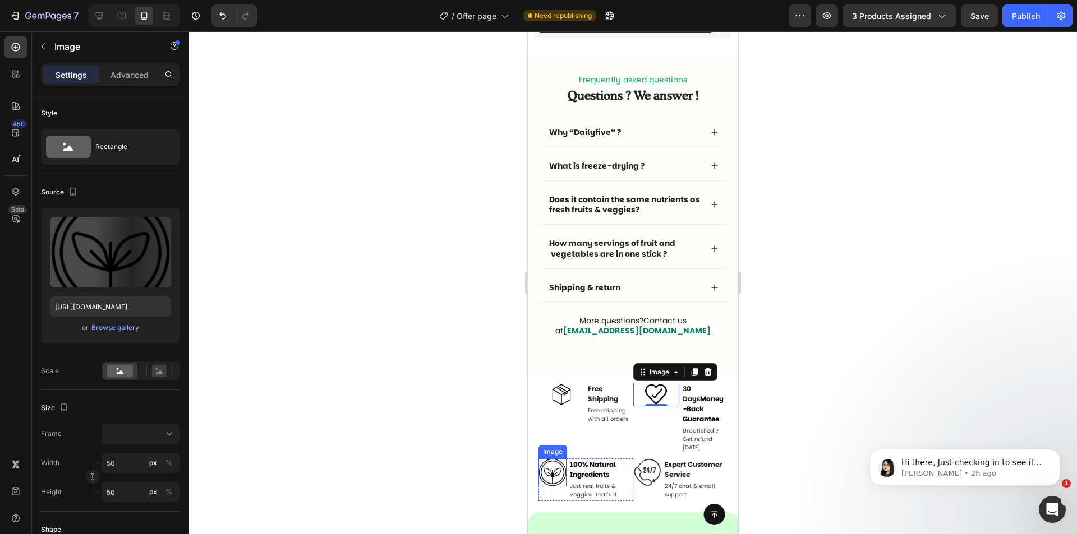
click at [562, 474] on img at bounding box center [552, 473] width 28 height 28
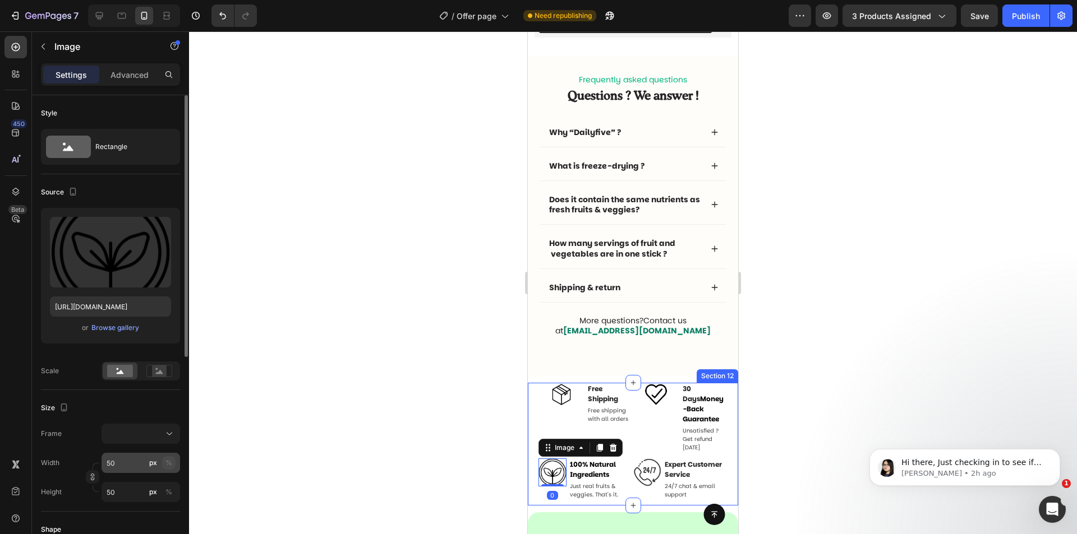
click at [173, 467] on button "%" at bounding box center [168, 462] width 13 height 13
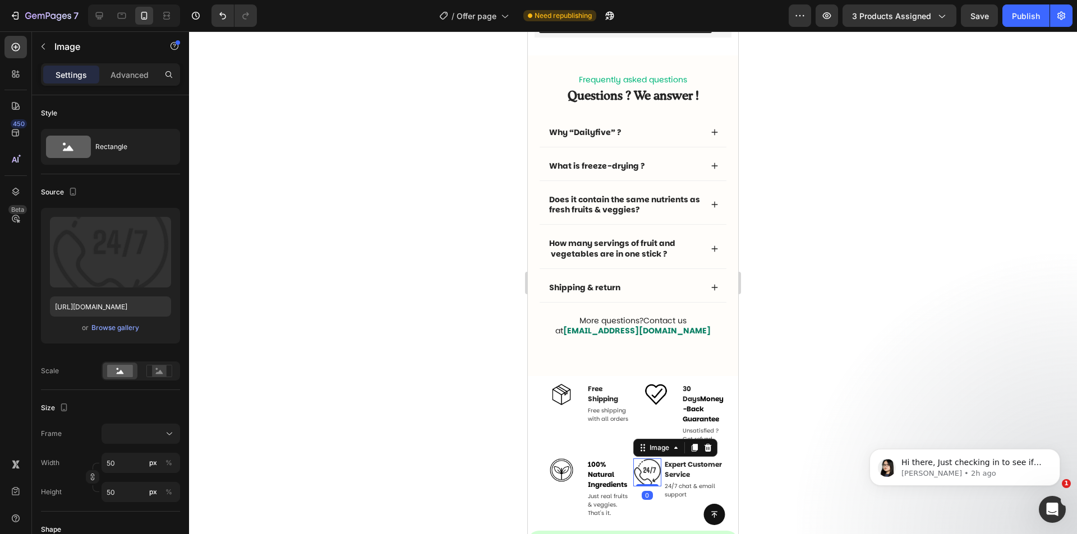
click at [639, 476] on img at bounding box center [647, 473] width 28 height 28
click at [168, 464] on div "%" at bounding box center [168, 463] width 7 height 10
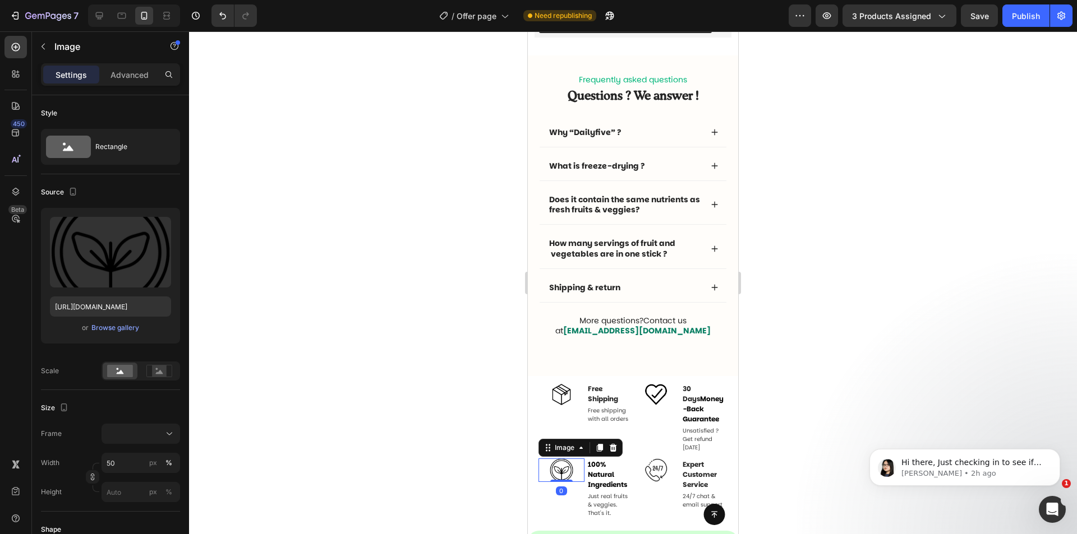
click at [580, 478] on div at bounding box center [561, 470] width 46 height 23
click at [580, 499] on div "Button Sticky" at bounding box center [633, 514] width 210 height 39
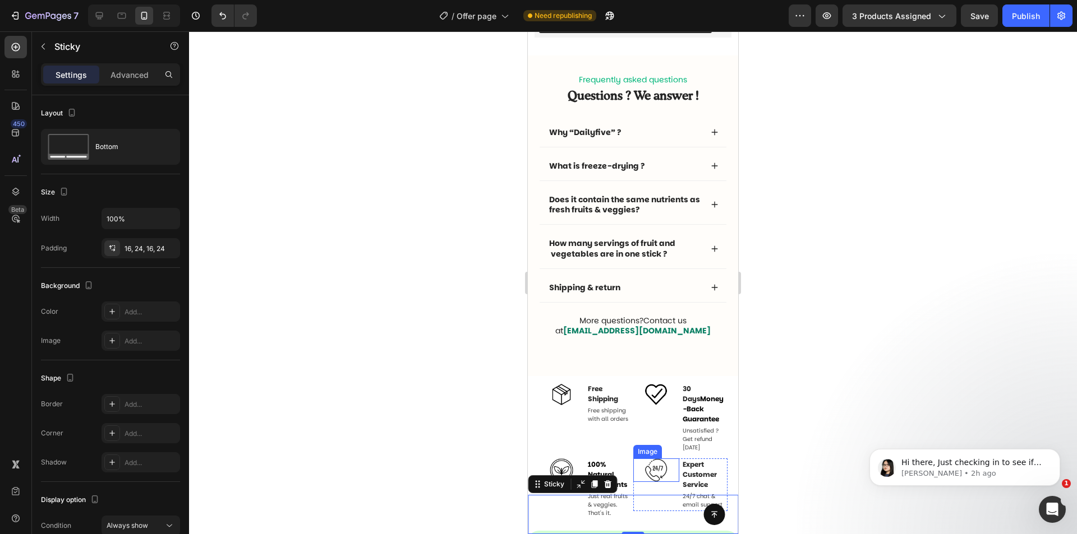
scroll to position [3423, 0]
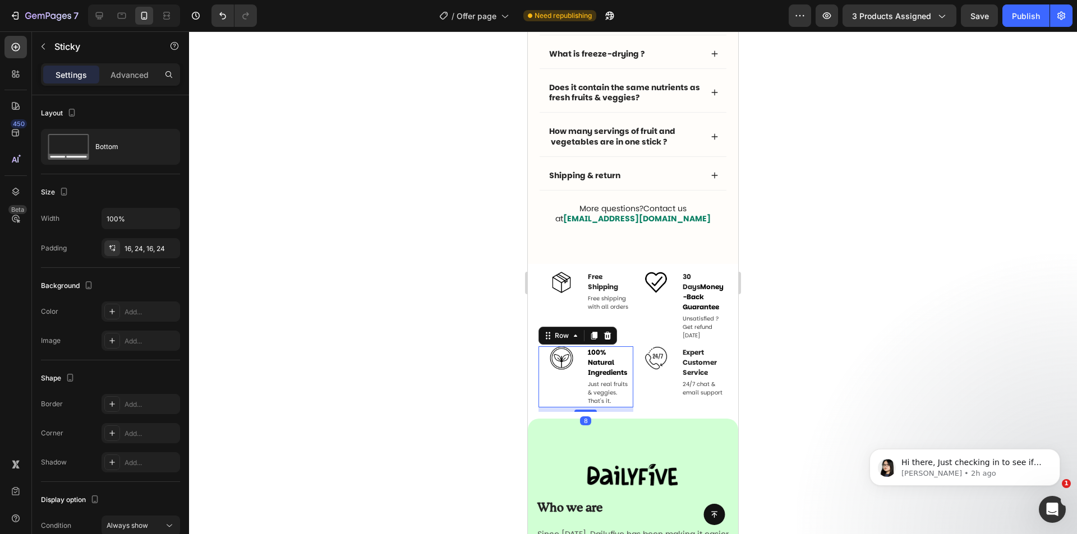
click at [568, 390] on div "Image" at bounding box center [561, 377] width 46 height 61
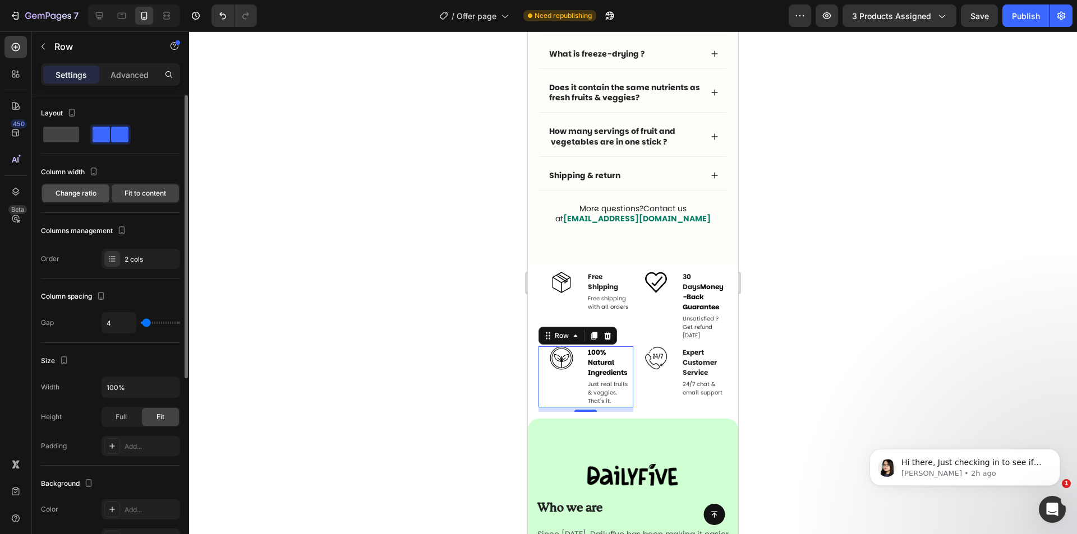
click at [93, 198] on span "Change ratio" at bounding box center [76, 193] width 41 height 10
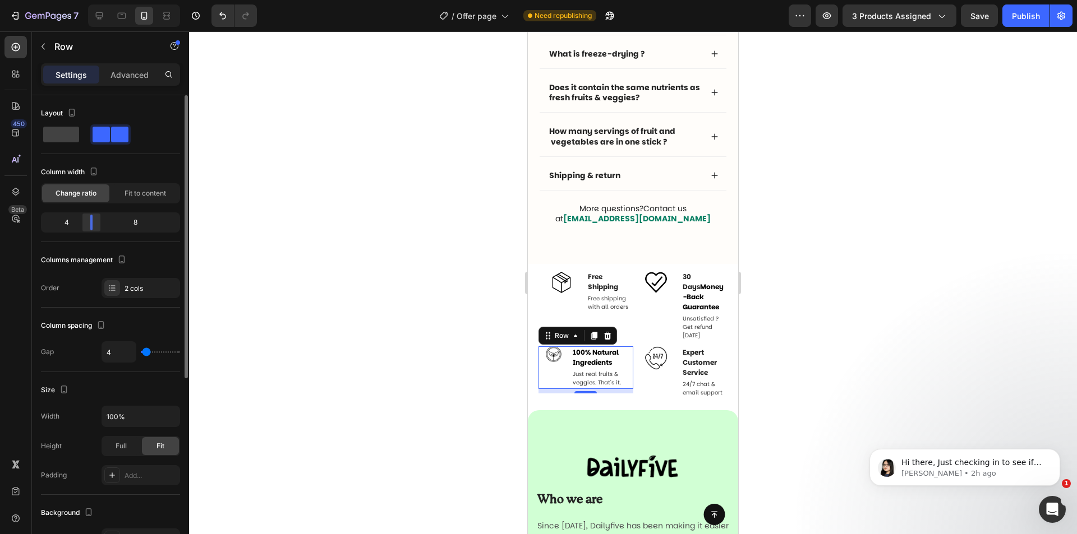
click at [87, 229] on div at bounding box center [91, 223] width 20 height 16
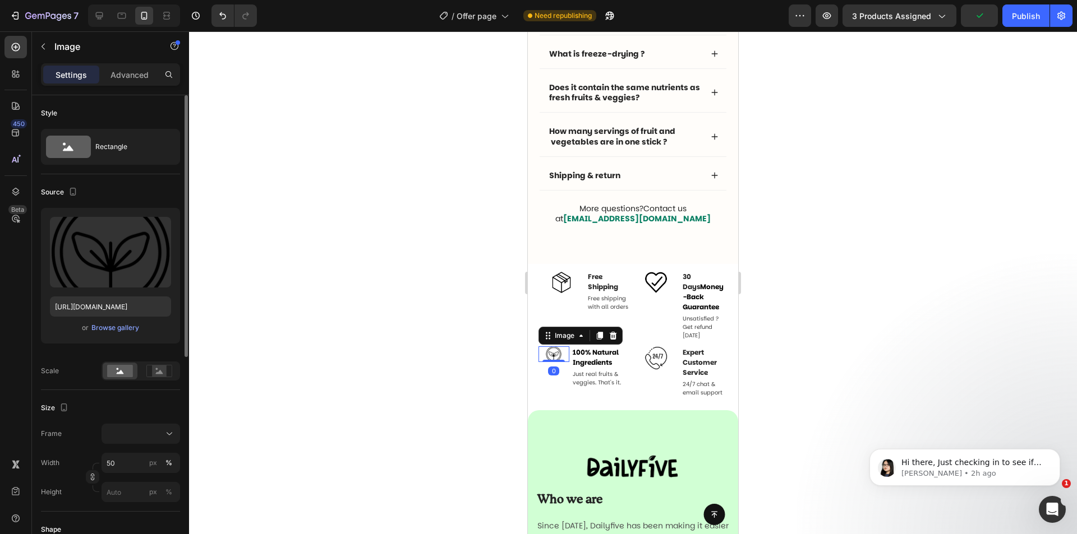
click at [560, 362] on img at bounding box center [553, 354] width 15 height 15
click at [158, 371] on rect at bounding box center [159, 371] width 15 height 11
click at [157, 368] on rect at bounding box center [159, 371] width 15 height 11
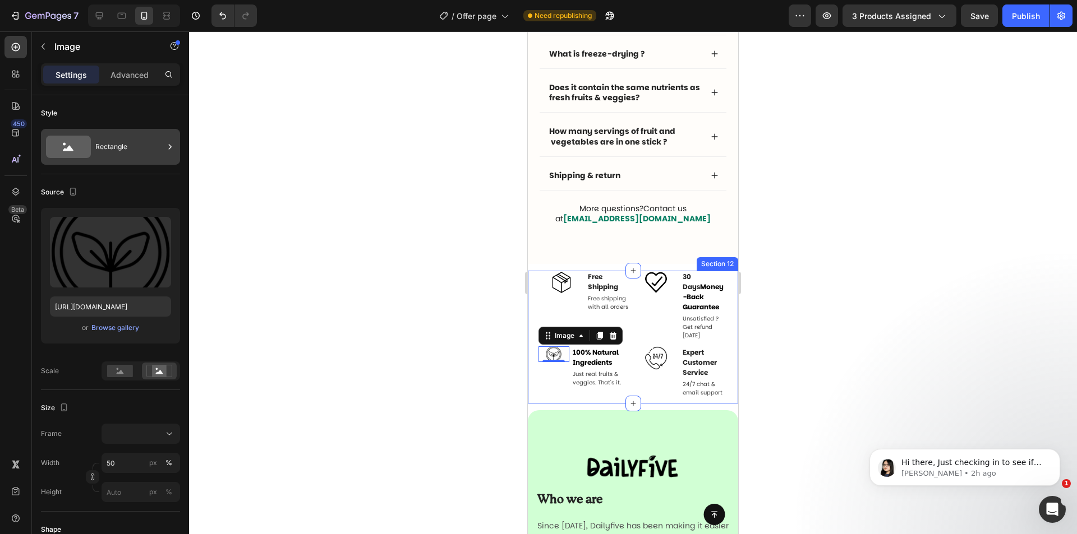
click at [113, 150] on div "Rectangle" at bounding box center [129, 147] width 68 height 26
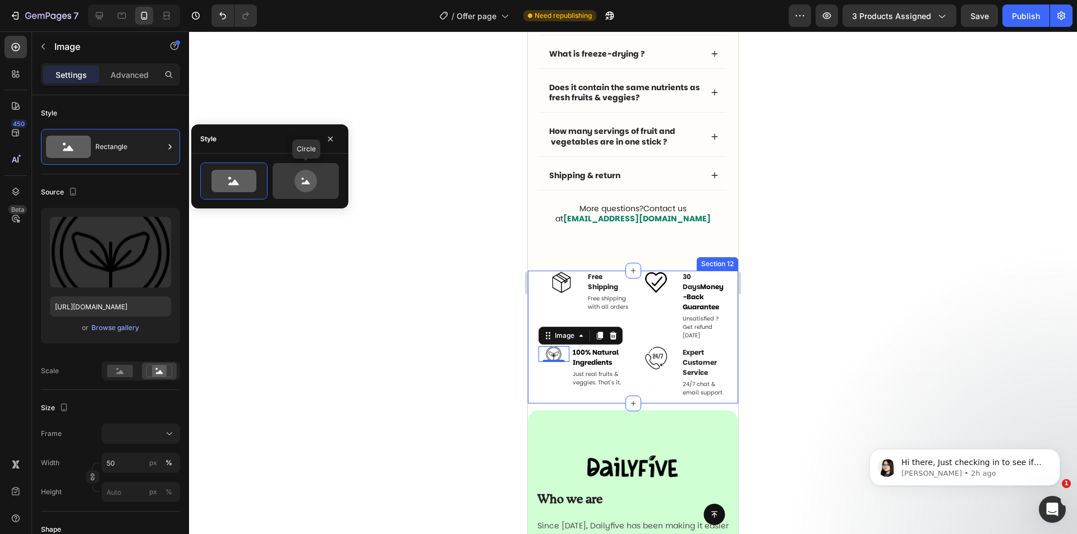
click at [292, 181] on icon at bounding box center [305, 181] width 53 height 22
type input "80"
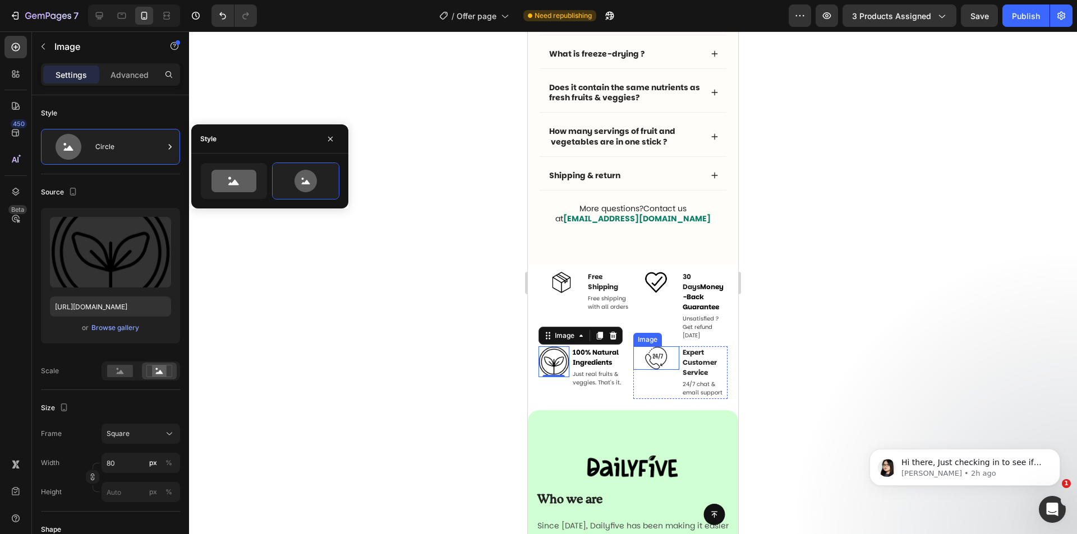
click at [657, 370] on img at bounding box center [655, 358] width 23 height 23
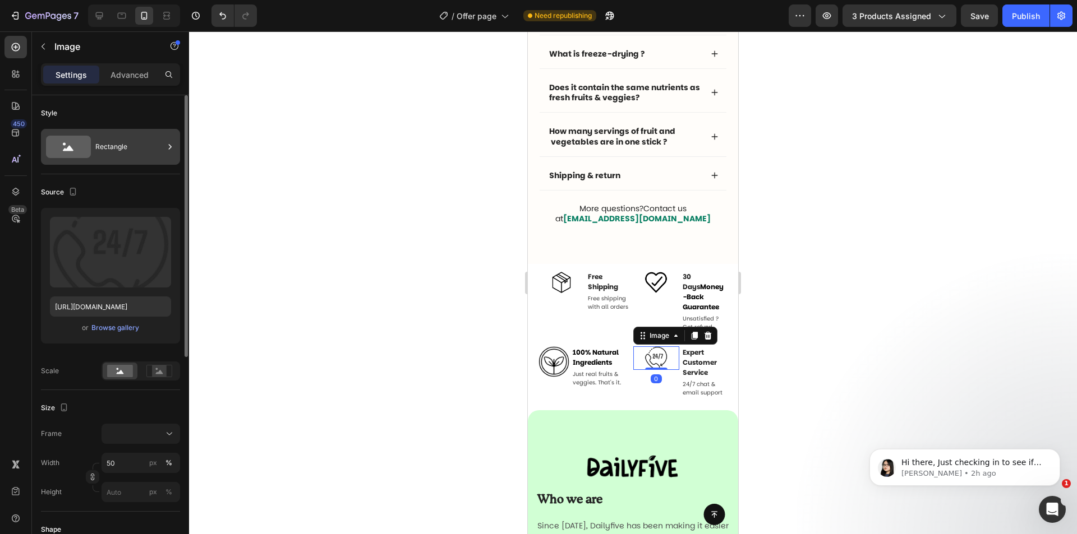
click at [137, 152] on div "Rectangle" at bounding box center [129, 147] width 68 height 26
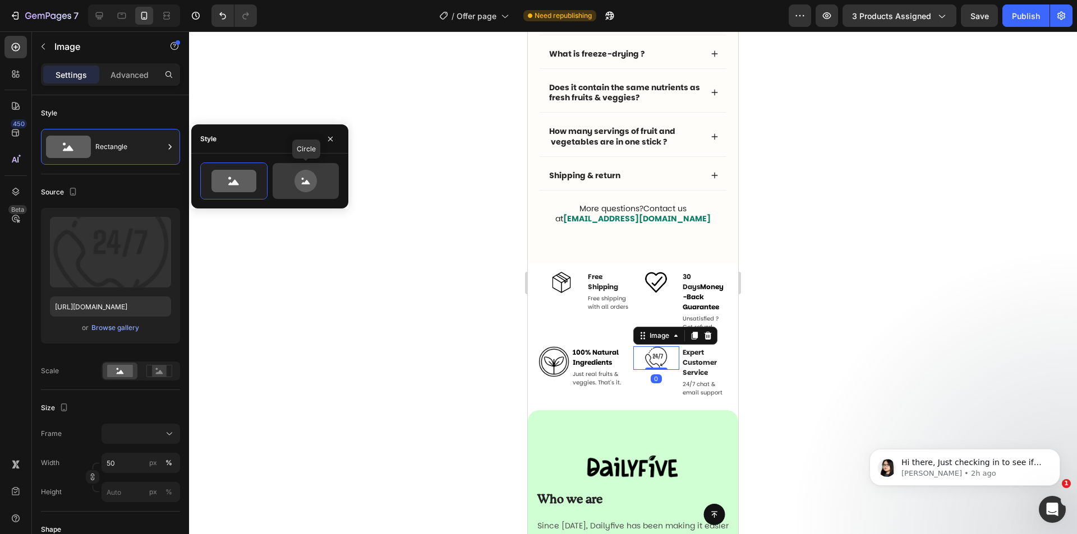
click at [316, 189] on icon at bounding box center [305, 181] width 53 height 22
type input "80"
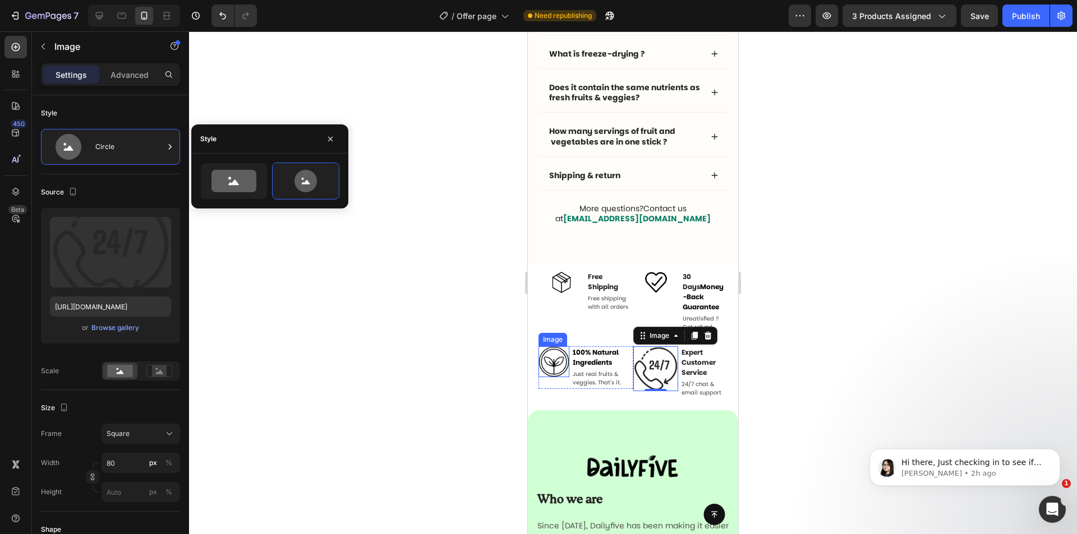
click at [554, 373] on img at bounding box center [553, 362] width 31 height 31
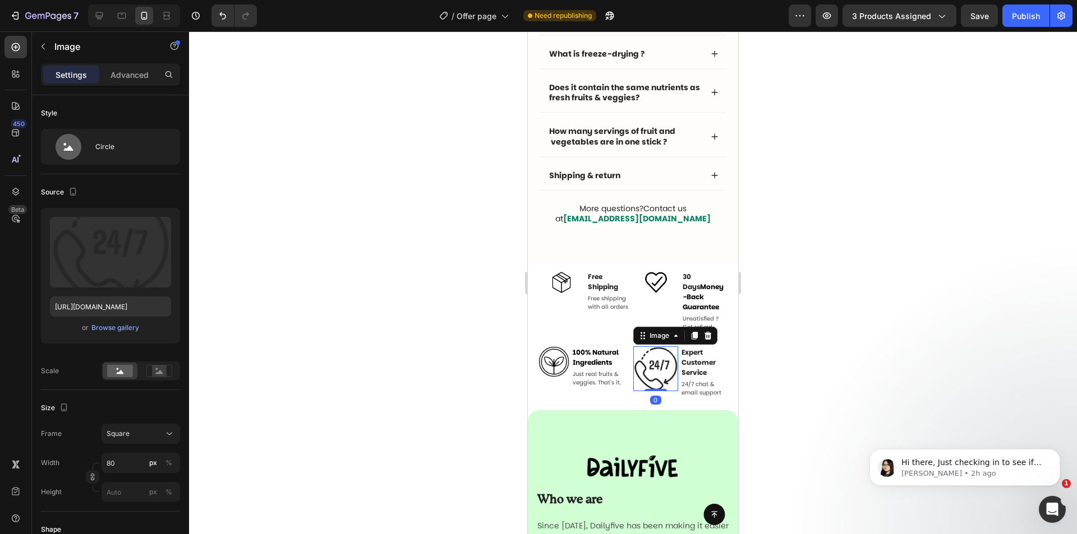
click at [658, 380] on img at bounding box center [655, 369] width 45 height 45
click at [130, 462] on input "80" at bounding box center [140, 463] width 78 height 20
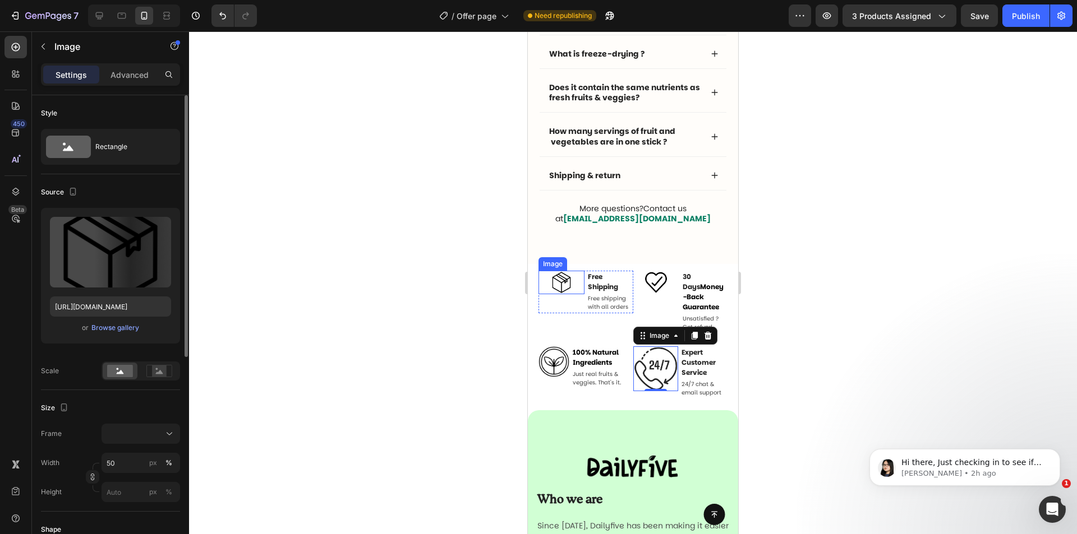
click at [567, 285] on img at bounding box center [560, 282] width 23 height 23
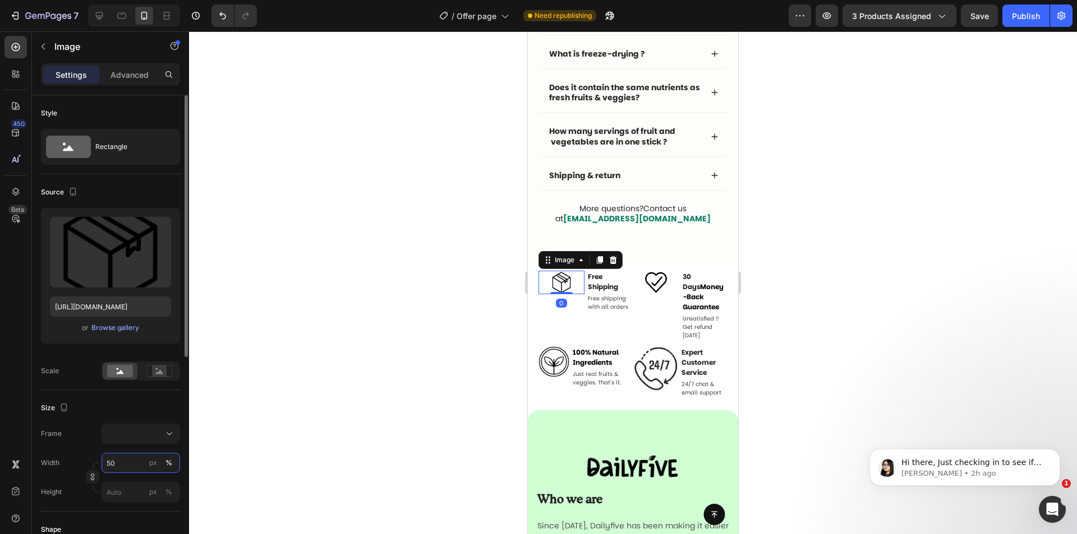
click at [132, 464] on input "50" at bounding box center [140, 463] width 78 height 20
click at [155, 460] on div "px" at bounding box center [153, 463] width 8 height 10
type input "50"
click at [128, 461] on input "50" at bounding box center [140, 463] width 78 height 20
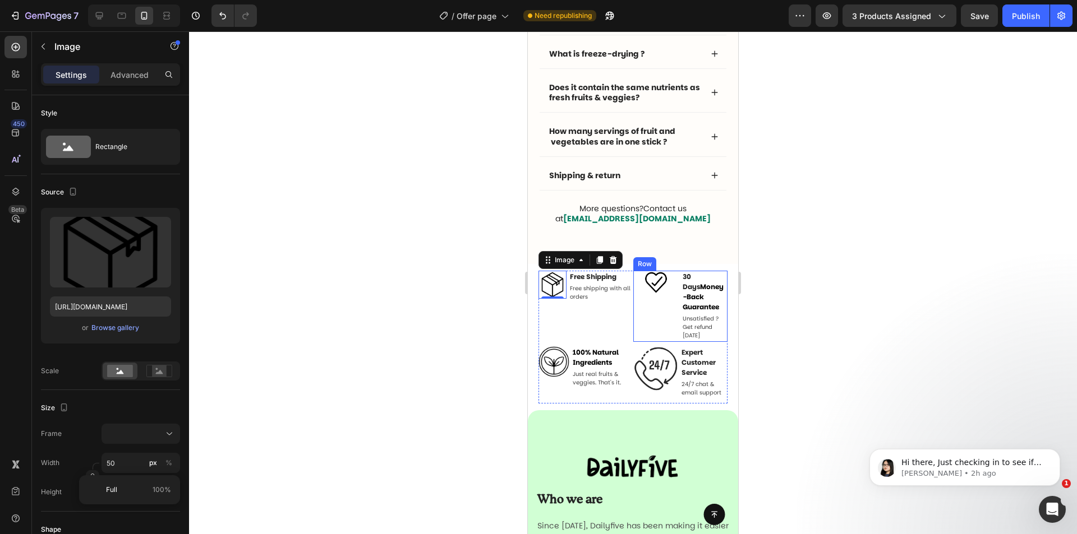
click at [657, 318] on div "Image" at bounding box center [656, 306] width 46 height 71
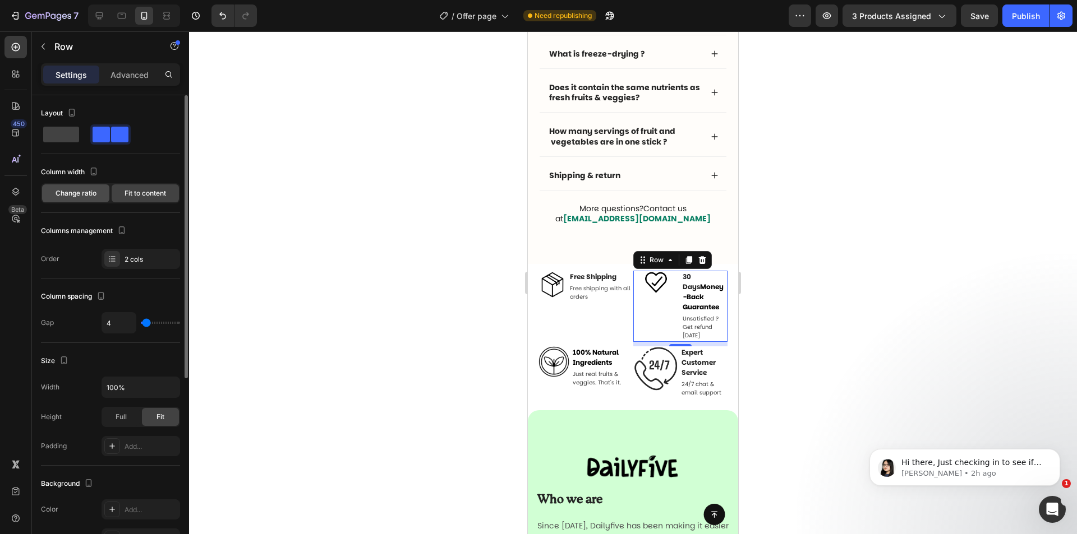
click at [90, 195] on span "Change ratio" at bounding box center [76, 193] width 41 height 10
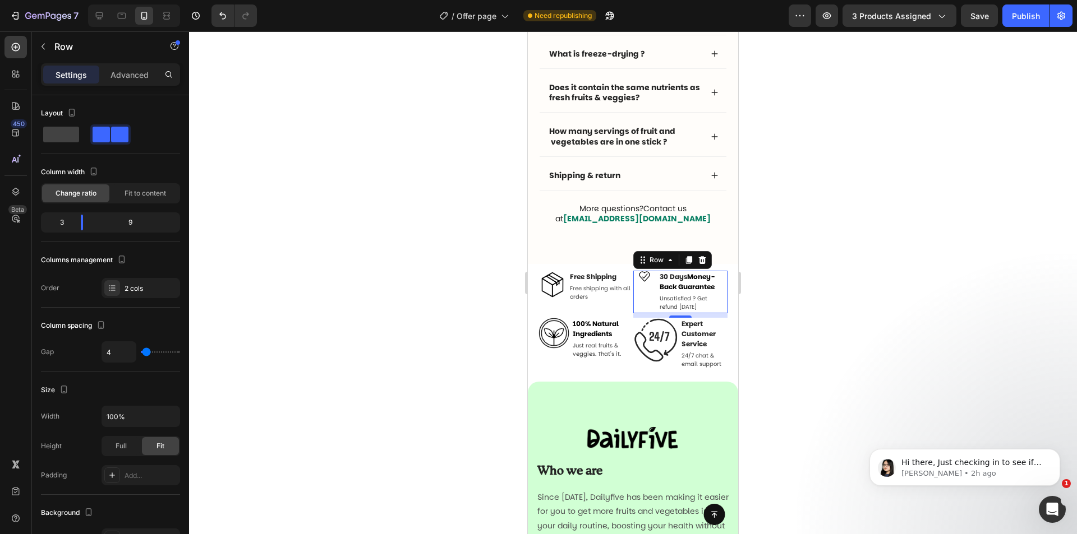
click at [641, 295] on div "Image" at bounding box center [644, 292] width 23 height 43
click at [641, 274] on img at bounding box center [645, 277] width 12 height 12
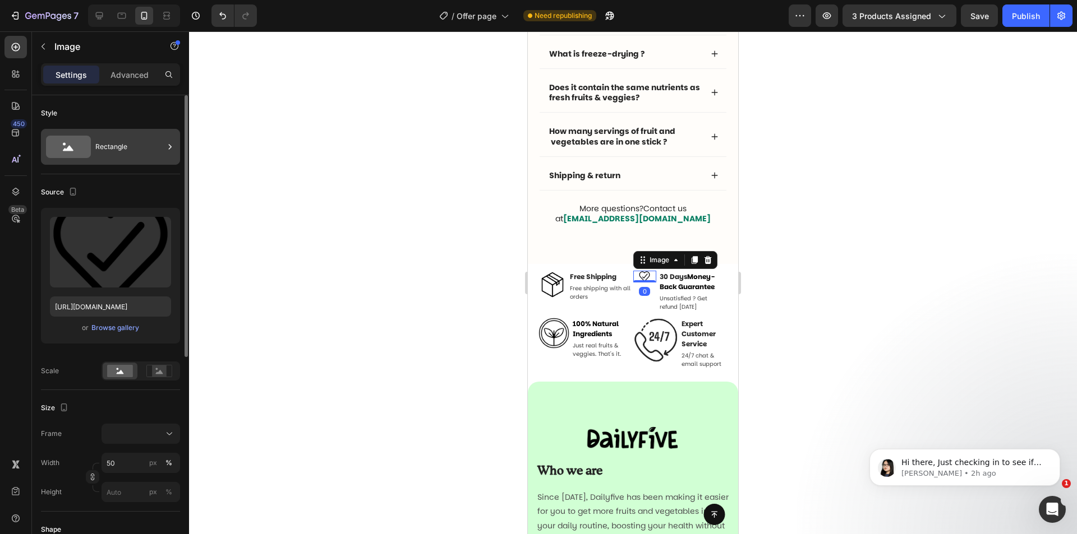
click at [124, 141] on div "Rectangle" at bounding box center [129, 147] width 68 height 26
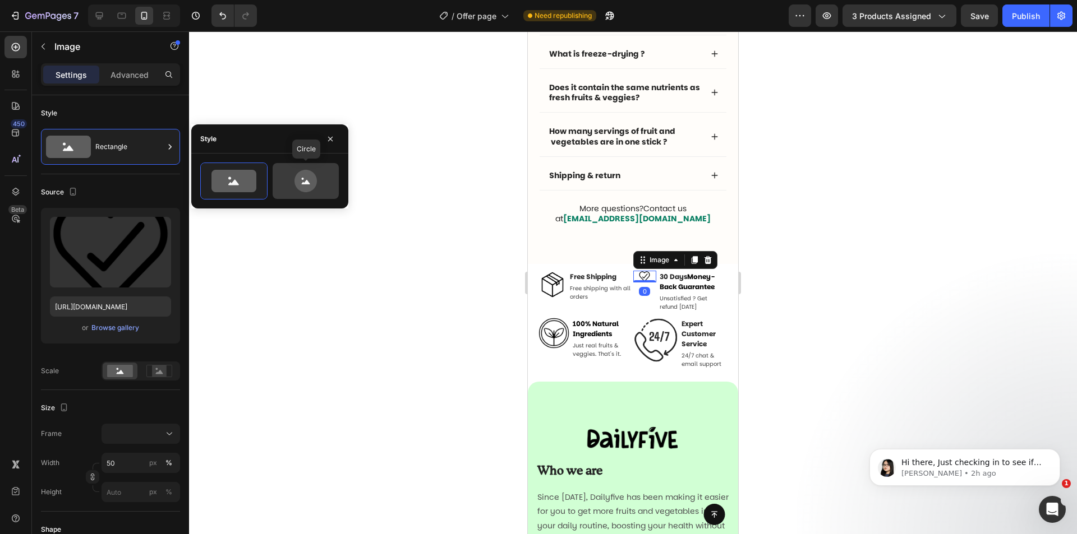
click at [303, 183] on icon at bounding box center [306, 182] width 8 height 4
type input "80"
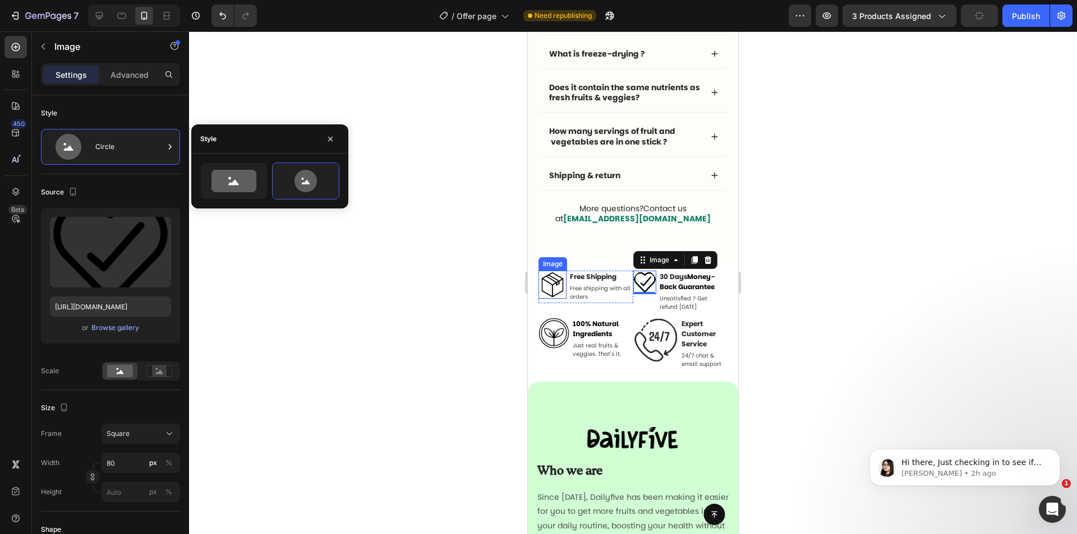
click at [552, 284] on img at bounding box center [552, 285] width 28 height 28
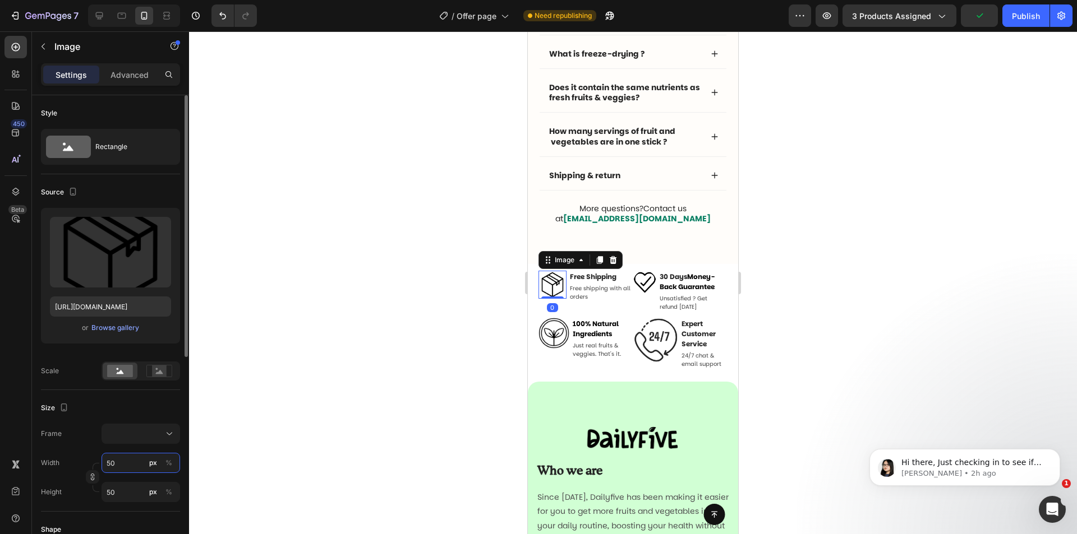
click at [126, 465] on input "50" at bounding box center [140, 463] width 78 height 20
type input "8"
type input "80"
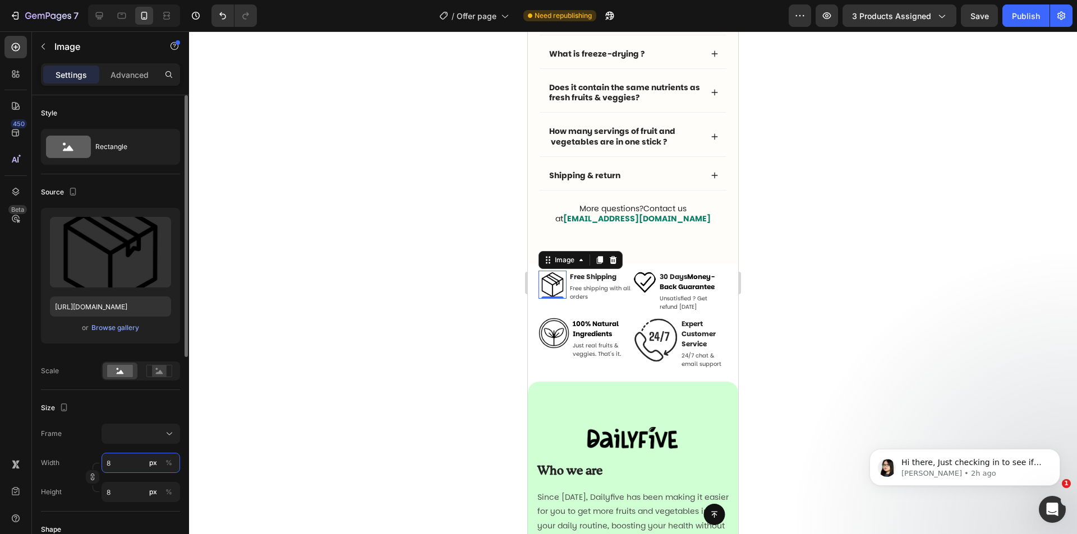
type input "80"
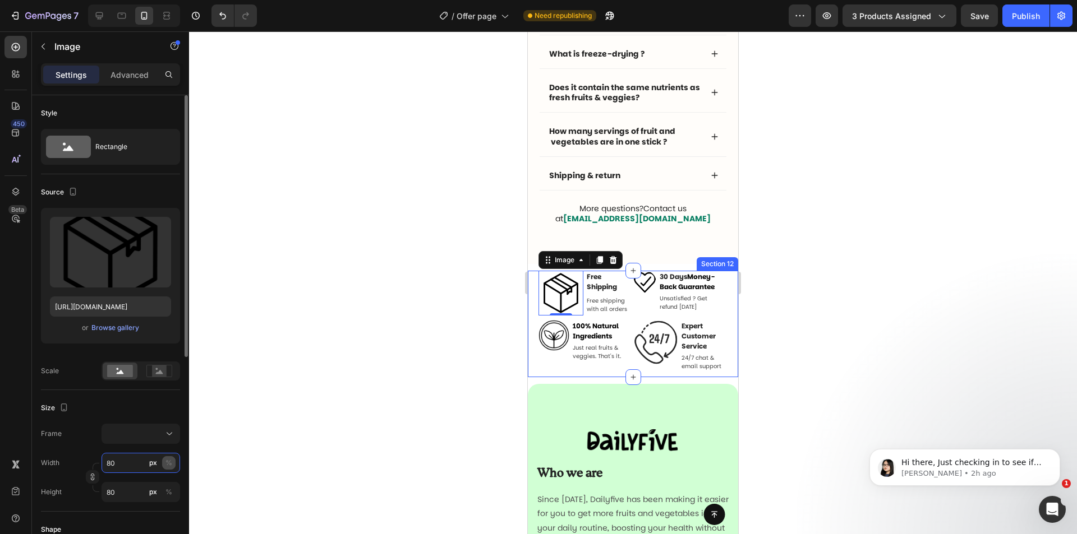
type input "80"
click at [172, 461] on button "%" at bounding box center [168, 462] width 13 height 13
click at [156, 464] on div "px" at bounding box center [153, 463] width 8 height 10
type input "80"
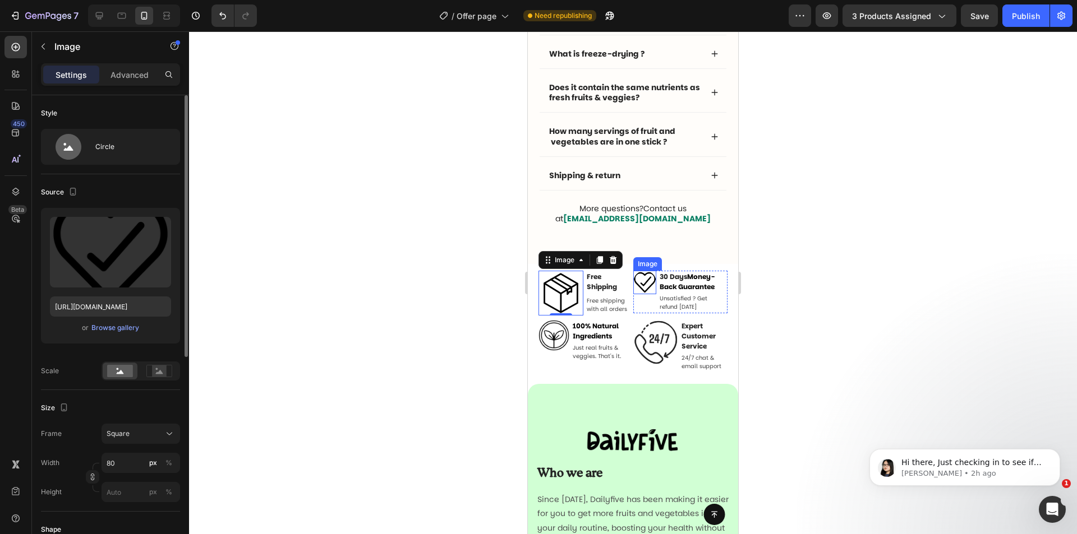
click at [643, 285] on img at bounding box center [644, 282] width 23 height 23
click at [94, 473] on button "button" at bounding box center [92, 476] width 13 height 13
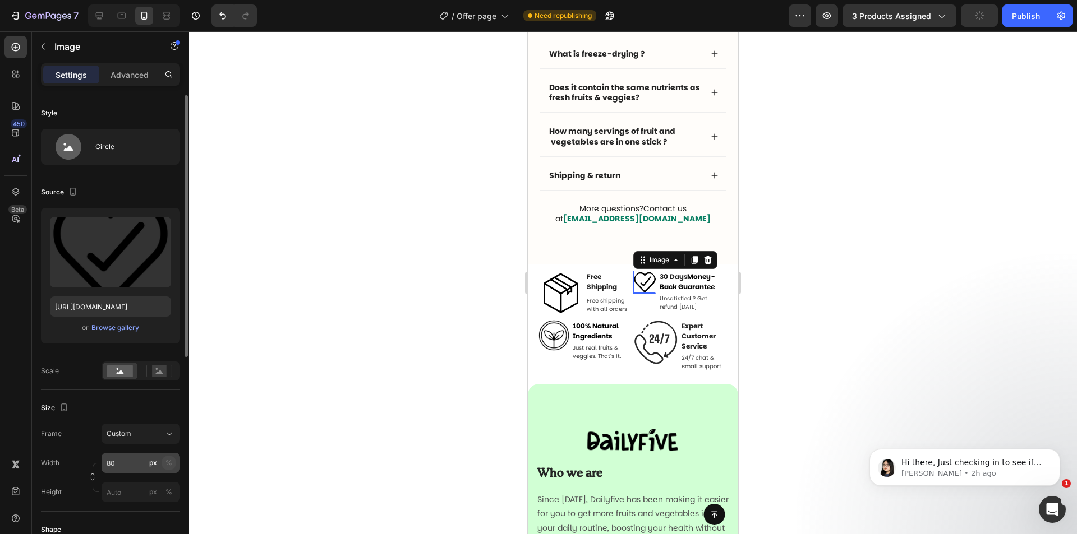
click at [169, 462] on div "%" at bounding box center [168, 463] width 7 height 10
click at [154, 465] on div "px" at bounding box center [153, 463] width 8 height 10
click at [565, 298] on img at bounding box center [560, 293] width 45 height 45
click at [641, 283] on img at bounding box center [644, 282] width 23 height 23
click at [648, 303] on div "Image 0" at bounding box center [644, 292] width 23 height 43
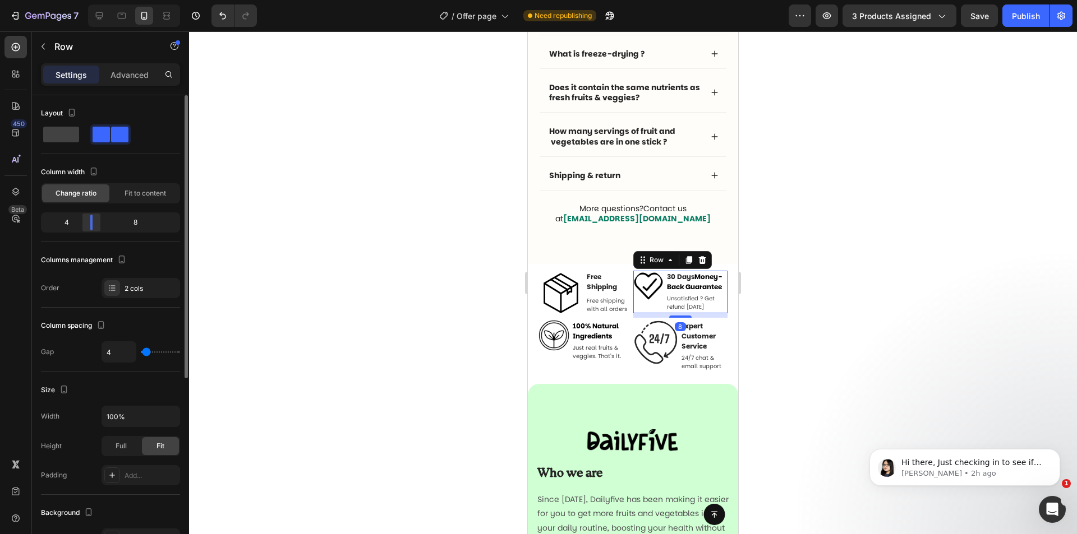
drag, startPoint x: 83, startPoint y: 221, endPoint x: 93, endPoint y: 220, distance: 9.6
click at [93, 220] on div at bounding box center [91, 223] width 20 height 16
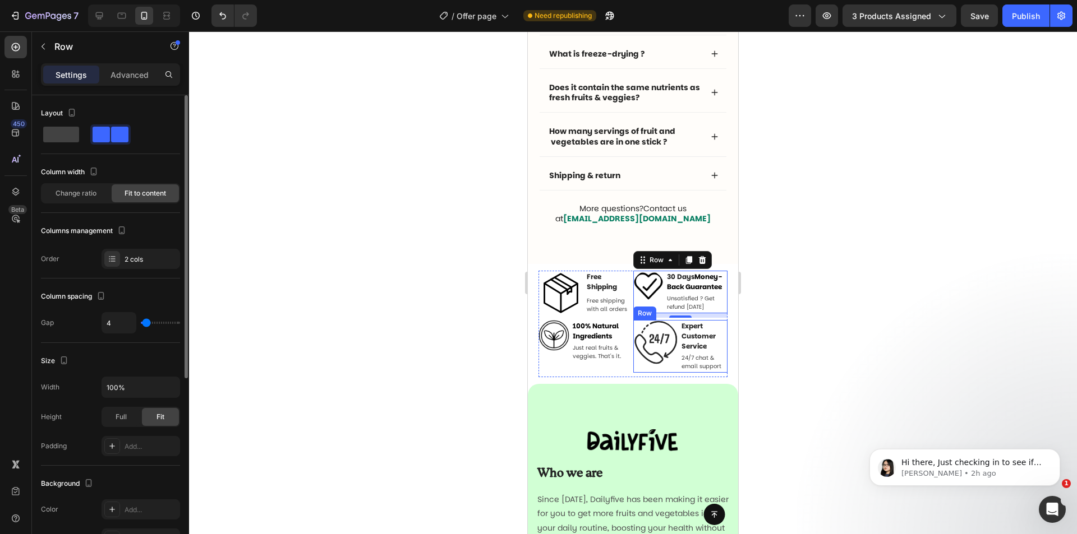
click at [643, 373] on div "Image" at bounding box center [655, 346] width 45 height 53
click at [54, 136] on span at bounding box center [61, 135] width 36 height 16
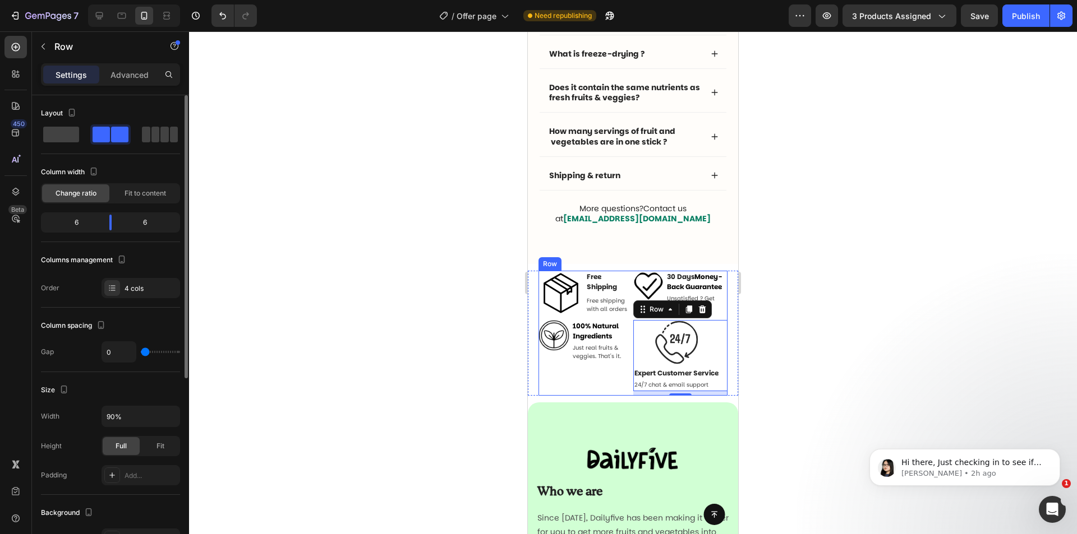
click at [585, 391] on div "Image 100% Natural Ingredients Text Block Just real fruits & veggies. That's it…" at bounding box center [585, 358] width 95 height 76
click at [49, 138] on span at bounding box center [61, 135] width 36 height 16
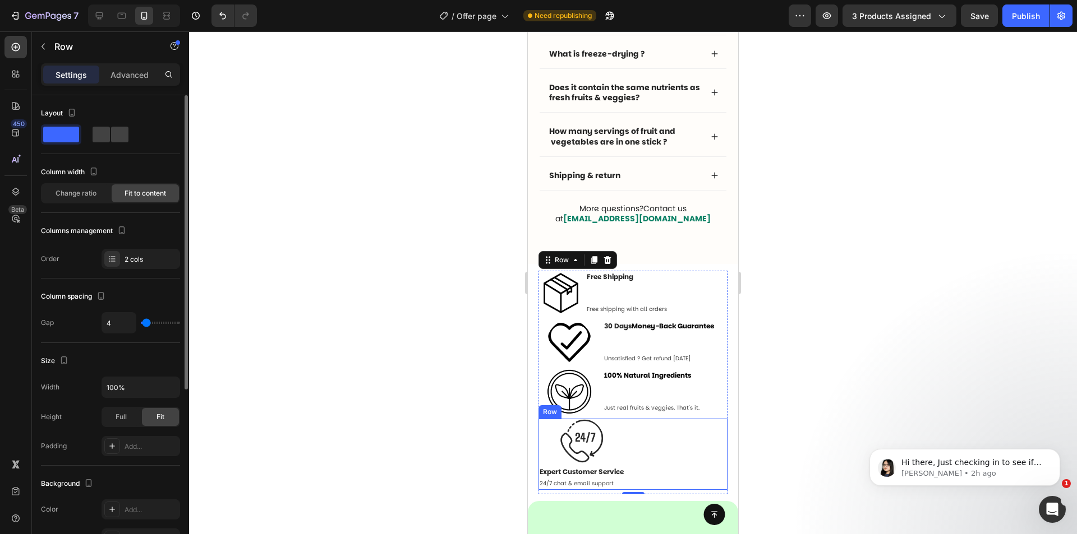
click at [659, 443] on div "Image Expert Customer Service Text Block 24/7 chat & email support Text Row" at bounding box center [633, 454] width 190 height 71
click at [608, 411] on icon at bounding box center [606, 408] width 7 height 8
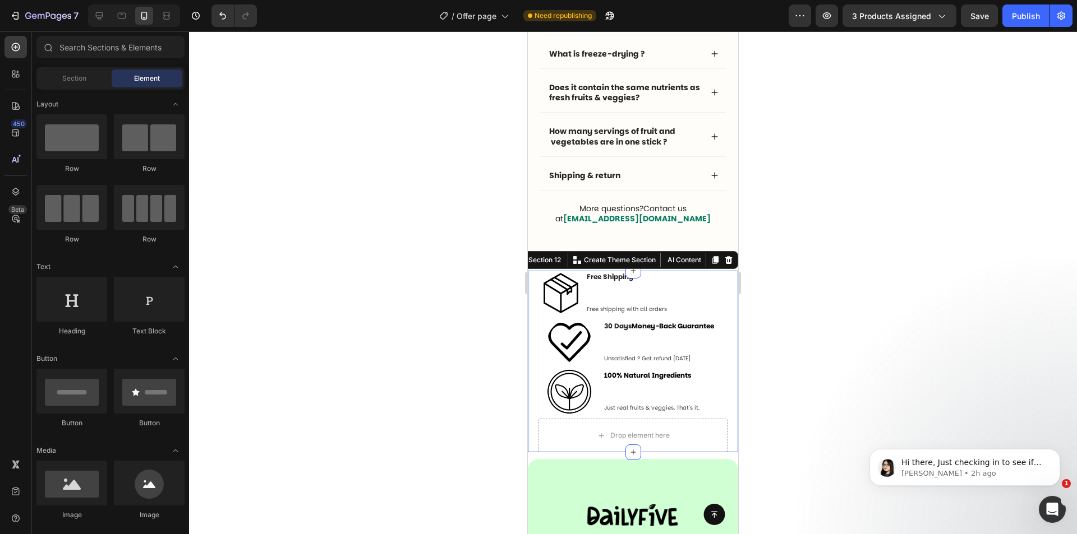
click at [720, 421] on div "Image Free Shipping Text Block Free shipping with all orders Text Row Image 30 …" at bounding box center [633, 362] width 210 height 182
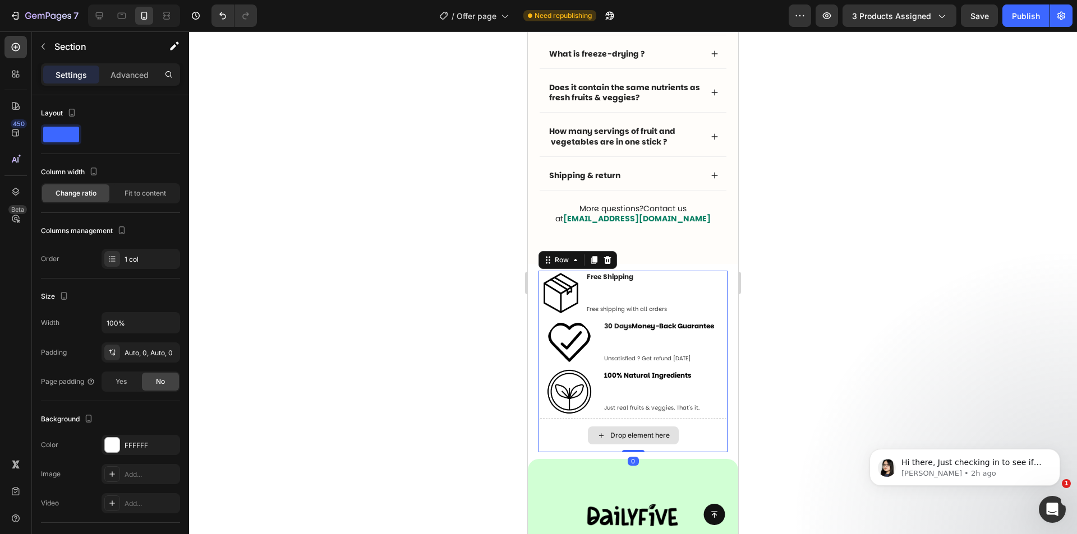
click at [710, 426] on div "Drop element here" at bounding box center [633, 436] width 190 height 34
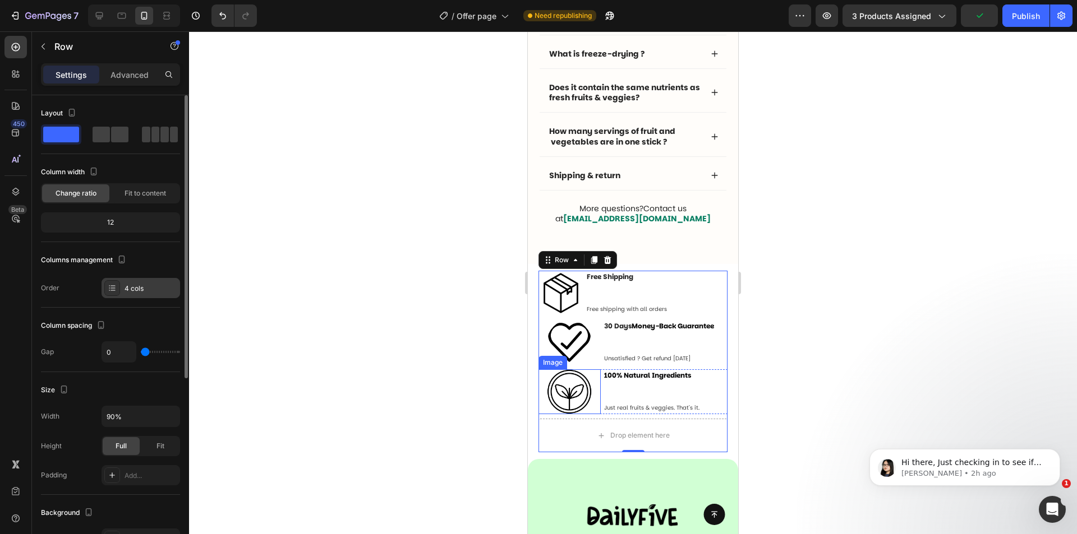
click at [163, 294] on div "4 cols" at bounding box center [140, 288] width 78 height 20
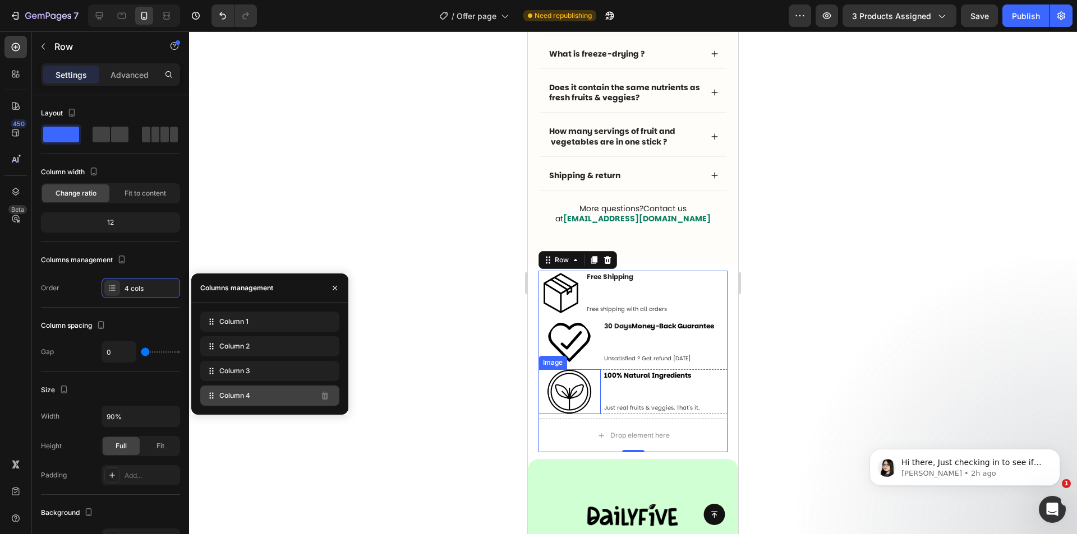
click at [255, 402] on div "Column 4" at bounding box center [269, 396] width 139 height 20
click at [256, 374] on div "Column 3" at bounding box center [269, 371] width 139 height 20
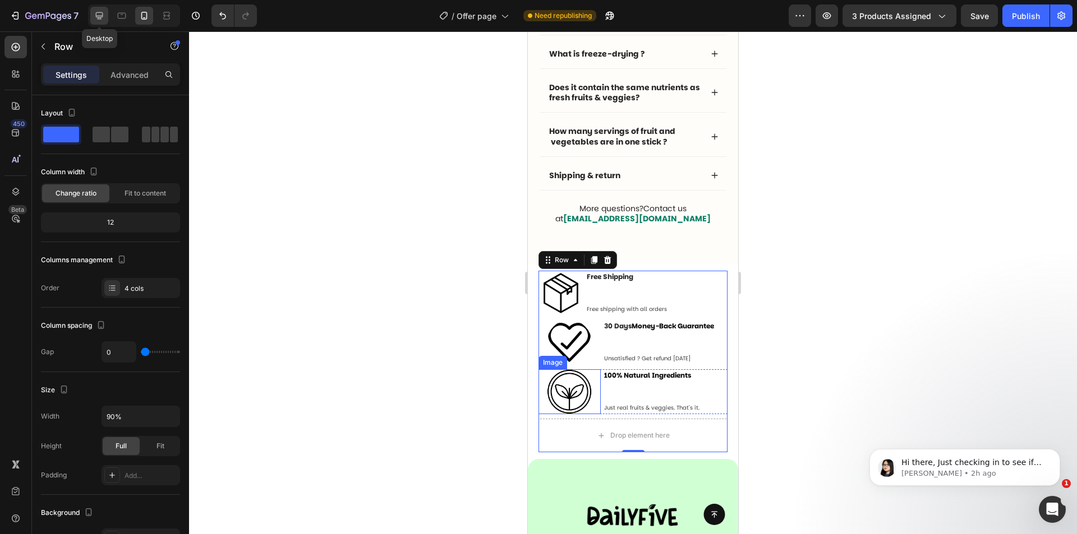
click at [94, 15] on icon at bounding box center [99, 15] width 11 height 11
type input "30"
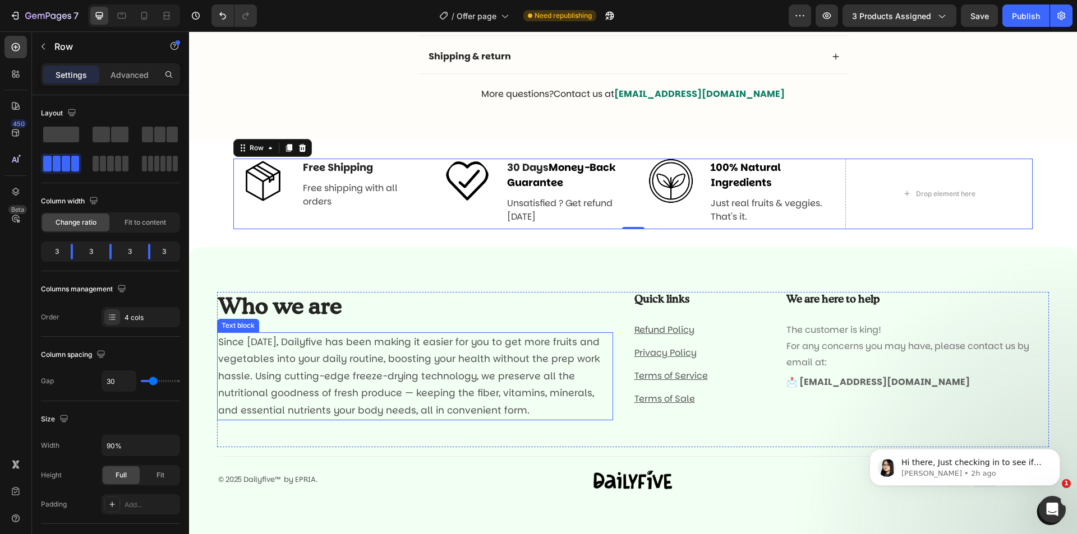
scroll to position [3661, 0]
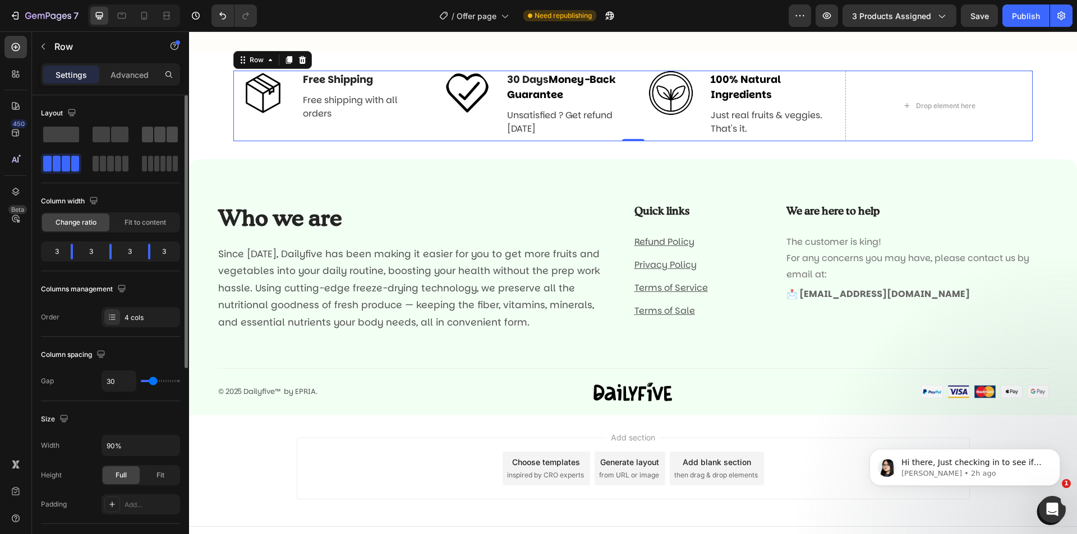
click at [152, 138] on span at bounding box center [147, 135] width 11 height 16
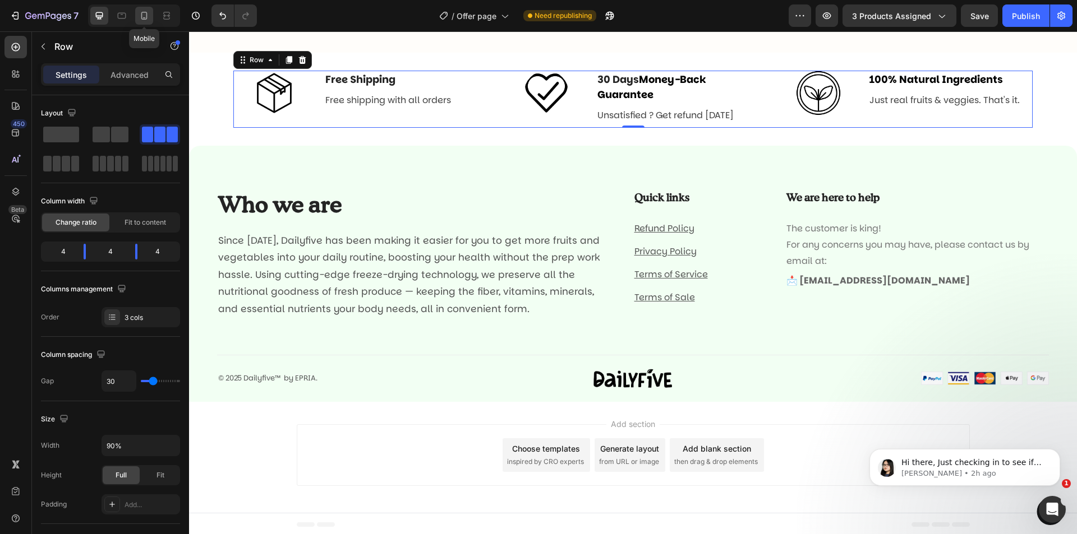
click at [143, 16] on icon at bounding box center [143, 15] width 11 height 11
type input "0"
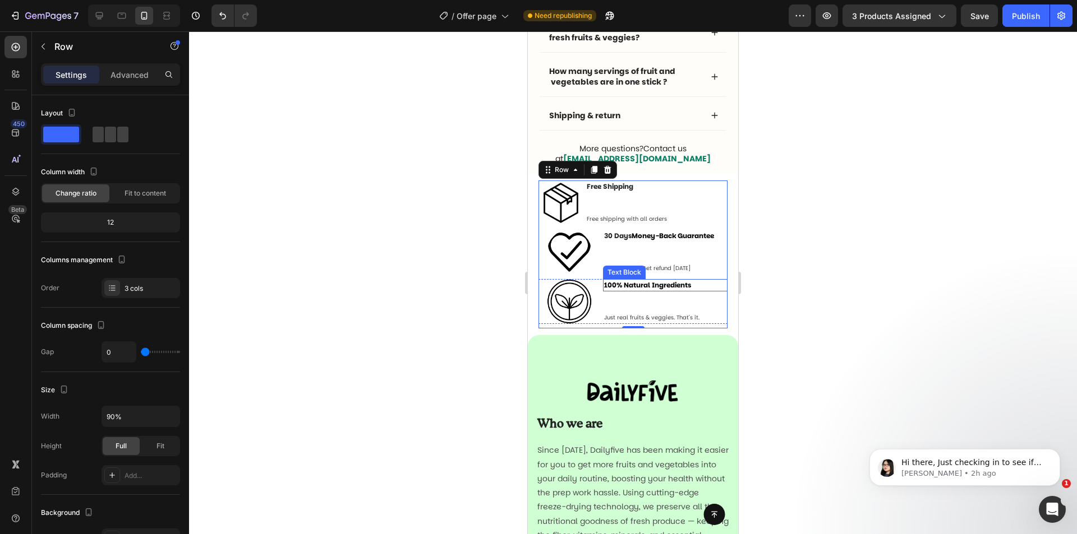
scroll to position [3480, 0]
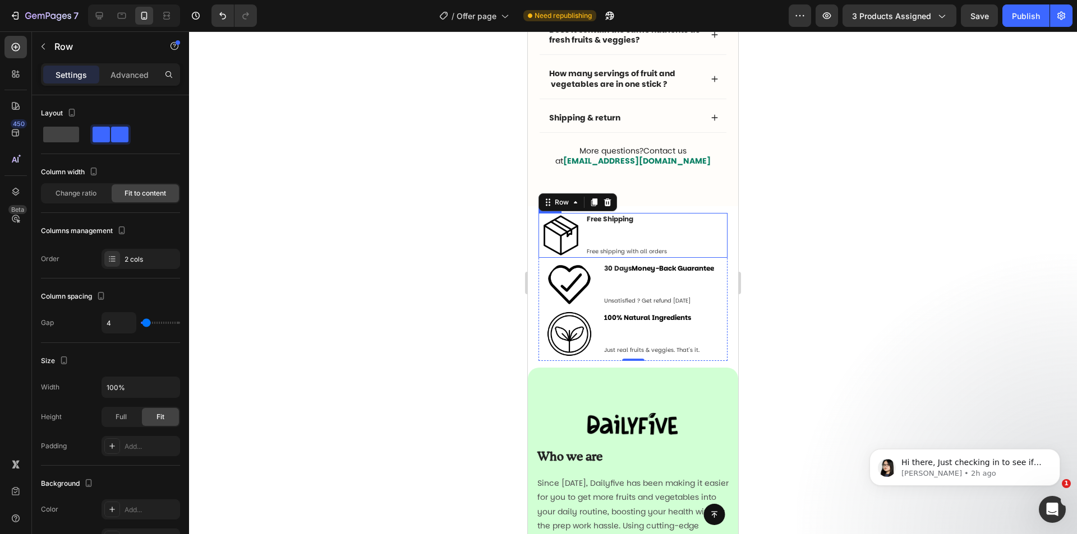
click at [632, 237] on div "Free Shipping Text Block Free shipping with all orders Text" at bounding box center [626, 235] width 82 height 45
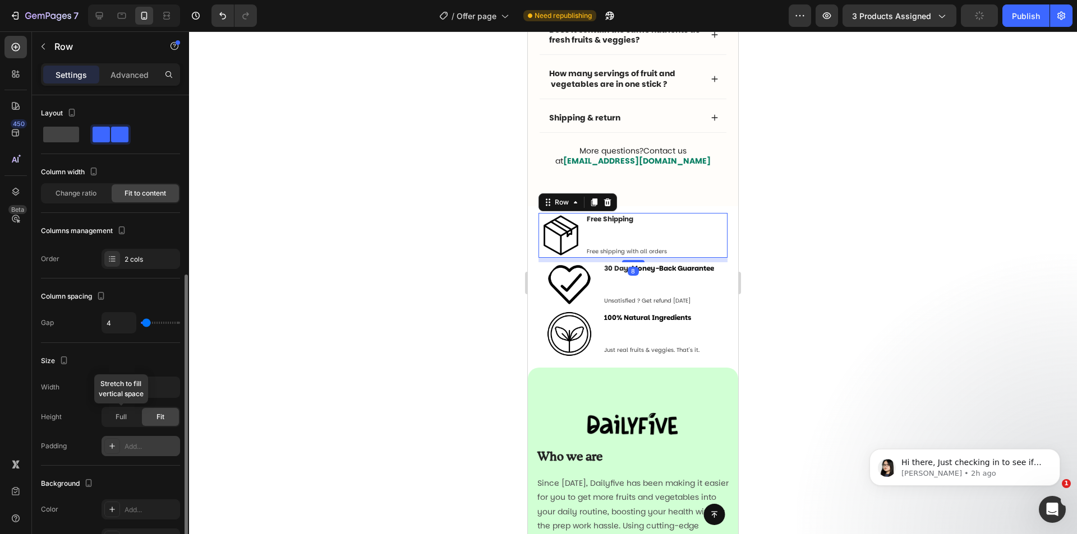
scroll to position [312, 0]
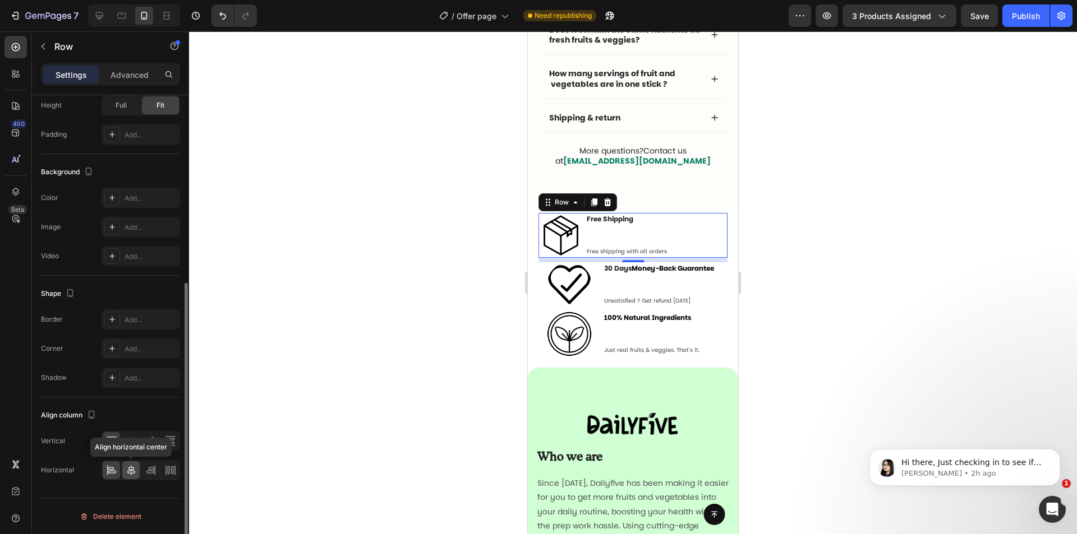
click at [134, 469] on icon at bounding box center [131, 470] width 11 height 11
click at [108, 471] on icon at bounding box center [111, 470] width 11 height 11
click at [123, 439] on div at bounding box center [130, 441] width 17 height 18
click at [111, 440] on icon at bounding box center [109, 442] width 3 height 8
click at [138, 444] on div at bounding box center [130, 441] width 17 height 18
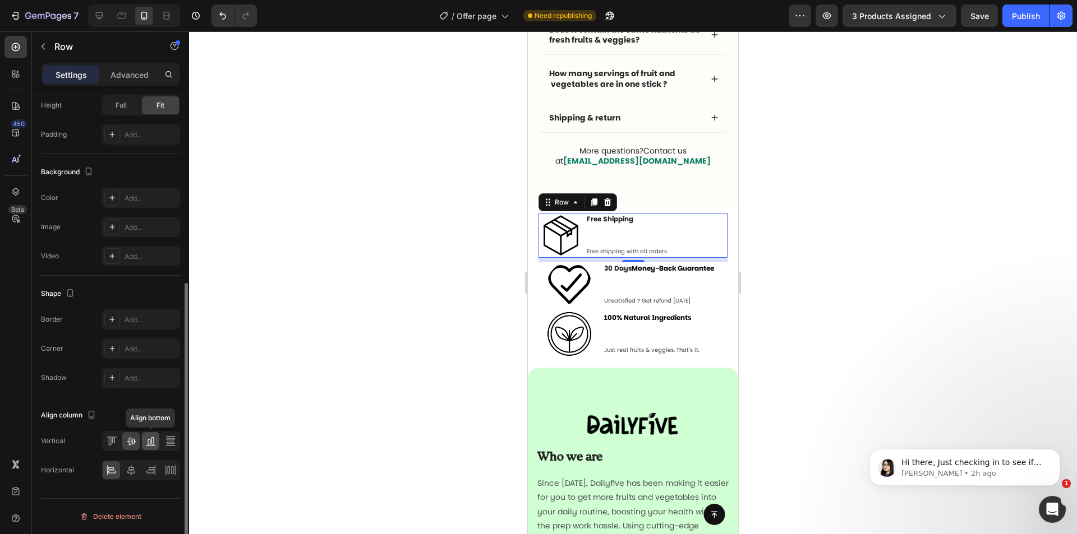
click at [149, 442] on icon at bounding box center [150, 441] width 11 height 11
click at [114, 439] on icon at bounding box center [113, 441] width 3 height 6
click at [146, 468] on icon at bounding box center [150, 470] width 11 height 11
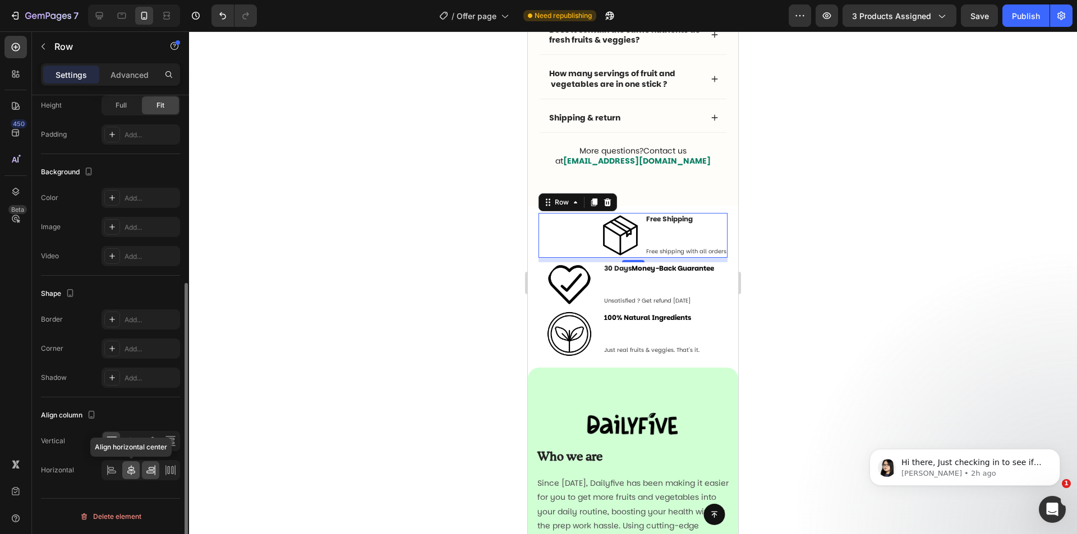
click at [127, 469] on icon at bounding box center [131, 470] width 11 height 11
click at [106, 473] on icon at bounding box center [111, 470] width 11 height 11
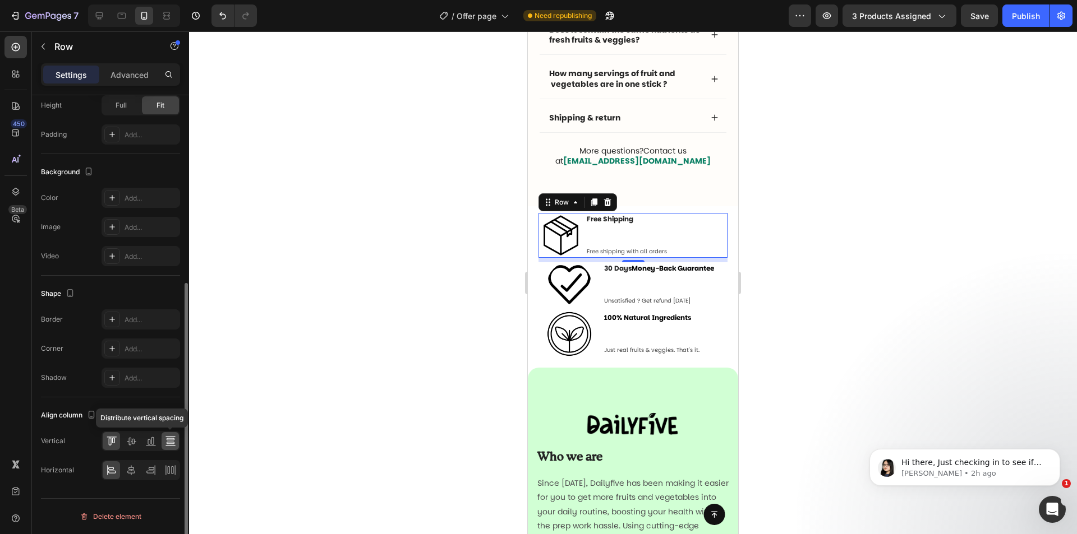
click at [162, 442] on div at bounding box center [169, 441] width 17 height 18
click at [111, 438] on icon at bounding box center [111, 441] width 11 height 11
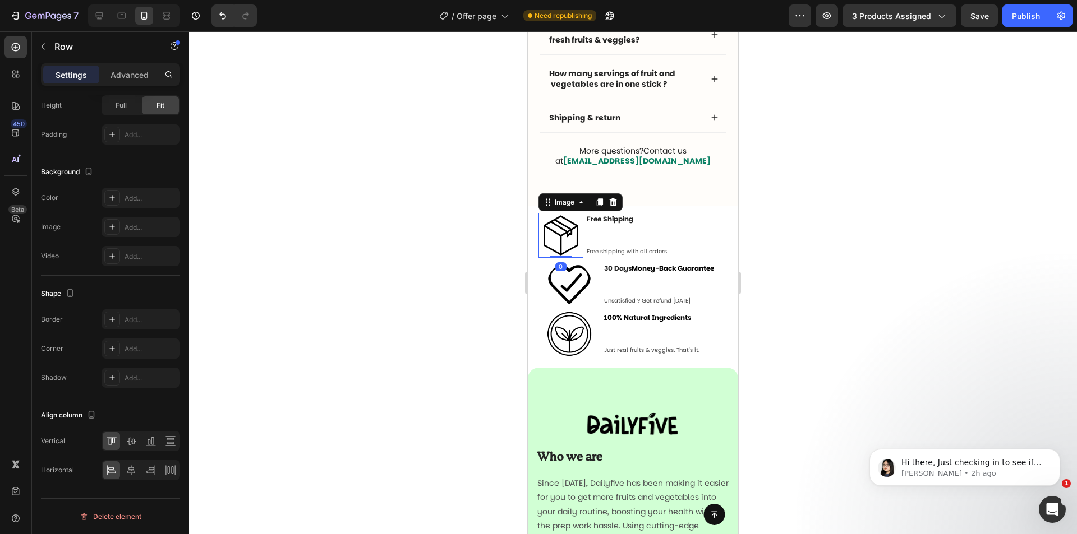
click at [551, 226] on img at bounding box center [560, 235] width 45 height 45
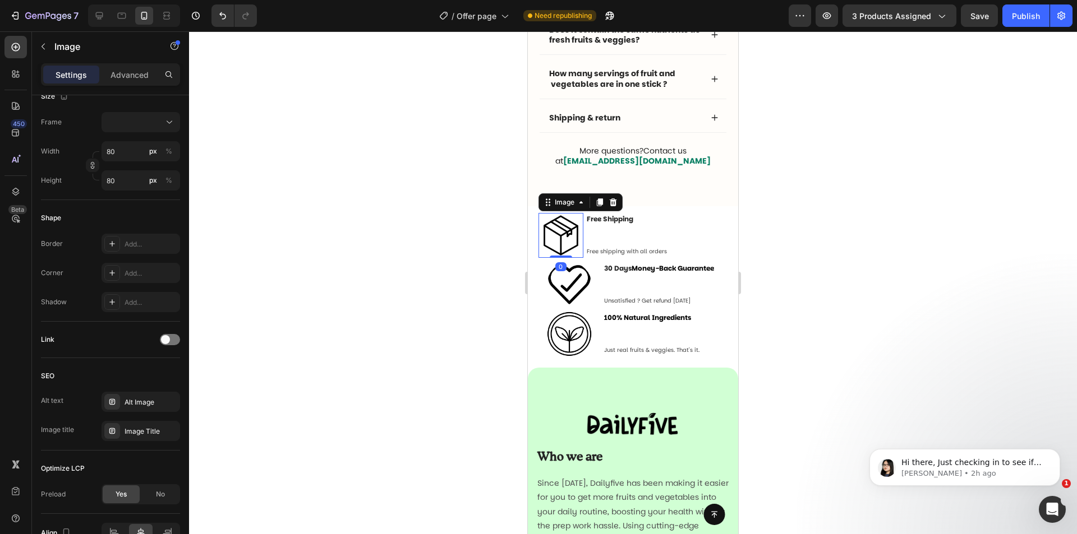
scroll to position [0, 0]
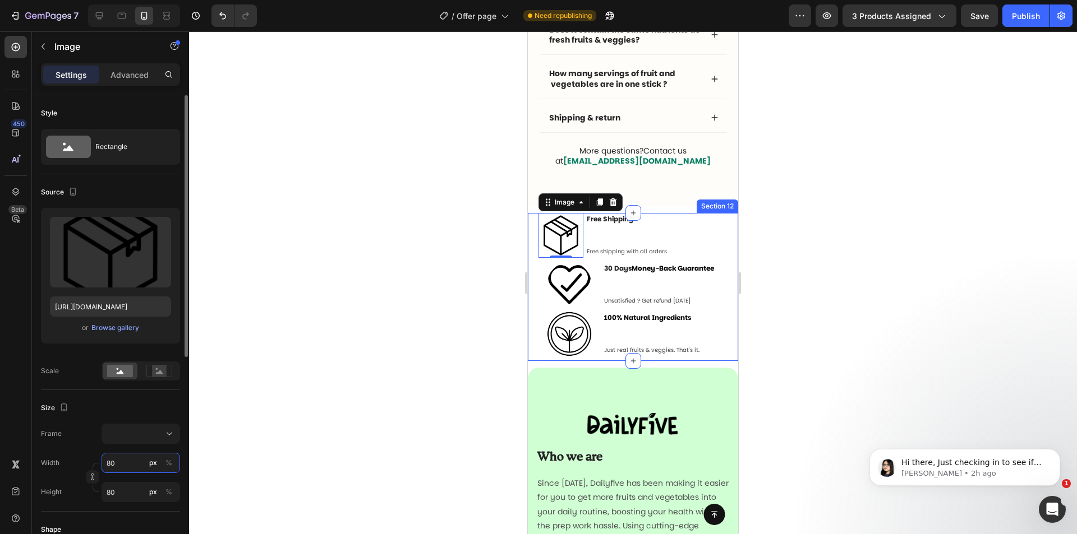
click at [105, 470] on input "80" at bounding box center [140, 463] width 78 height 20
type input "5"
type input "50"
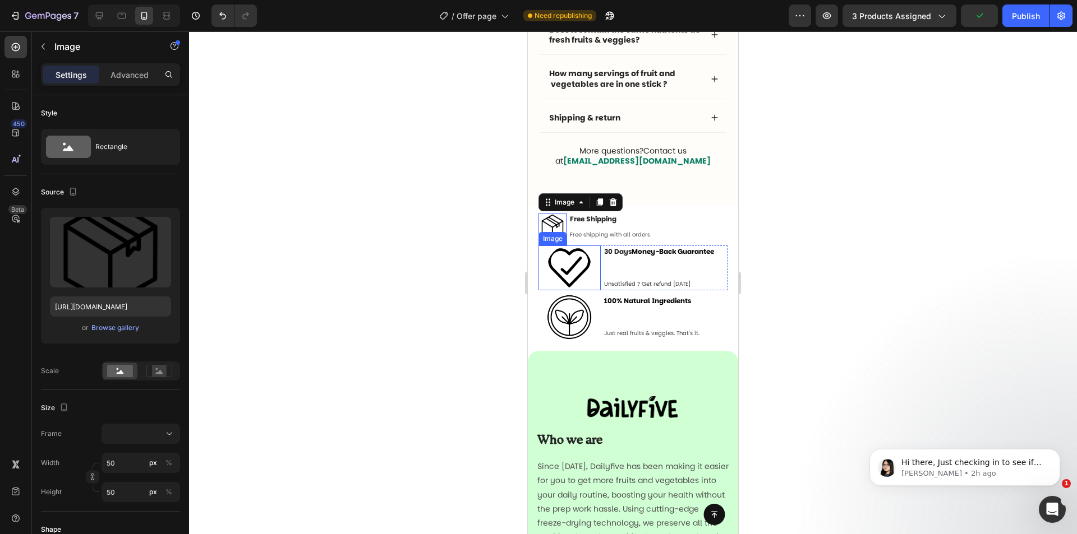
click at [571, 273] on img at bounding box center [569, 268] width 45 height 45
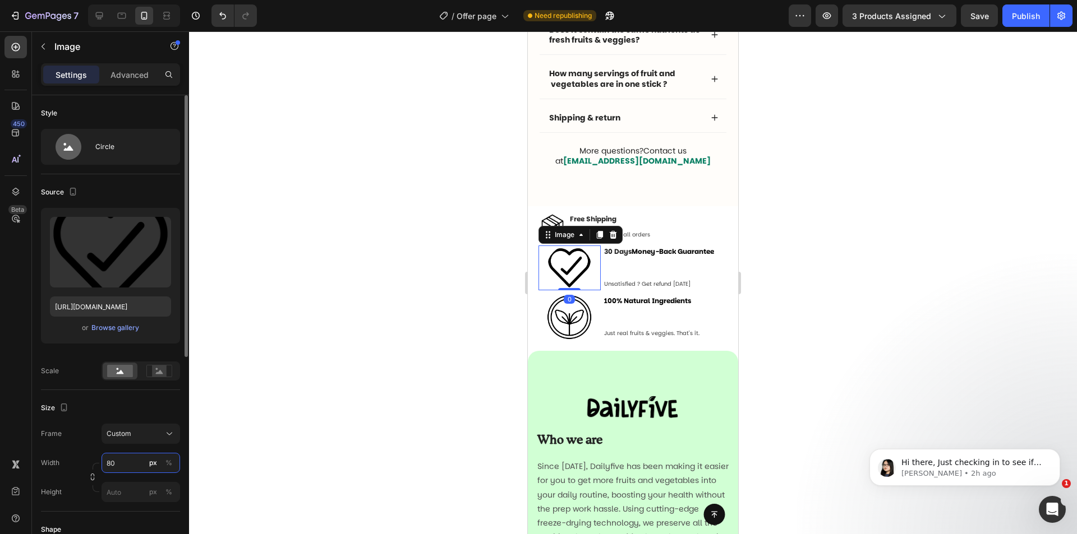
click at [123, 458] on input "80" at bounding box center [140, 463] width 78 height 20
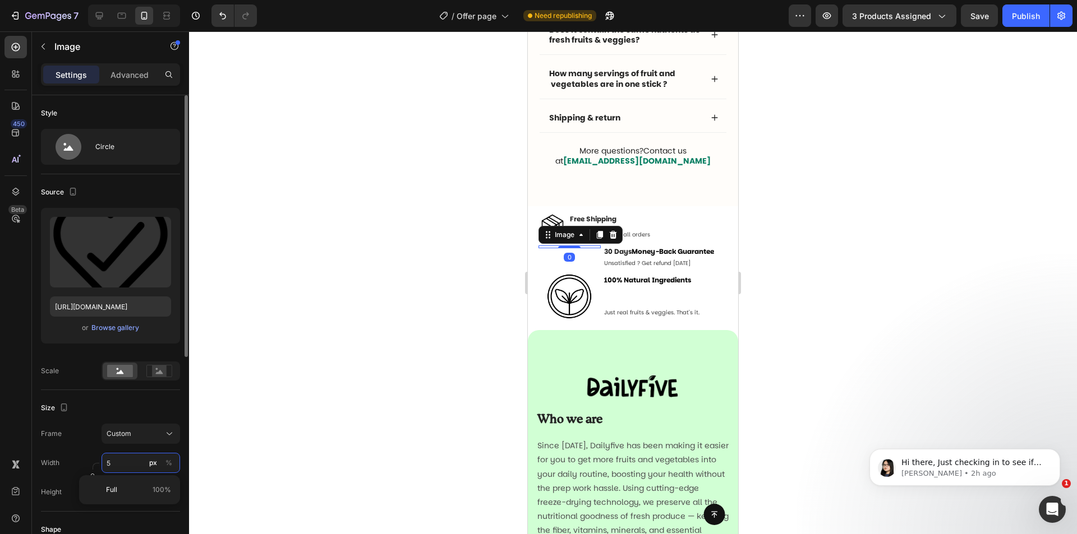
type input "50"
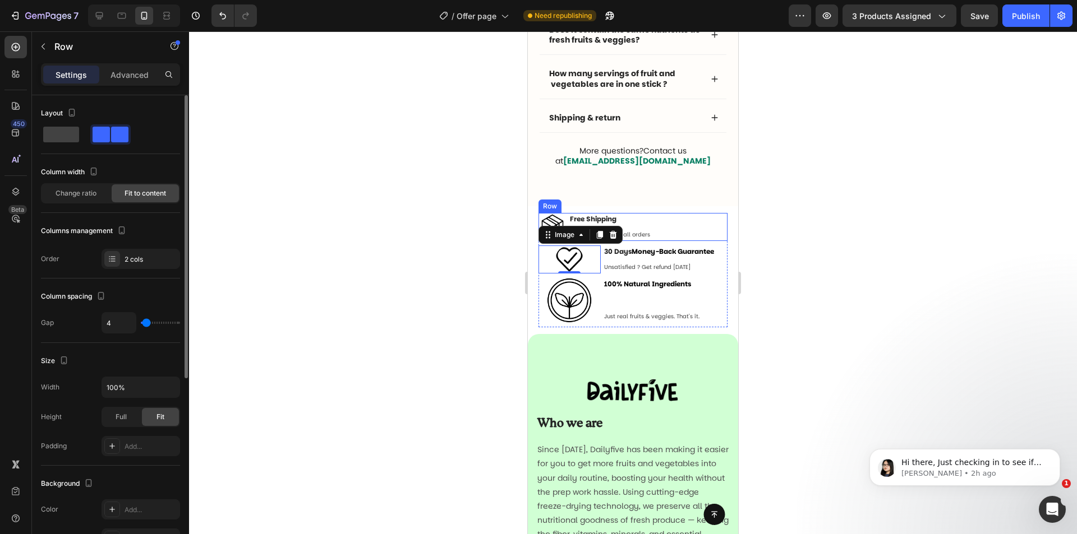
click at [676, 224] on div "Image Free Shipping Text Block Free shipping with all orders Text Row" at bounding box center [633, 227] width 190 height 28
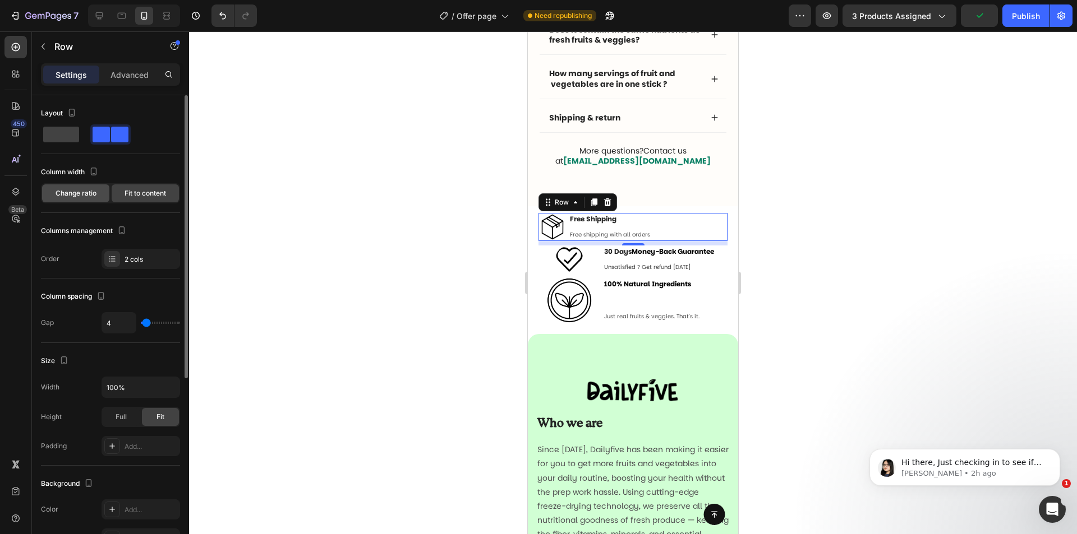
click at [76, 195] on span "Change ratio" at bounding box center [76, 193] width 41 height 10
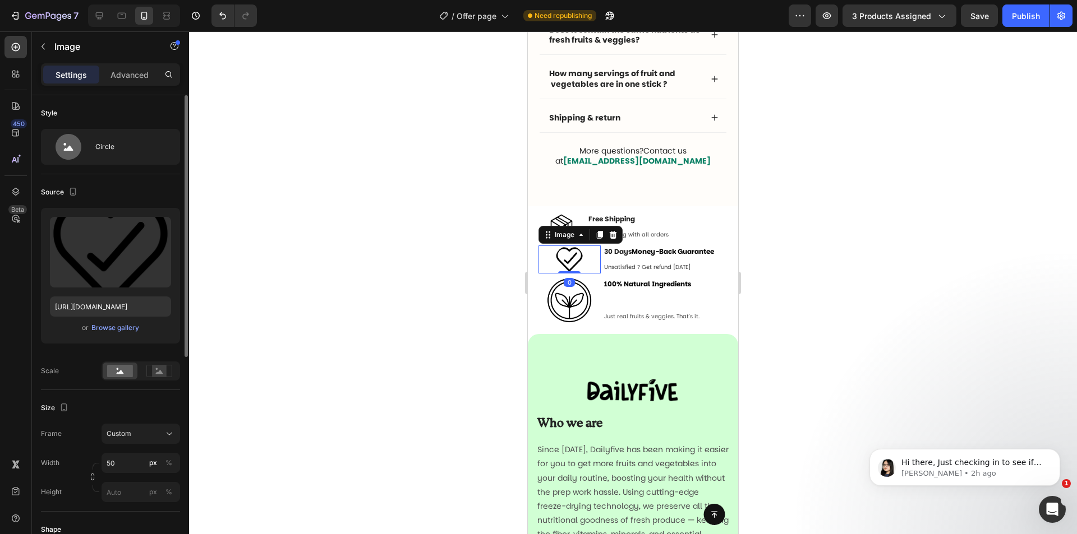
click at [586, 259] on div at bounding box center [569, 260] width 62 height 28
click at [609, 270] on p "Unsatisfied ? Get refund [DATE]" at bounding box center [665, 267] width 122 height 8
click at [597, 268] on div at bounding box center [569, 260] width 62 height 28
click at [604, 269] on p "Unsatisfied ? Get refund [DATE]" at bounding box center [665, 267] width 122 height 8
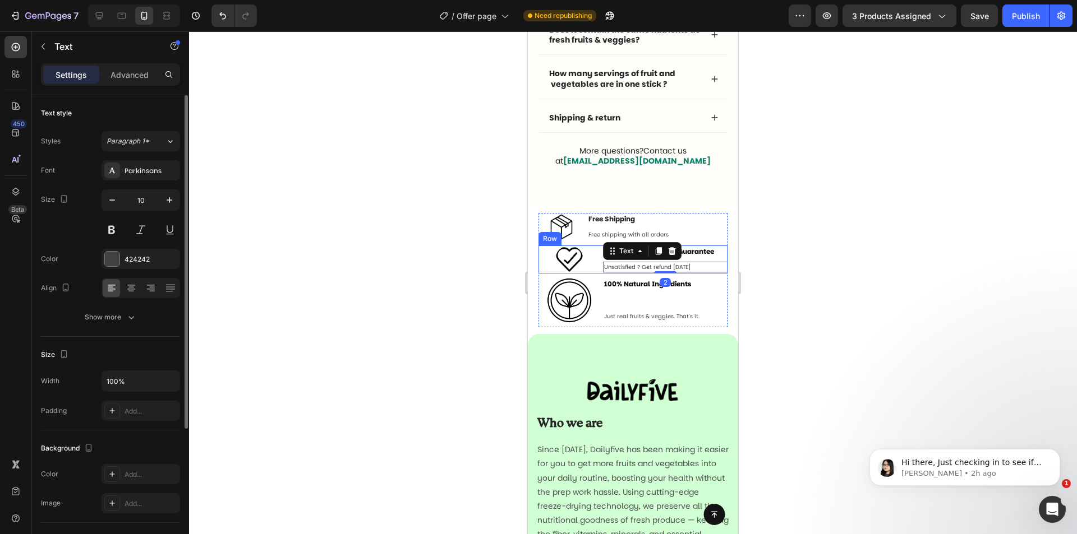
click at [598, 271] on div "Image 30 Days Money-Back Guarantee Text Block Unsatisfied ? Get refund [DATE] T…" at bounding box center [633, 260] width 190 height 28
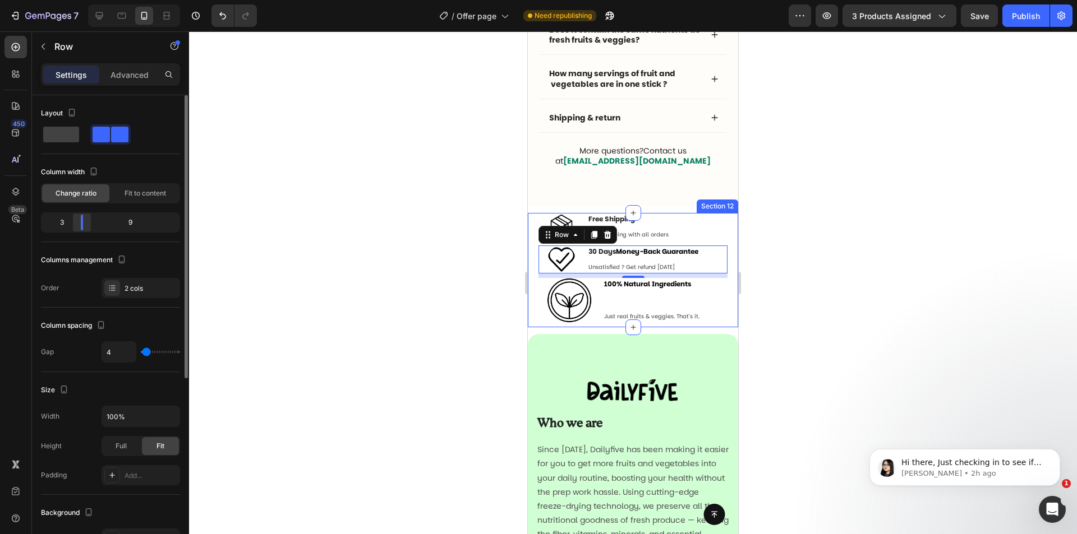
drag, startPoint x: 87, startPoint y: 224, endPoint x: 80, endPoint y: 224, distance: 7.3
click at [80, 224] on div at bounding box center [82, 223] width 20 height 16
click at [557, 256] on img at bounding box center [561, 260] width 28 height 28
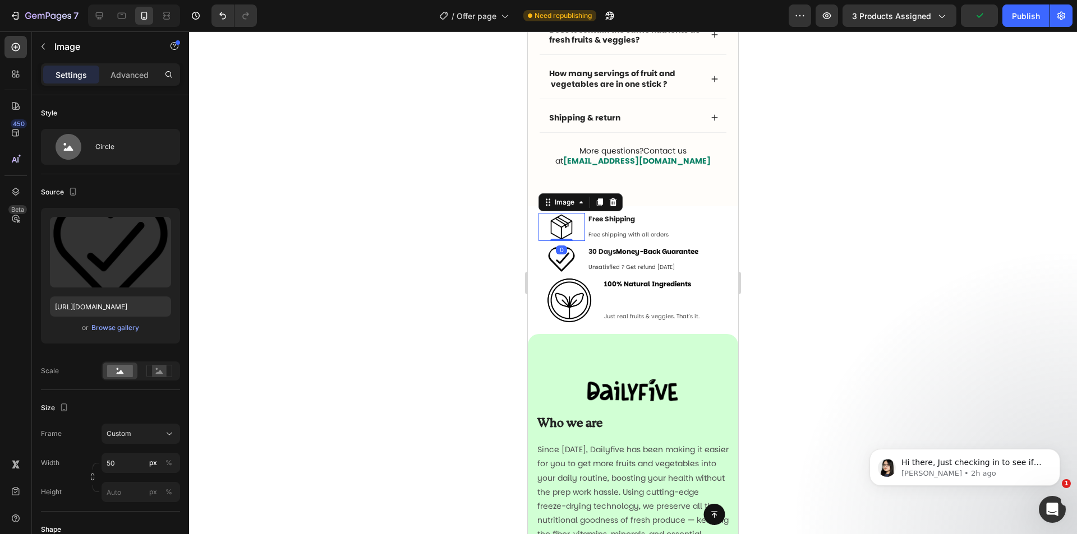
click at [566, 221] on img at bounding box center [561, 227] width 28 height 28
click at [566, 299] on img at bounding box center [569, 300] width 45 height 45
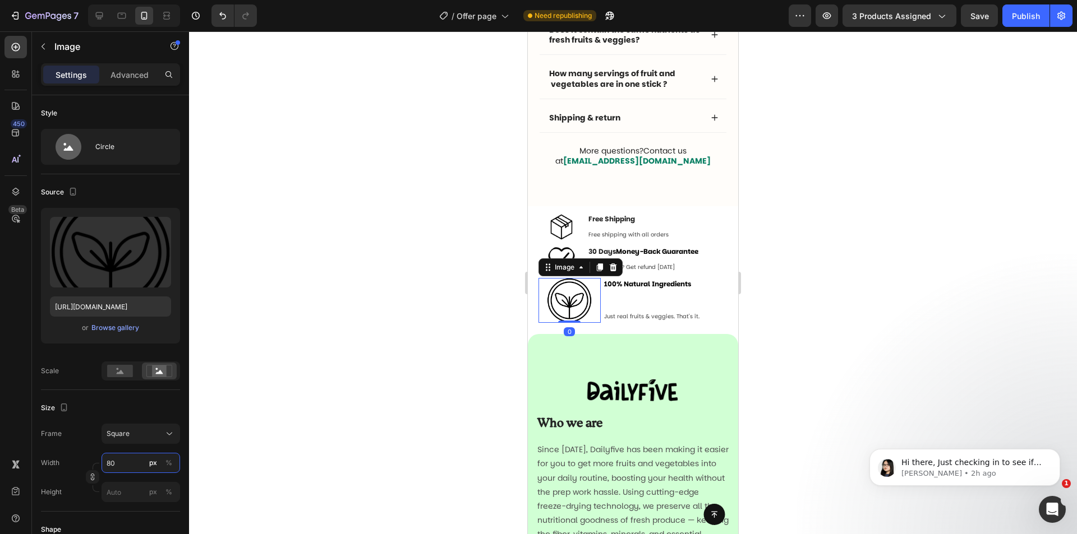
click at [126, 461] on input "80" at bounding box center [140, 463] width 78 height 20
type input "5"
type input "50"
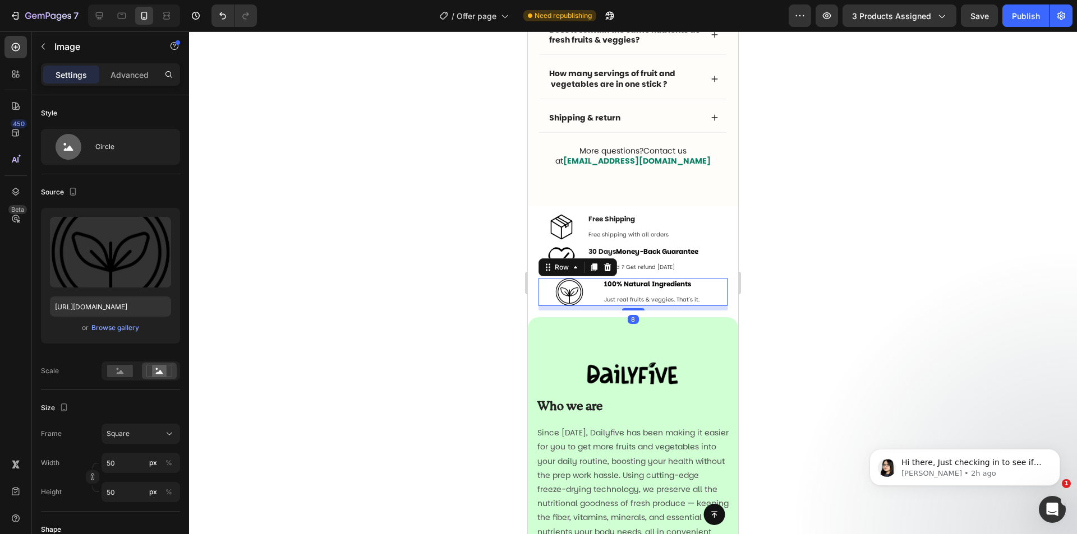
click at [598, 304] on div "Image 100% Natural Ingredients Text Block Just real fruits & veggies. That's it…" at bounding box center [633, 292] width 190 height 28
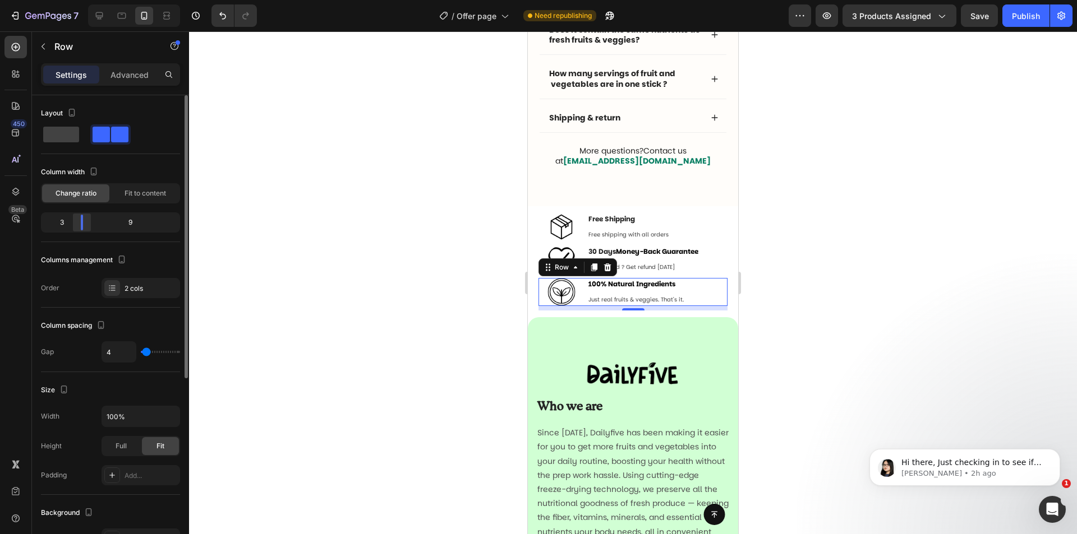
drag, startPoint x: 88, startPoint y: 227, endPoint x: 80, endPoint y: 228, distance: 8.4
click at [80, 228] on div at bounding box center [82, 223] width 20 height 16
click at [675, 219] on p "Free Shipping" at bounding box center [657, 219] width 138 height 10
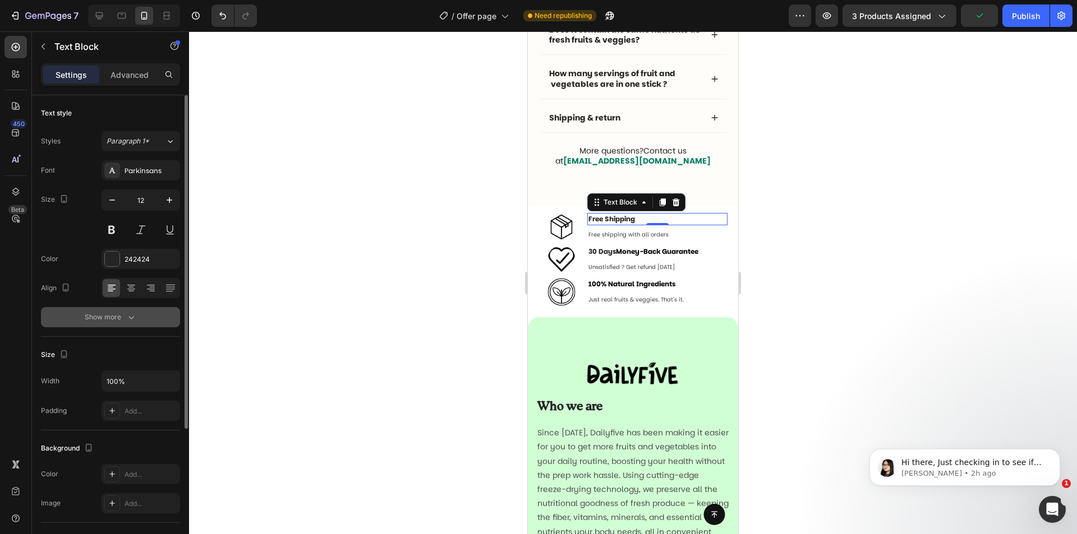
click at [101, 321] on div "Show more" at bounding box center [111, 317] width 52 height 11
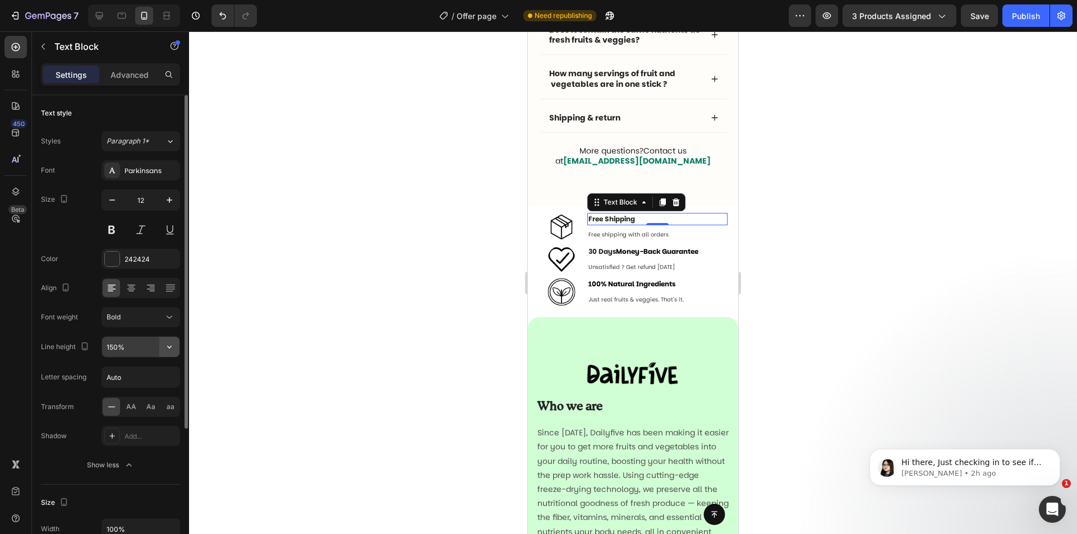
click at [169, 345] on icon "button" at bounding box center [169, 346] width 11 height 11
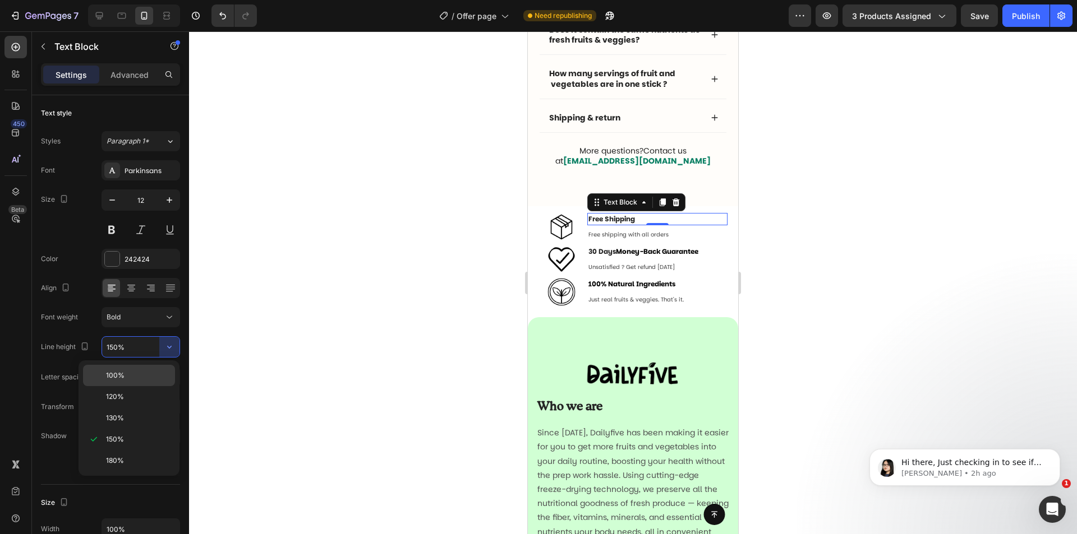
click at [144, 376] on p "100%" at bounding box center [138, 376] width 64 height 10
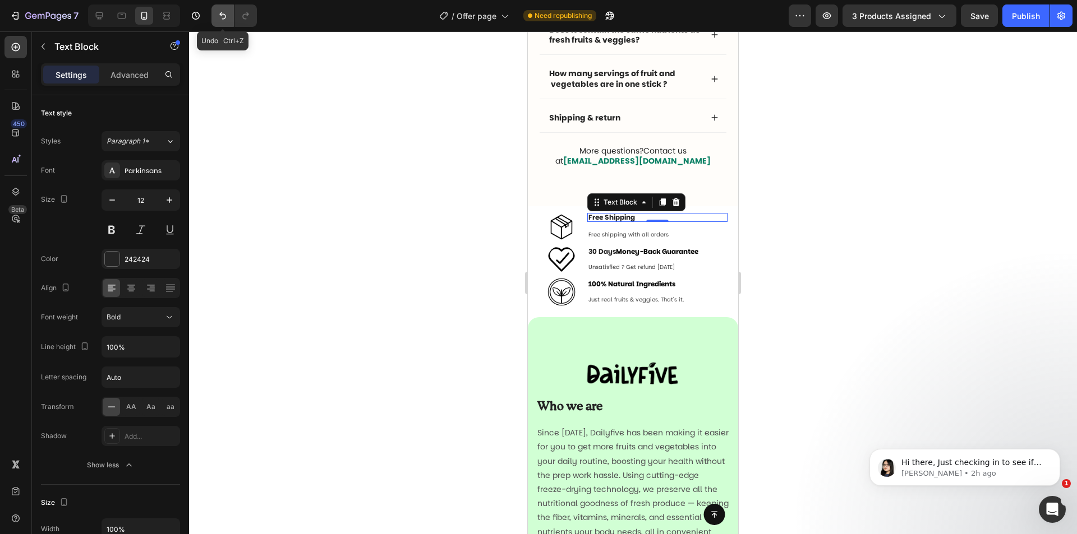
click at [223, 20] on icon "Undo/Redo" at bounding box center [222, 15] width 11 height 11
type input "150%"
click at [131, 74] on p "Advanced" at bounding box center [129, 75] width 38 height 12
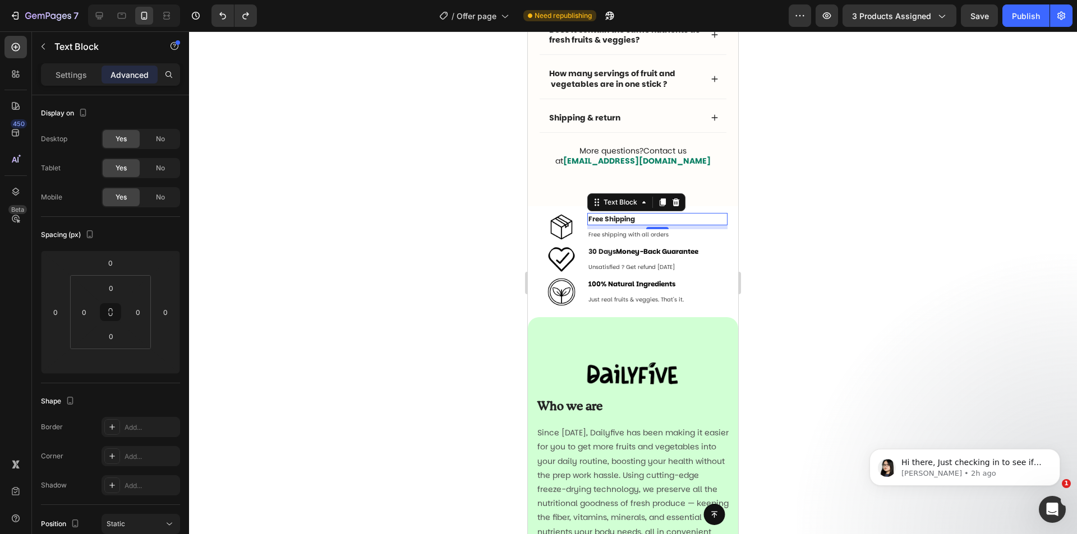
click at [652, 235] on div "7" at bounding box center [657, 238] width 11 height 9
click at [605, 235] on p "Free shipping with all orders" at bounding box center [657, 234] width 138 height 8
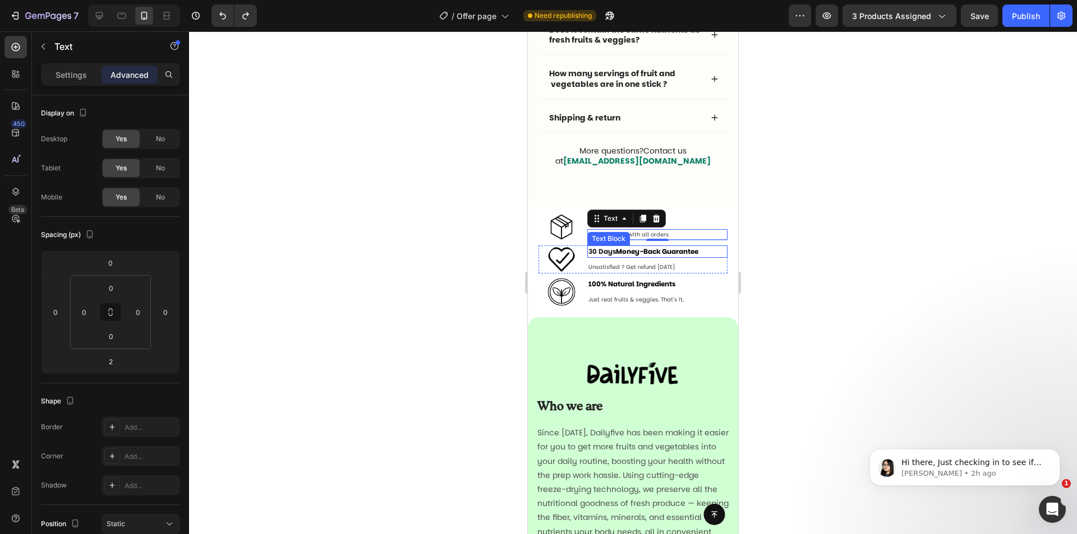
click at [630, 250] on strong "Money-Back Guarantee" at bounding box center [657, 252] width 82 height 10
click at [631, 267] on p "Unsatisfied ? Get refund [DATE]" at bounding box center [657, 267] width 138 height 8
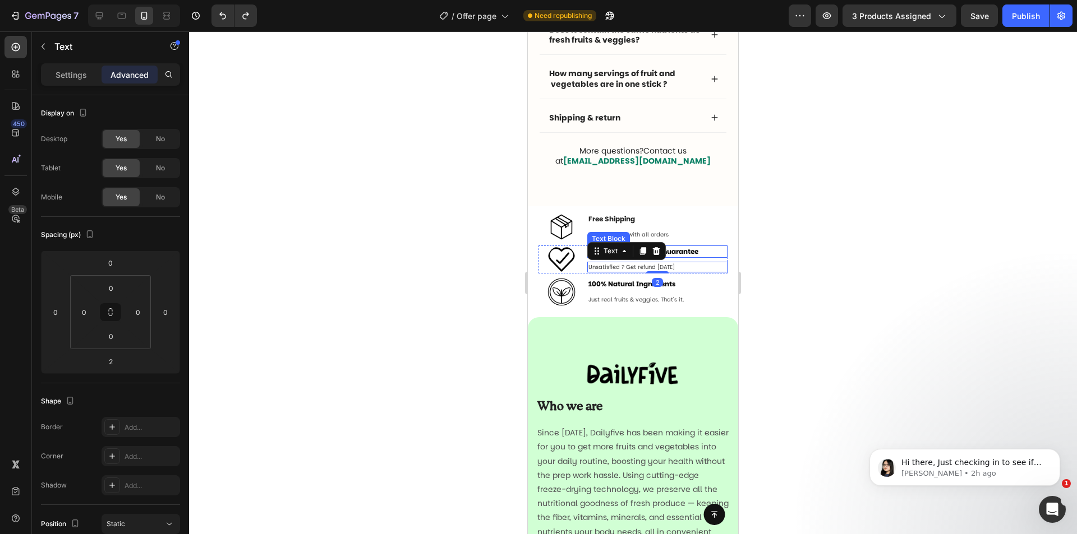
click at [690, 251] on strong "Money-Back Guarantee" at bounding box center [657, 252] width 82 height 10
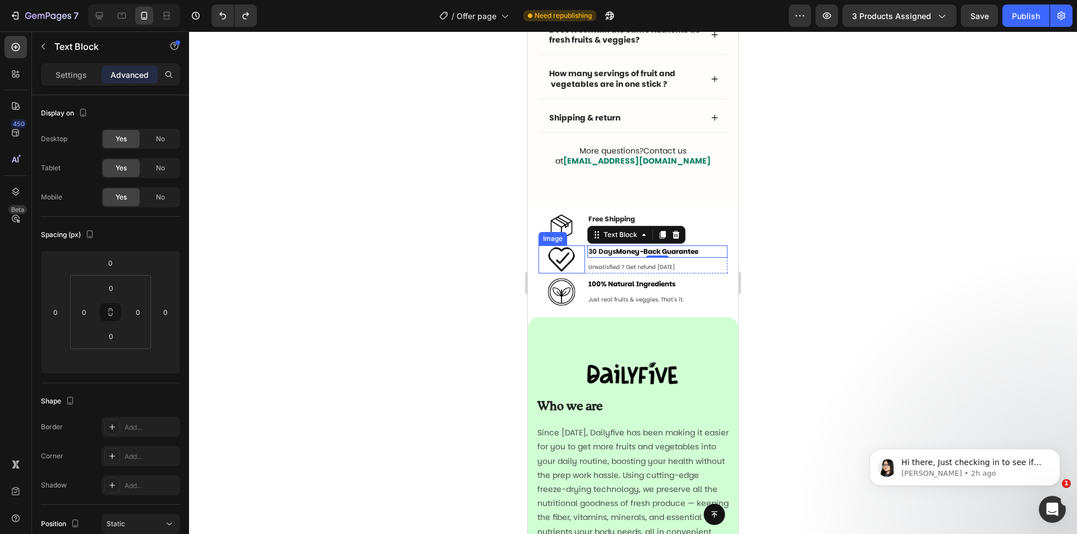
click at [574, 262] on img at bounding box center [561, 260] width 28 height 28
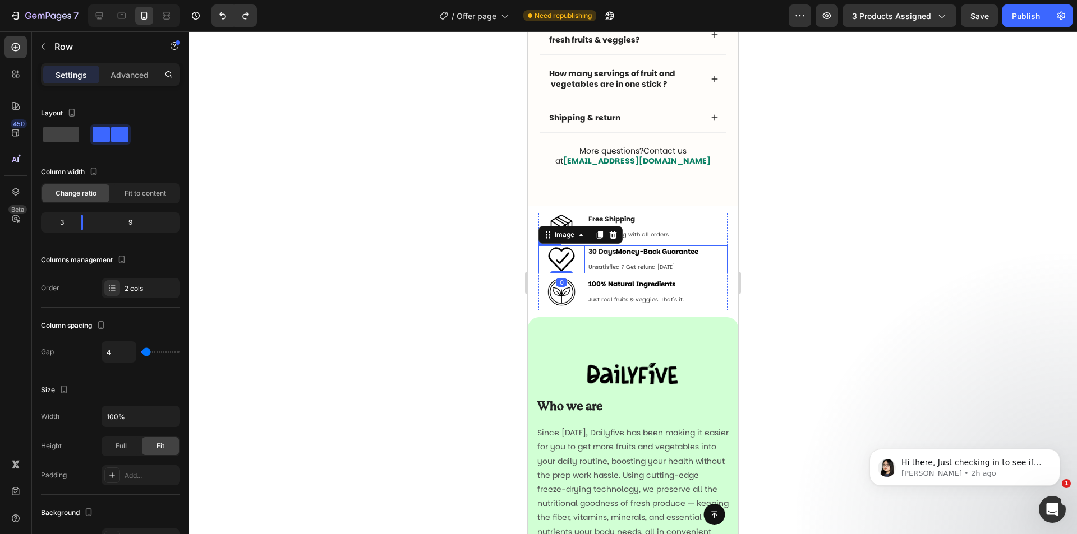
click at [584, 258] on div "Image 0 30 Days Money-Back Guarantee Text Block Unsatisfied ? Get refund [DATE]…" at bounding box center [633, 260] width 190 height 28
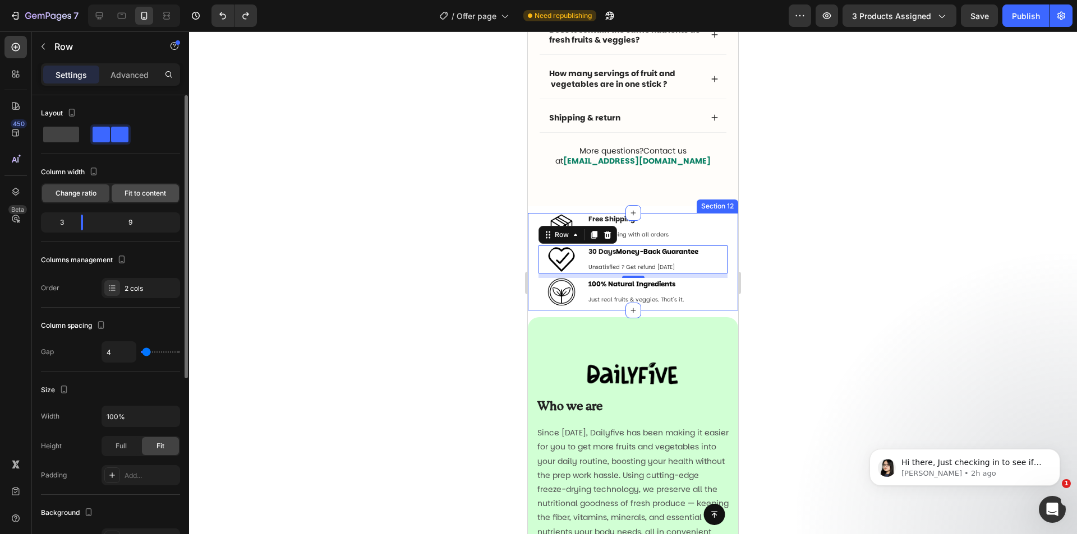
click at [149, 193] on span "Fit to content" at bounding box center [144, 193] width 41 height 10
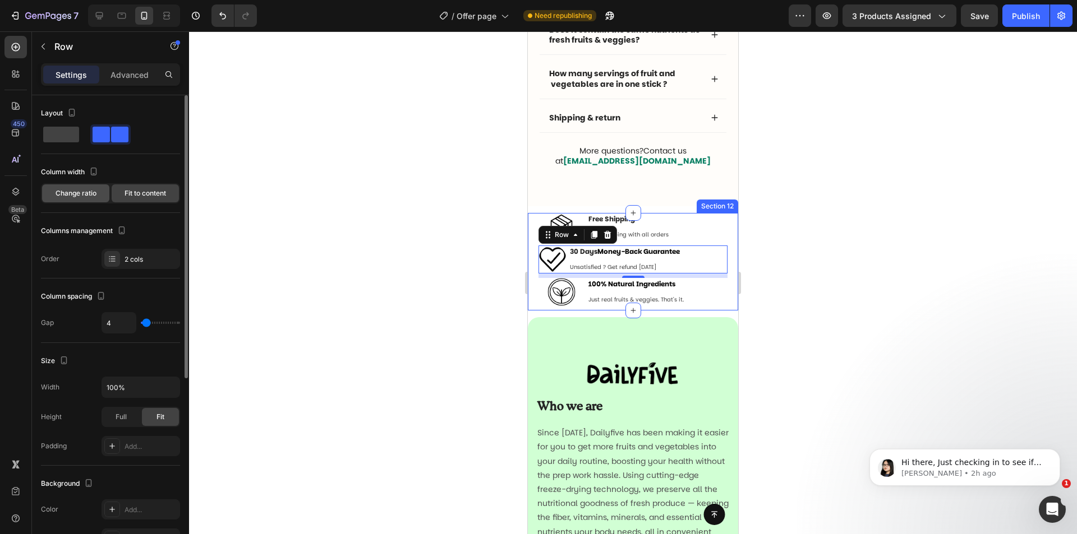
click at [87, 195] on span "Change ratio" at bounding box center [76, 193] width 41 height 10
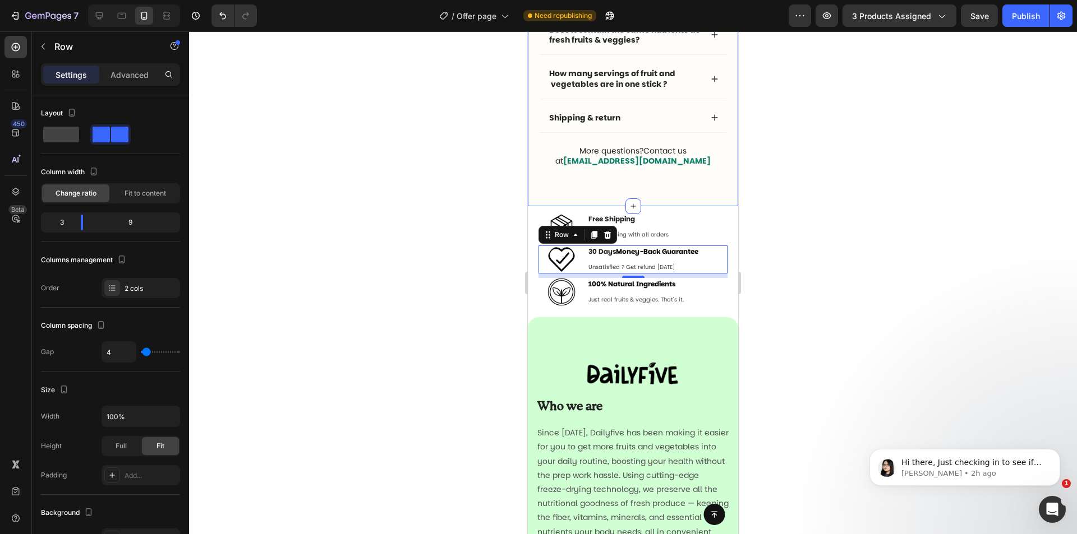
click at [699, 188] on div "Frequently asked questions Text Block Questions ? We answer ! Heading Why “Dail…" at bounding box center [633, 46] width 210 height 321
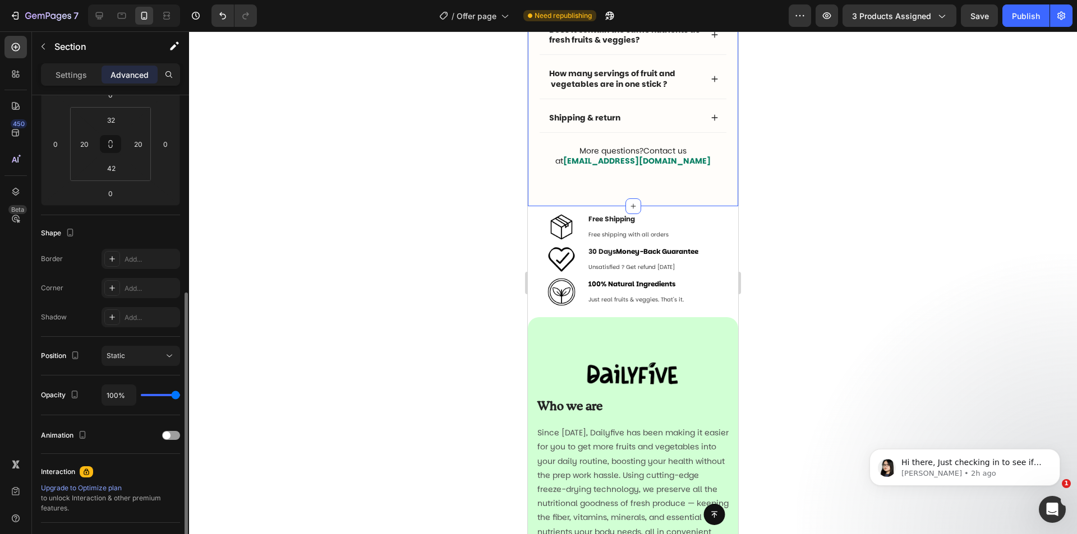
scroll to position [277, 0]
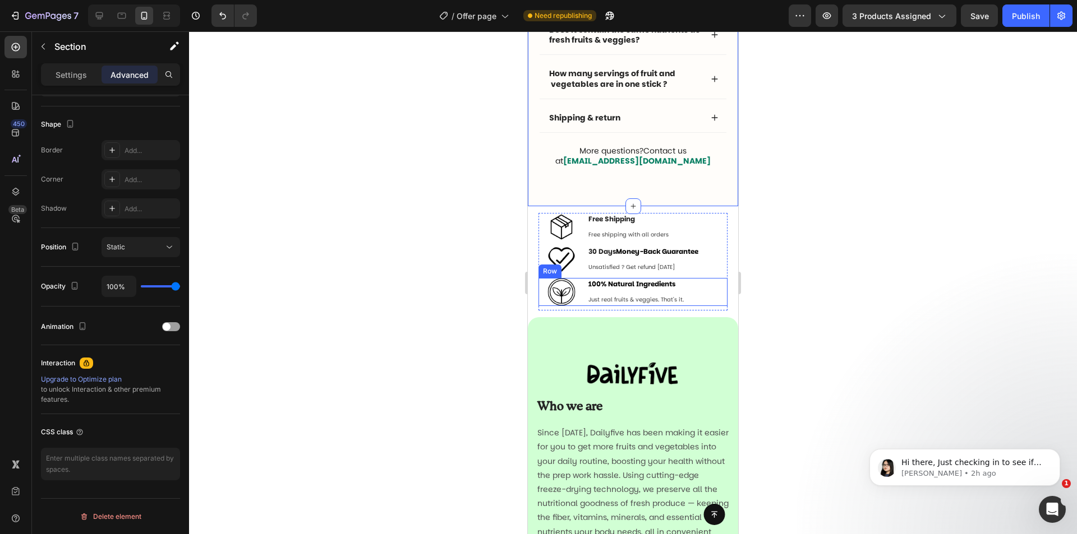
click at [715, 294] on div "100% Natural Ingredients Text Block Just real fruits & veggies. That's it. Text" at bounding box center [657, 292] width 140 height 28
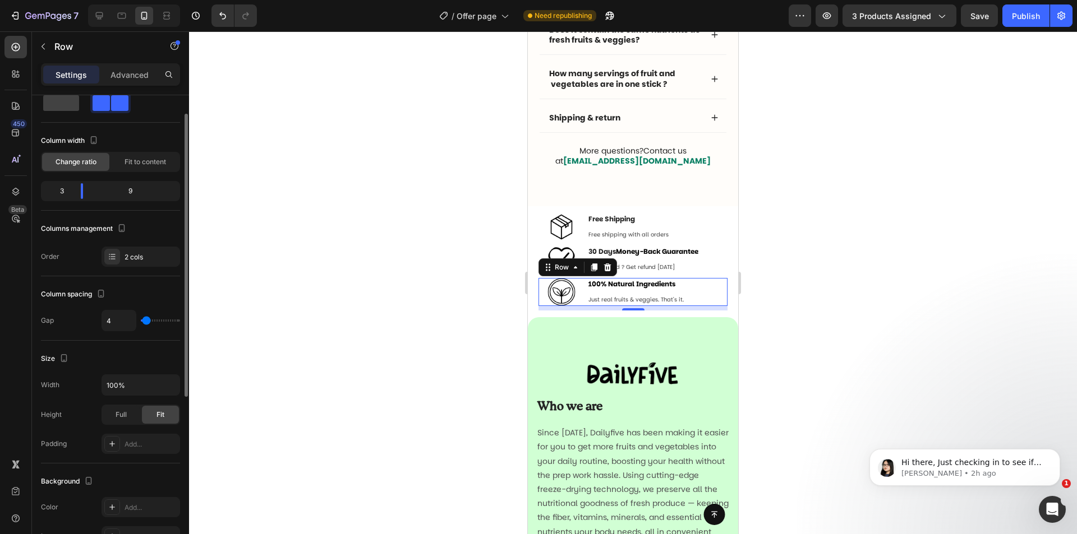
scroll to position [0, 0]
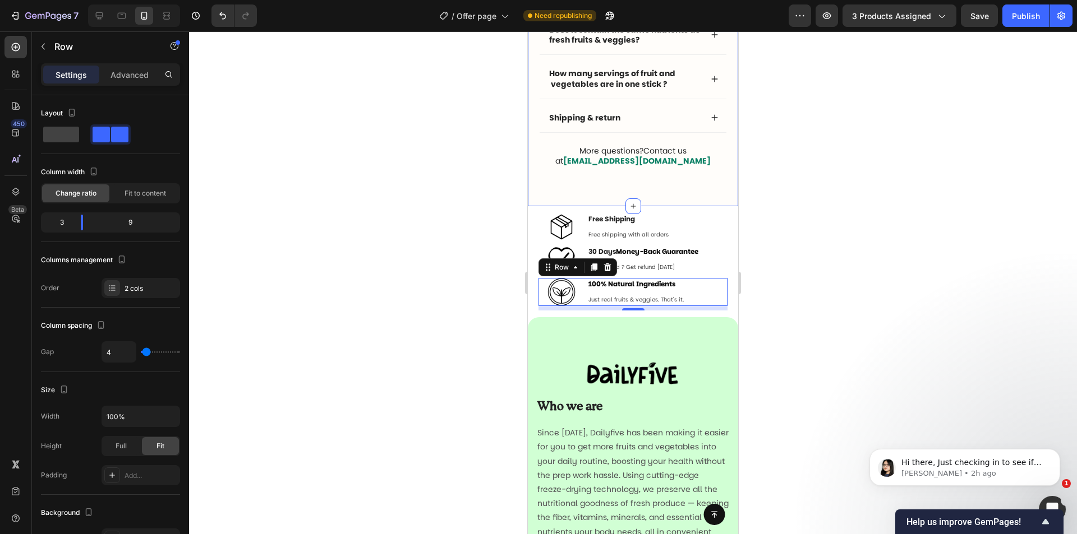
click at [717, 196] on div "Frequently asked questions Text Block Questions ? We answer ! Heading Why “Dail…" at bounding box center [633, 46] width 210 height 321
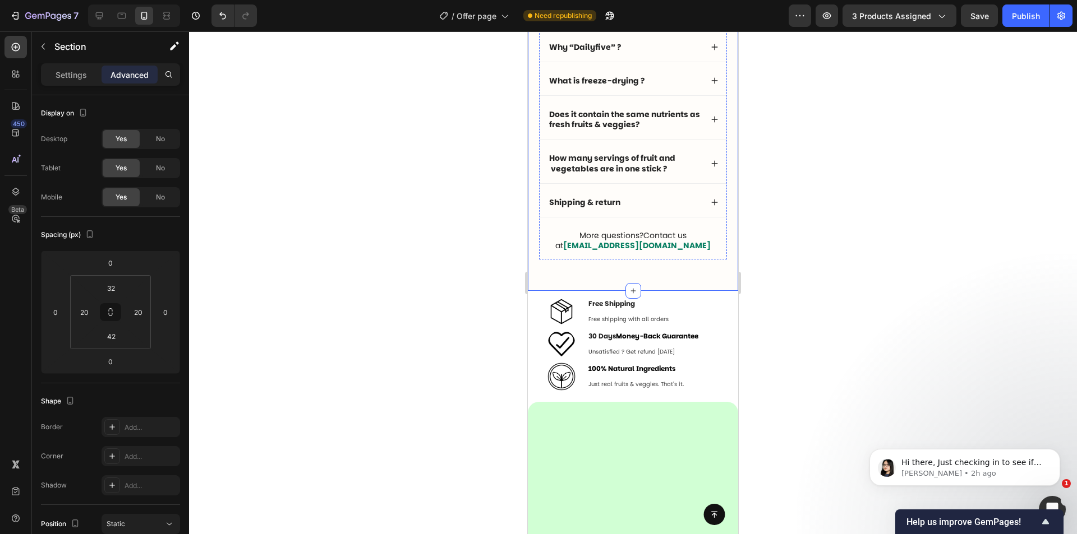
scroll to position [3200, 0]
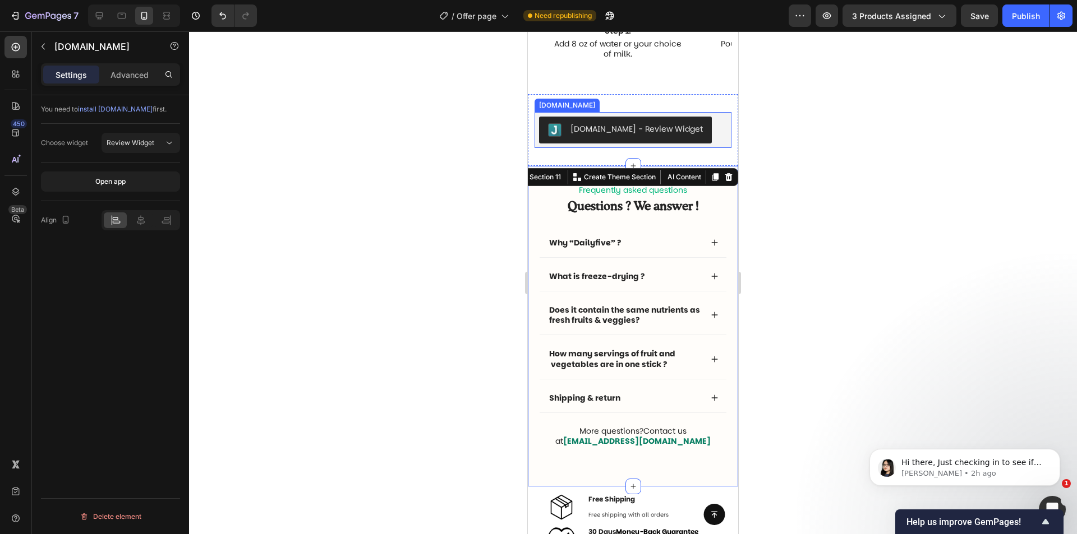
click at [722, 127] on div "[DOMAIN_NAME] - Review Widget" at bounding box center [632, 130] width 197 height 36
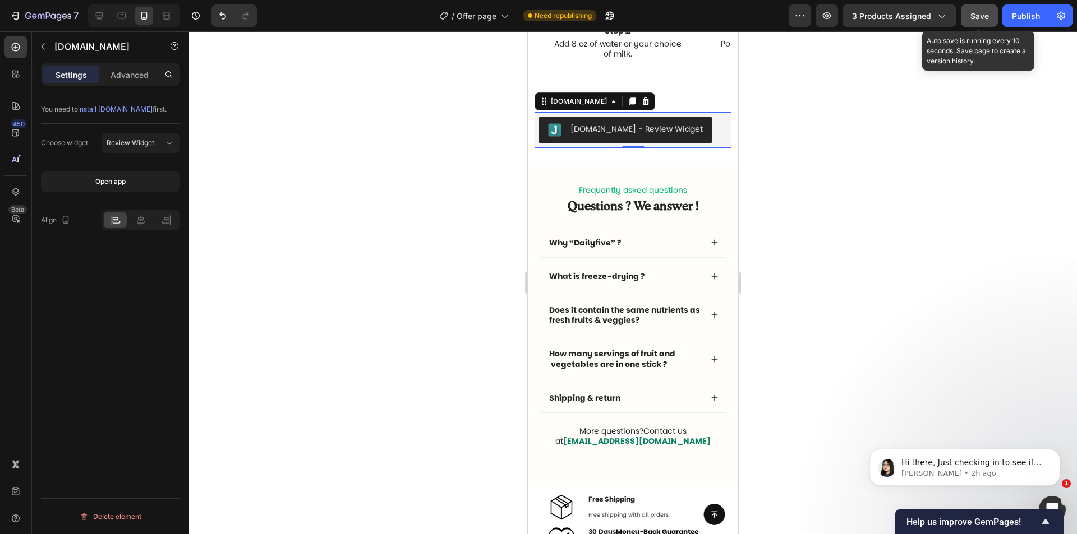
click at [981, 17] on span "Save" at bounding box center [979, 16] width 19 height 10
click at [1038, 19] on div "Publish" at bounding box center [1026, 16] width 28 height 12
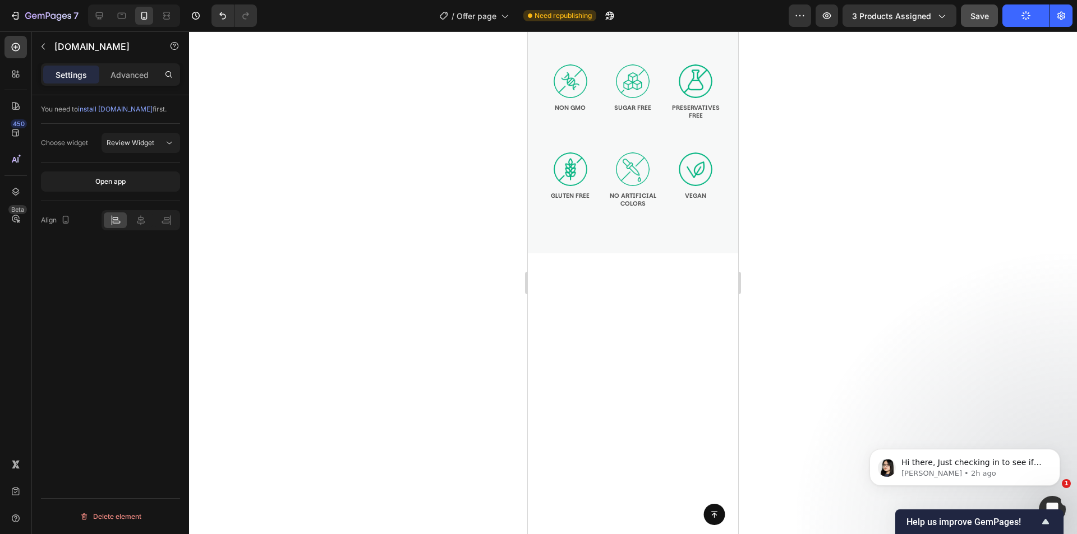
scroll to position [2132, 0]
